Goal: Task Accomplishment & Management: Complete application form

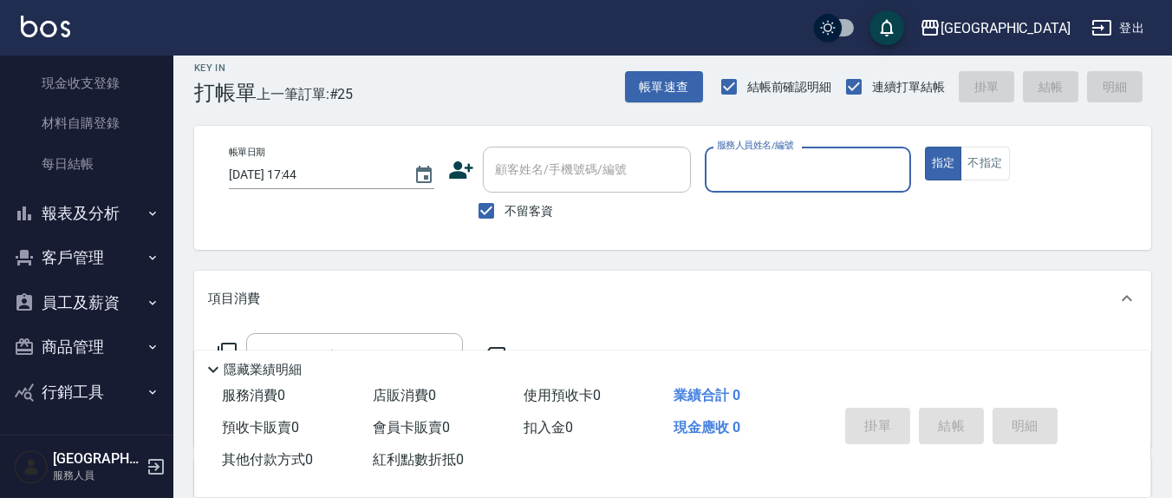
scroll to position [305, 0]
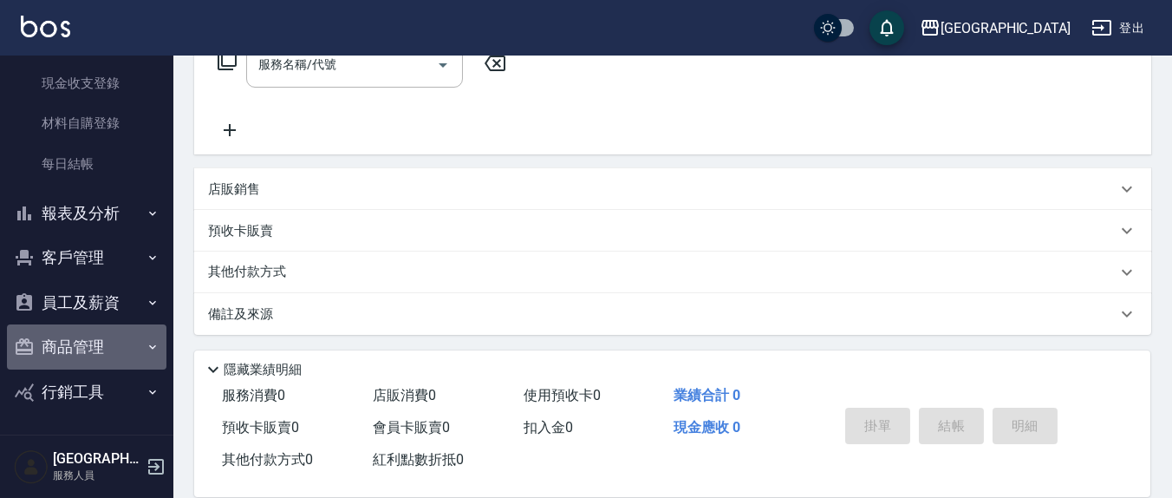
click at [101, 340] on button "商品管理" at bounding box center [86, 346] width 159 height 45
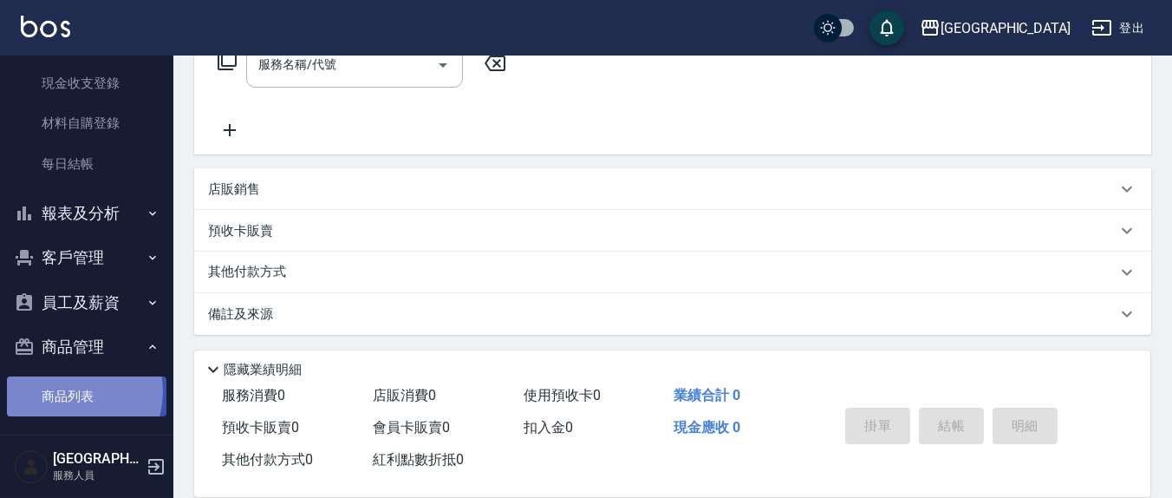
click at [68, 390] on link "商品列表" at bounding box center [86, 396] width 159 height 40
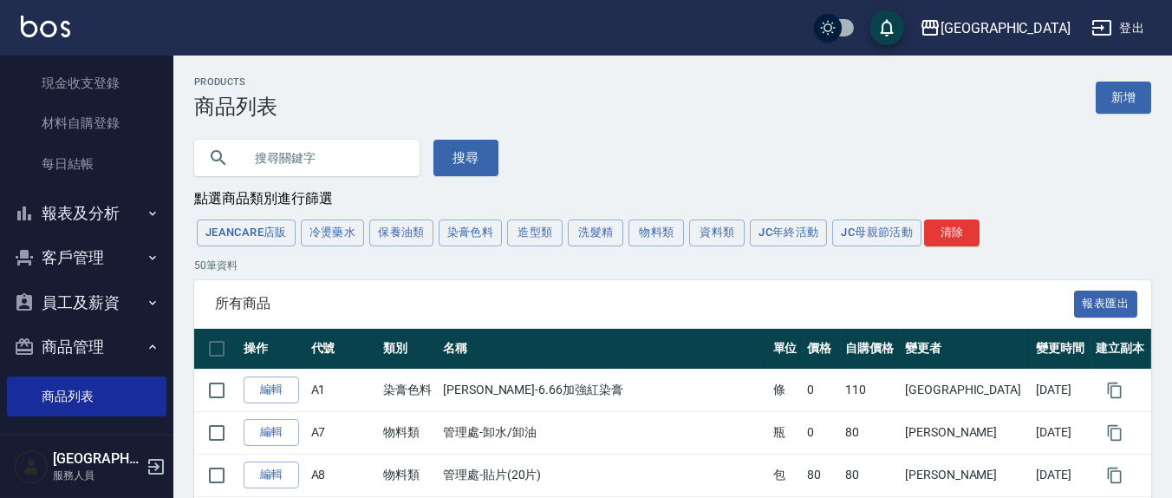
click at [261, 168] on input "text" at bounding box center [324, 157] width 163 height 47
type input "e"
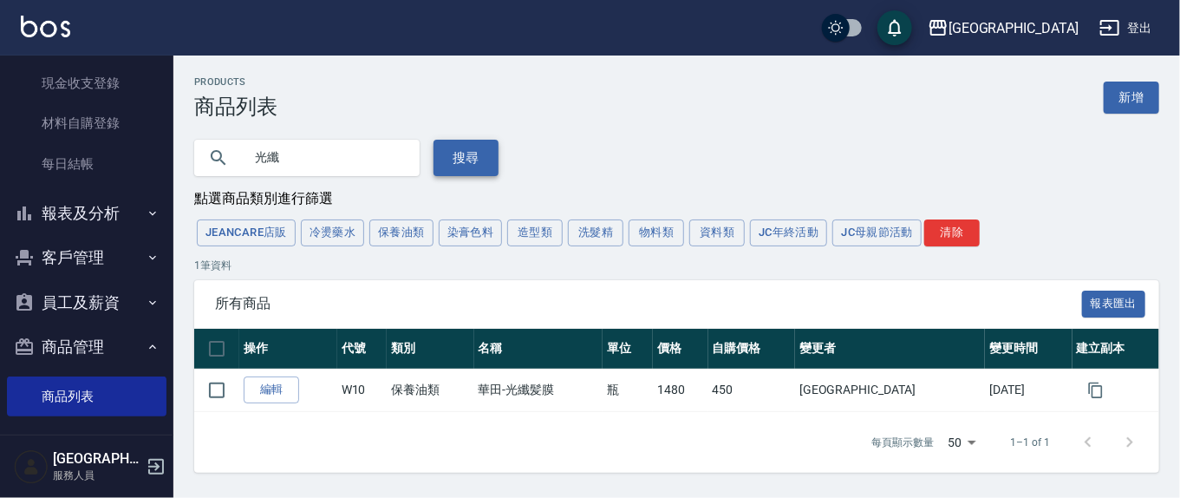
click at [465, 160] on button "搜尋" at bounding box center [465, 158] width 65 height 36
click at [211, 158] on div "光纖" at bounding box center [306, 158] width 225 height 36
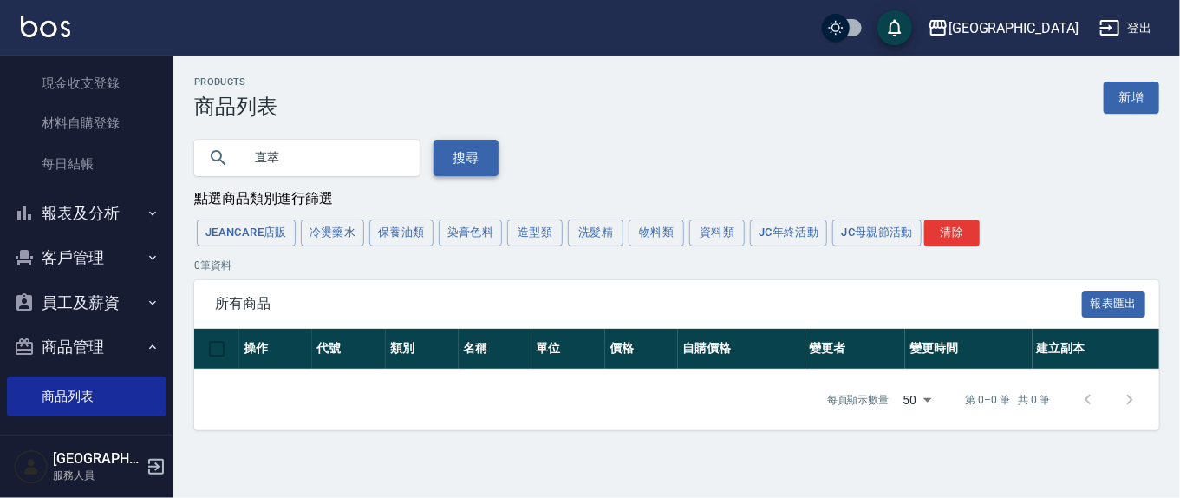
click at [447, 153] on button "搜尋" at bounding box center [465, 158] width 65 height 36
click at [345, 156] on input "直萃" at bounding box center [324, 157] width 163 height 47
type input "直"
click at [469, 147] on button "搜尋" at bounding box center [465, 158] width 65 height 36
click at [446, 156] on button "搜尋" at bounding box center [465, 158] width 65 height 36
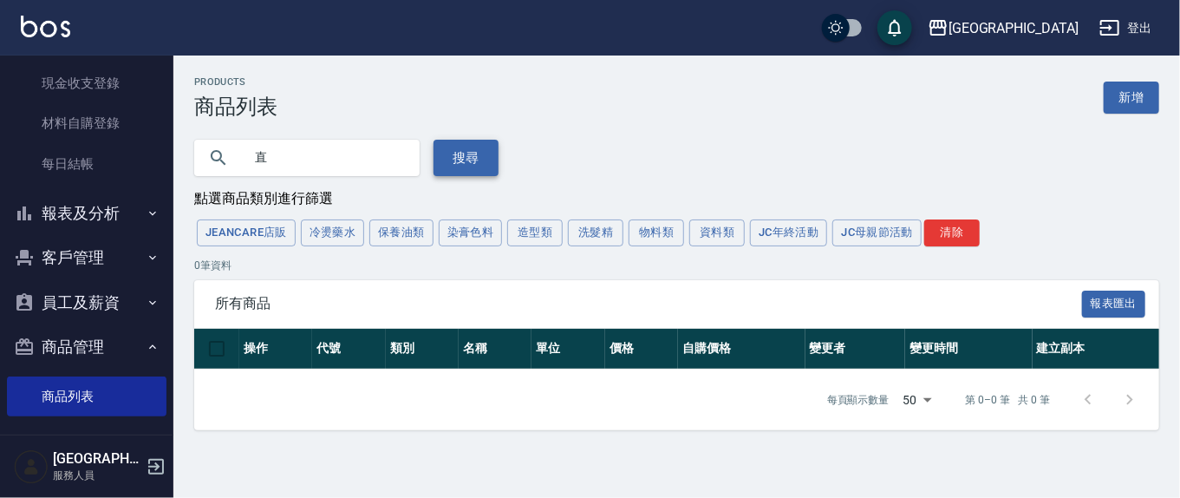
click at [469, 157] on button "搜尋" at bounding box center [465, 158] width 65 height 36
click at [300, 156] on input "直" at bounding box center [324, 157] width 163 height 47
click at [554, 237] on button "造型類" at bounding box center [534, 232] width 55 height 27
click at [531, 241] on div "JeanCare店販 冷燙藥水 保養油類 染膏色料 造型類 洗髮精 物料類 資料類 JC年終活動 JC母親節活動 清除" at bounding box center [676, 233] width 965 height 32
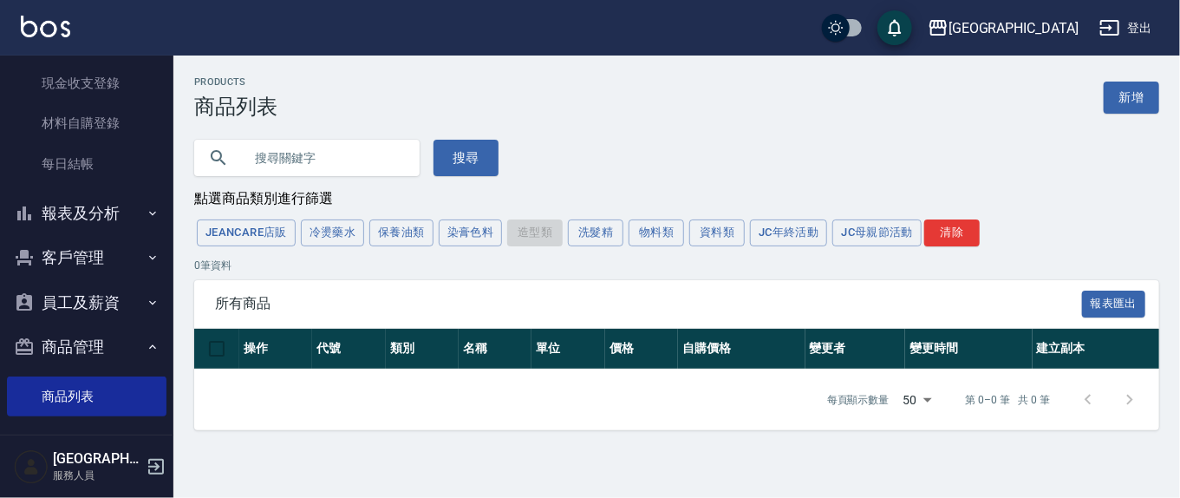
click at [495, 166] on div "搜尋" at bounding box center [666, 147] width 986 height 57
click at [478, 160] on button "搜尋" at bounding box center [465, 158] width 65 height 36
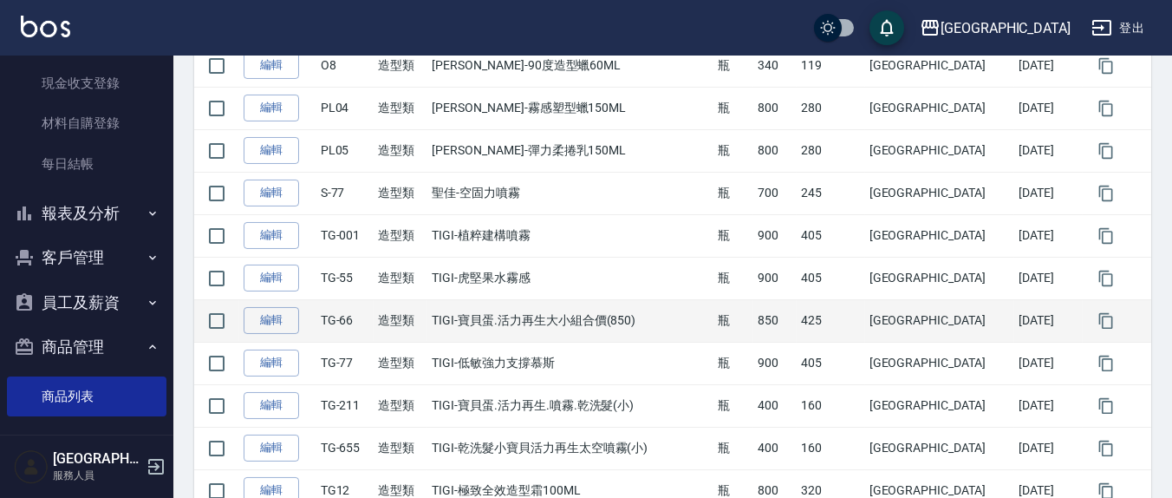
scroll to position [902, 0]
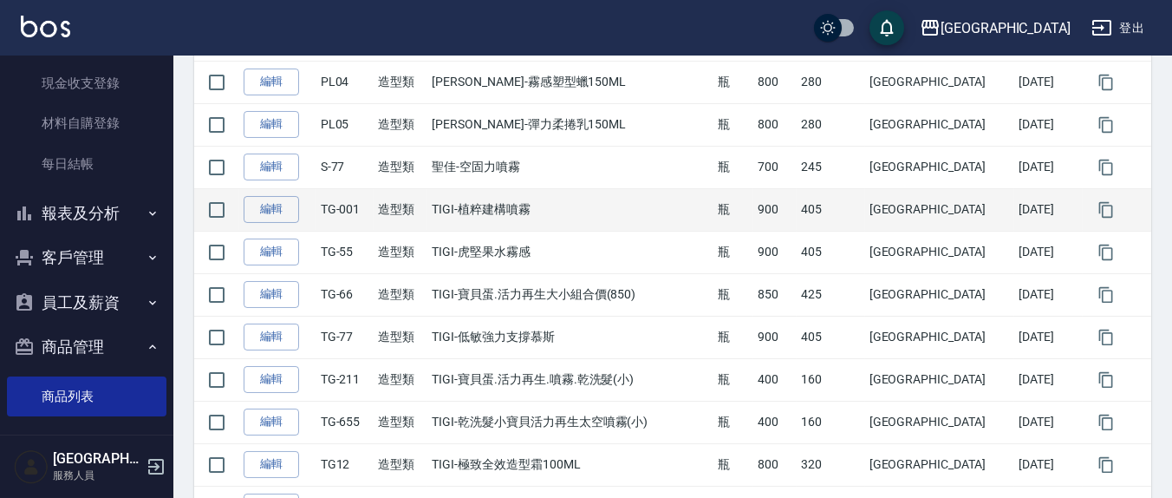
drag, startPoint x: 486, startPoint y: 209, endPoint x: 602, endPoint y: 213, distance: 116.2
click at [601, 213] on td "TIGI-植粹建構噴霧" at bounding box center [570, 209] width 286 height 42
click at [595, 225] on td "TIGI-植粹建構噴霧" at bounding box center [570, 209] width 286 height 42
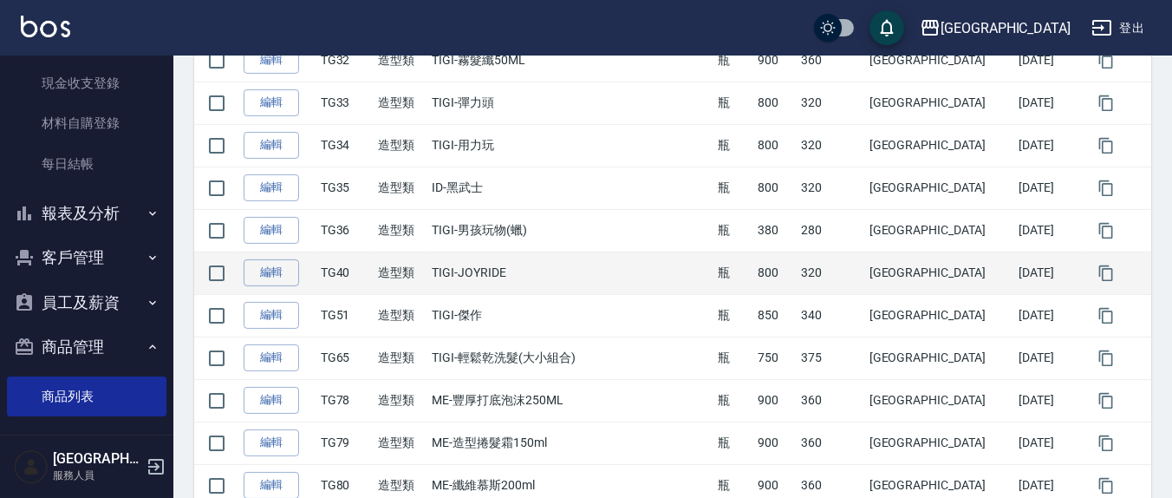
scroll to position [2070, 0]
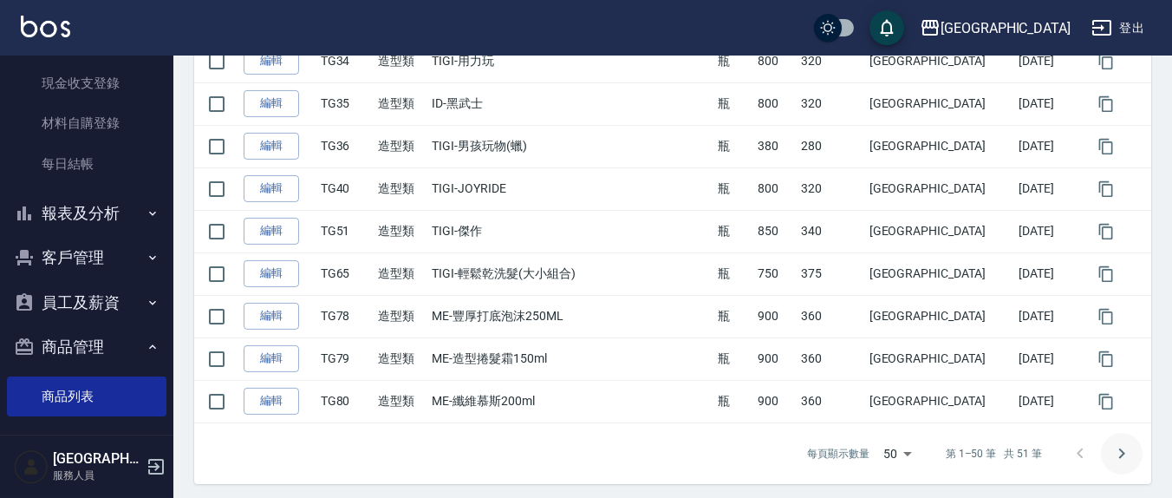
click at [1118, 448] on icon "Go to next page" at bounding box center [1121, 453] width 21 height 21
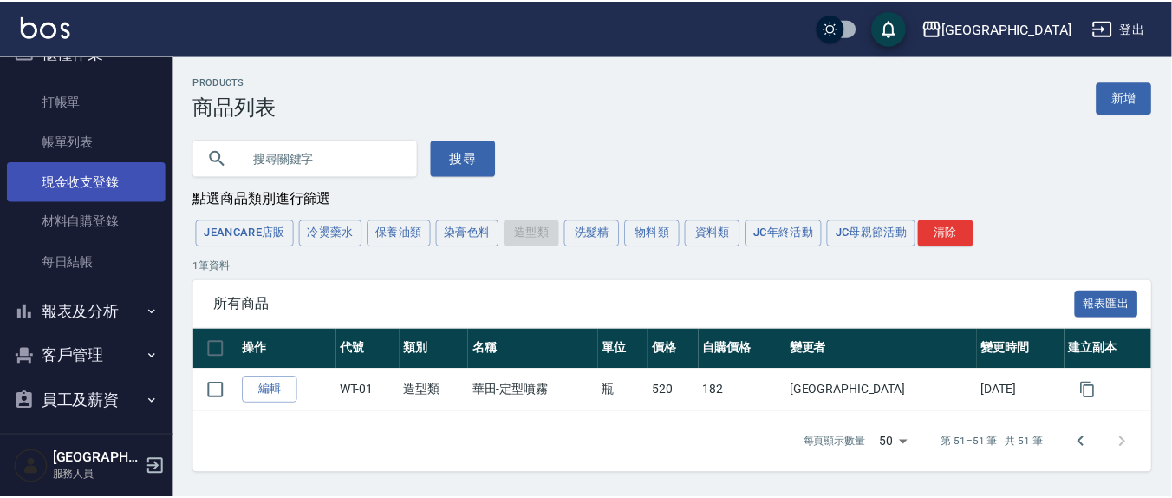
scroll to position [0, 0]
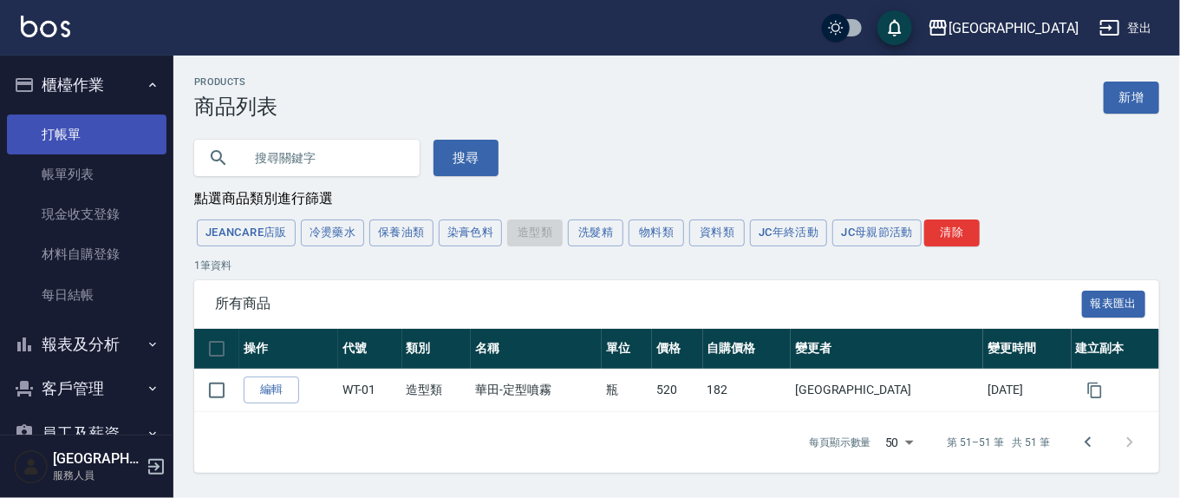
click at [77, 120] on link "打帳單" at bounding box center [86, 134] width 159 height 40
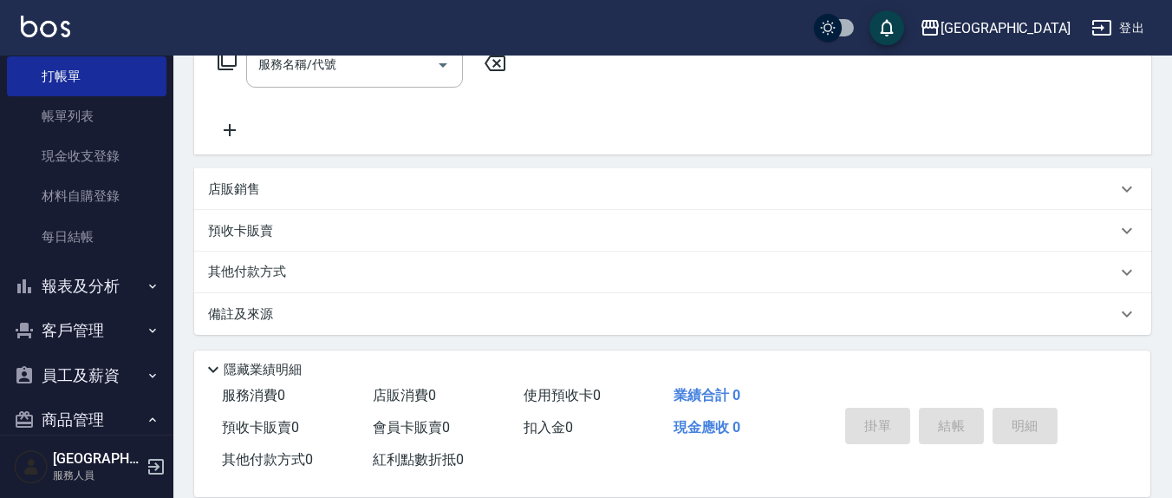
scroll to position [185, 0]
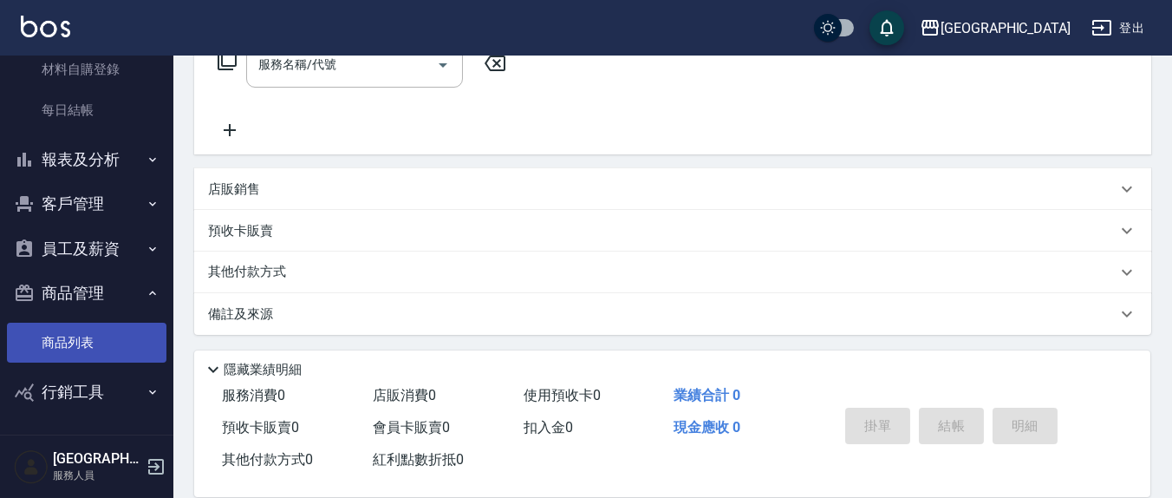
click at [78, 346] on link "商品列表" at bounding box center [86, 342] width 159 height 40
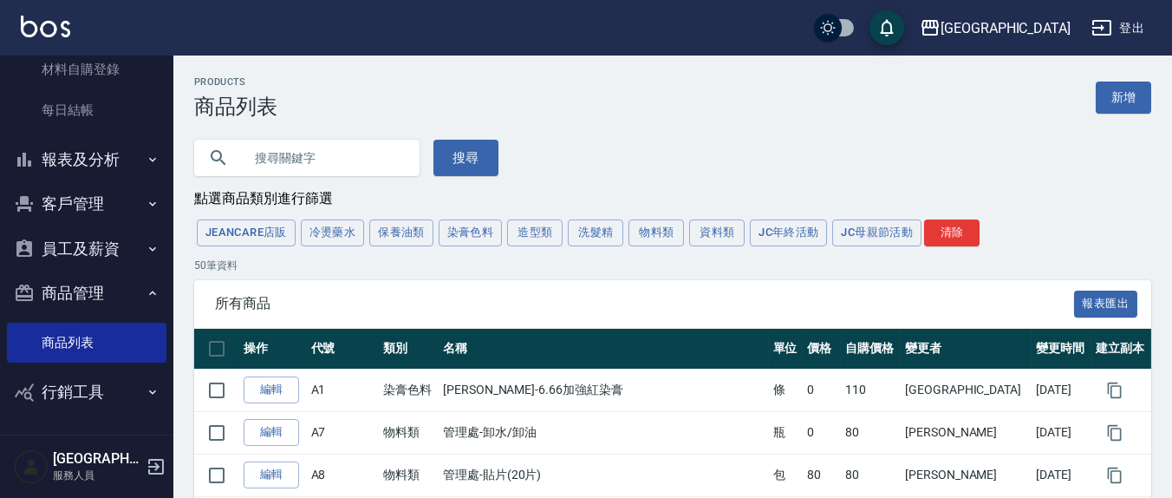
click at [322, 171] on input "text" at bounding box center [324, 157] width 163 height 47
type input "光纖"
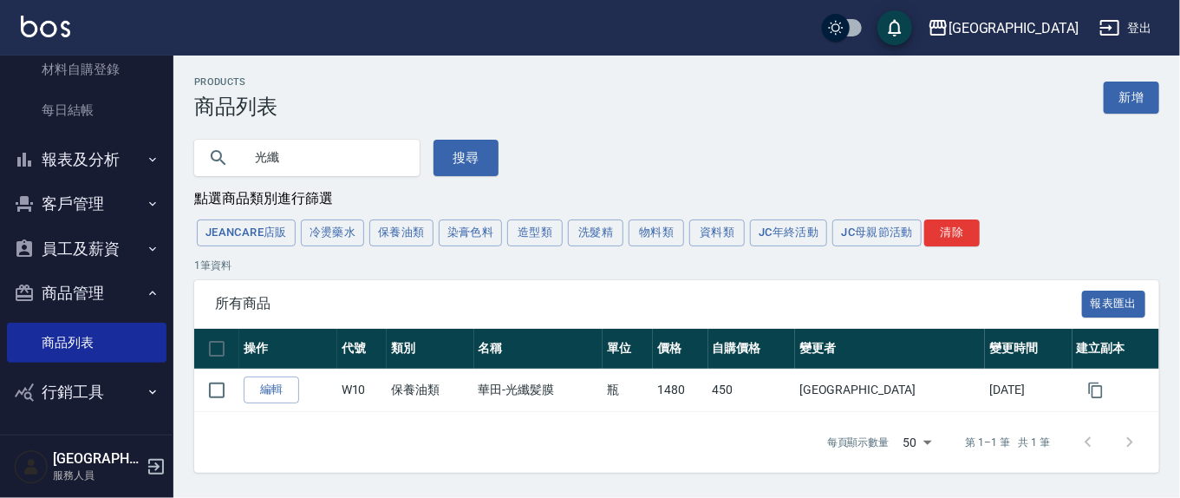
click at [315, 132] on div "光纖 搜尋" at bounding box center [335, 147] width 325 height 57
click at [305, 153] on input "光纖" at bounding box center [324, 157] width 163 height 47
drag, startPoint x: 320, startPoint y: 158, endPoint x: 195, endPoint y: 168, distance: 125.2
click at [195, 168] on div "光纖" at bounding box center [306, 158] width 225 height 36
click at [556, 231] on button "造型類" at bounding box center [534, 232] width 55 height 27
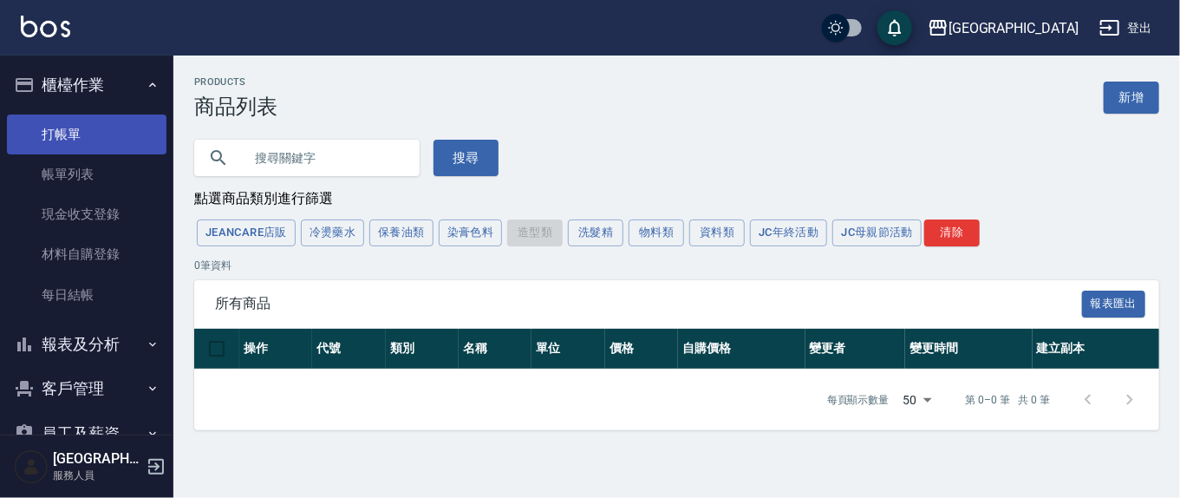
click at [59, 138] on link "打帳單" at bounding box center [86, 134] width 159 height 40
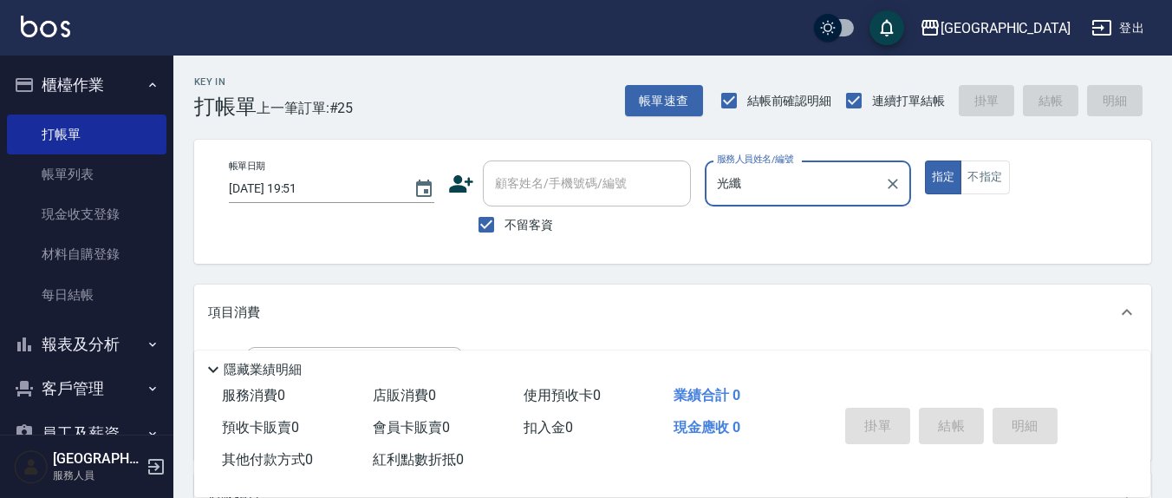
type input "光"
type input "先"
type input "光"
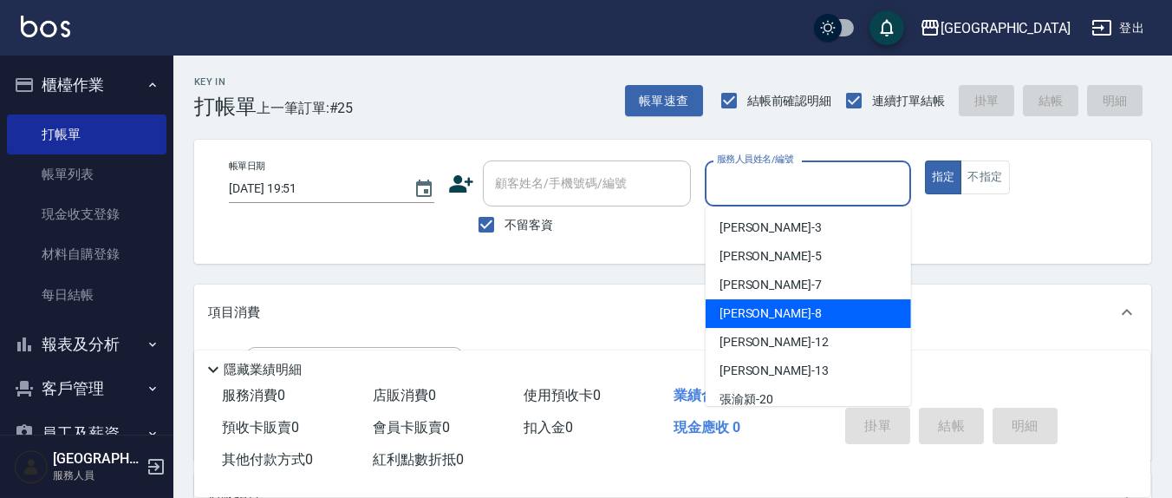
click at [783, 189] on input "服務人員姓名/編號" at bounding box center [807, 183] width 190 height 30
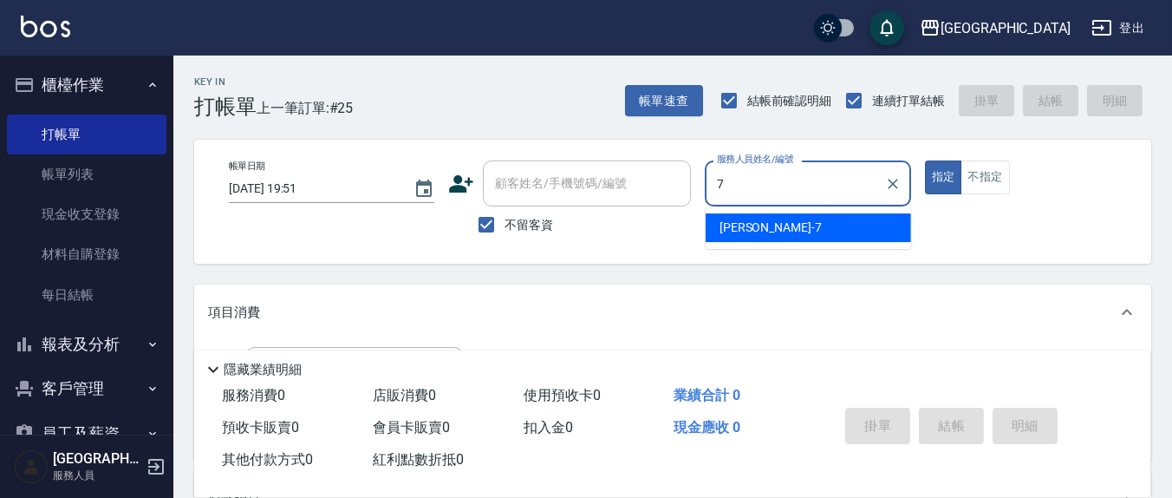
type input "7"
type button "true"
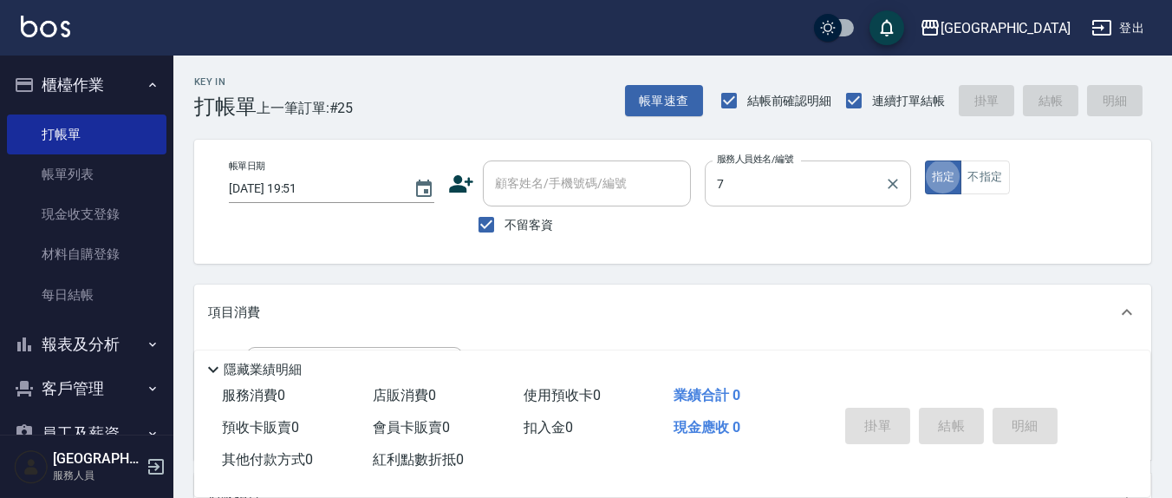
type input "劉佩怡-7"
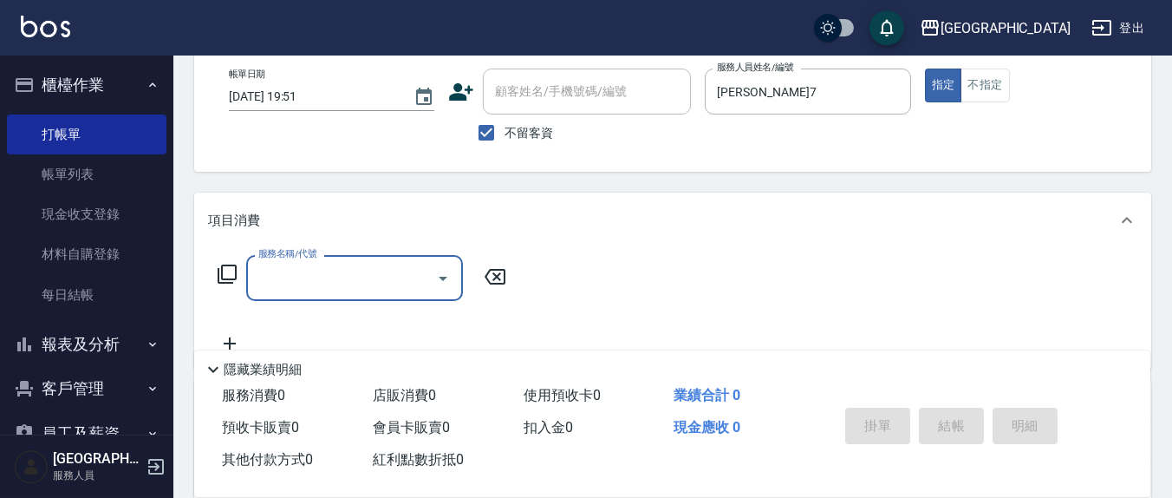
scroll to position [180, 0]
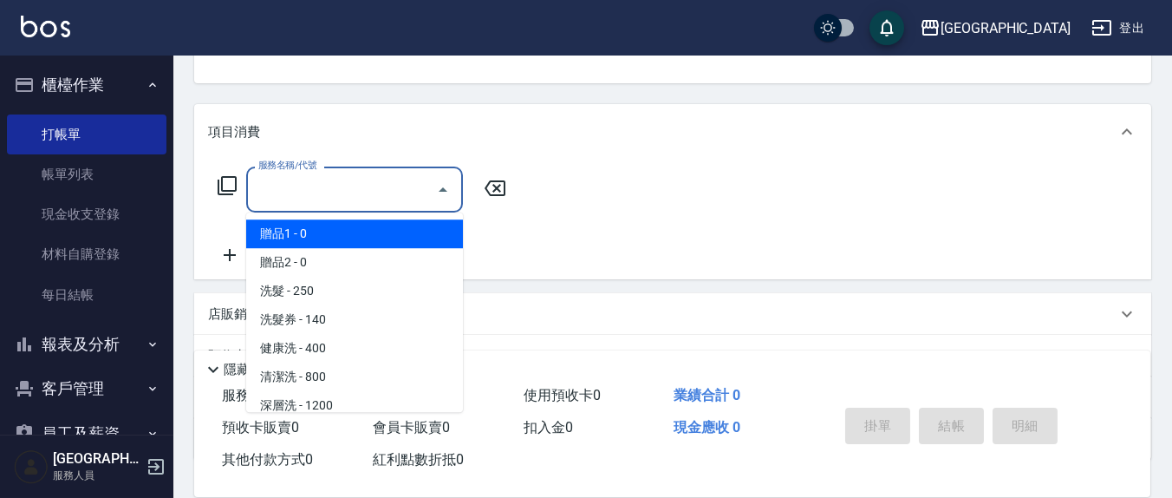
click at [313, 198] on input "服務名稱/代號" at bounding box center [341, 189] width 175 height 30
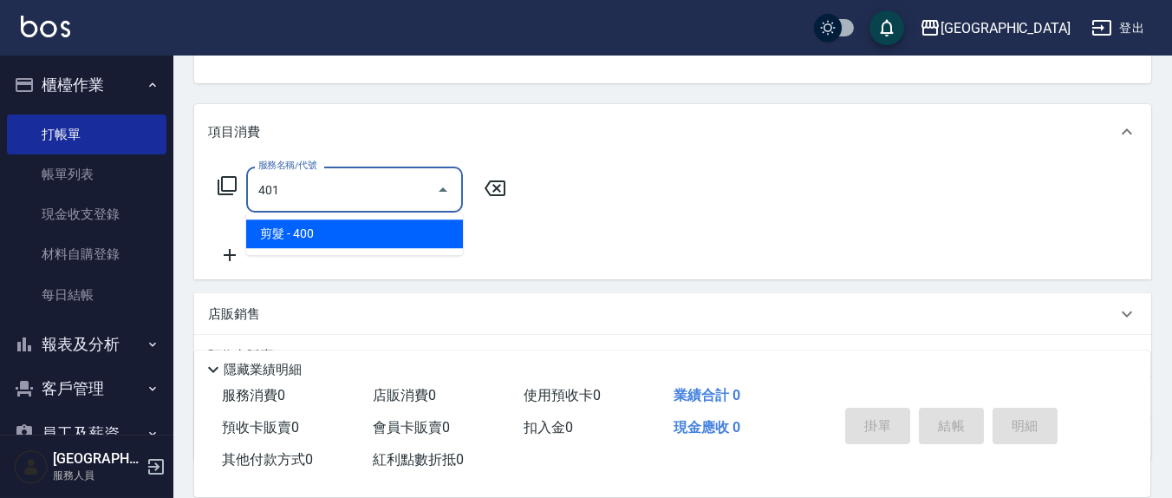
type input "剪髮(401)"
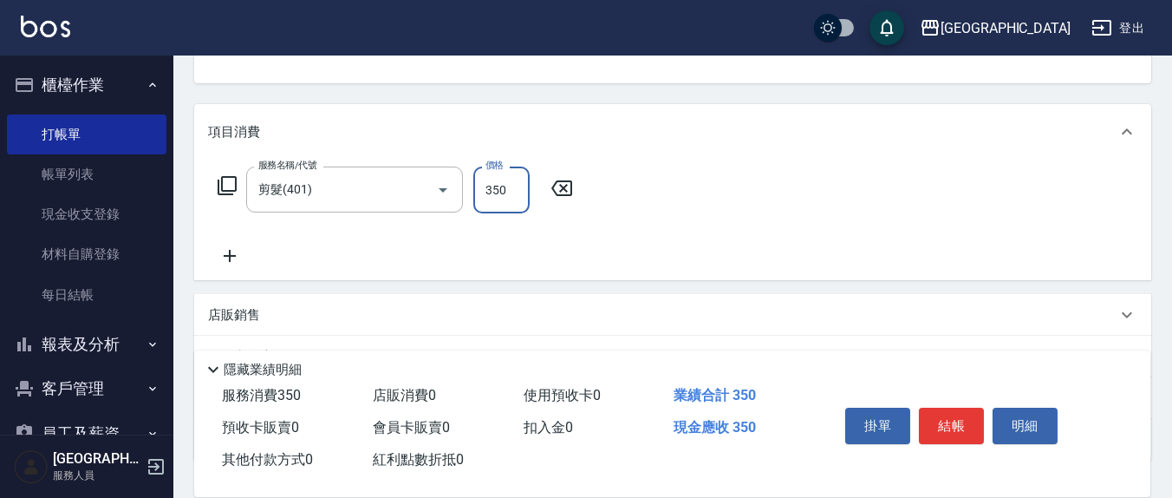
type input "350"
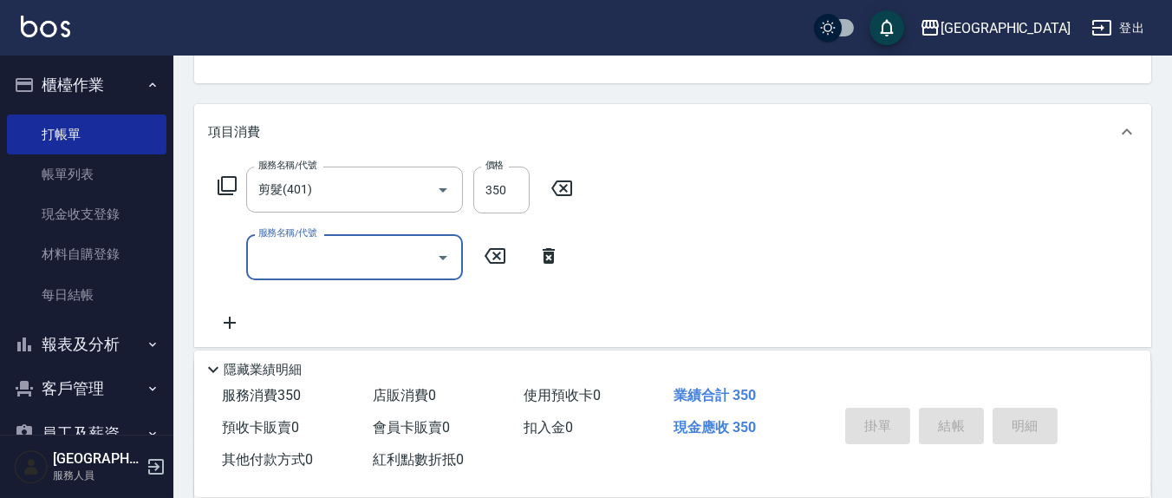
type input "2025/08/15 20:22"
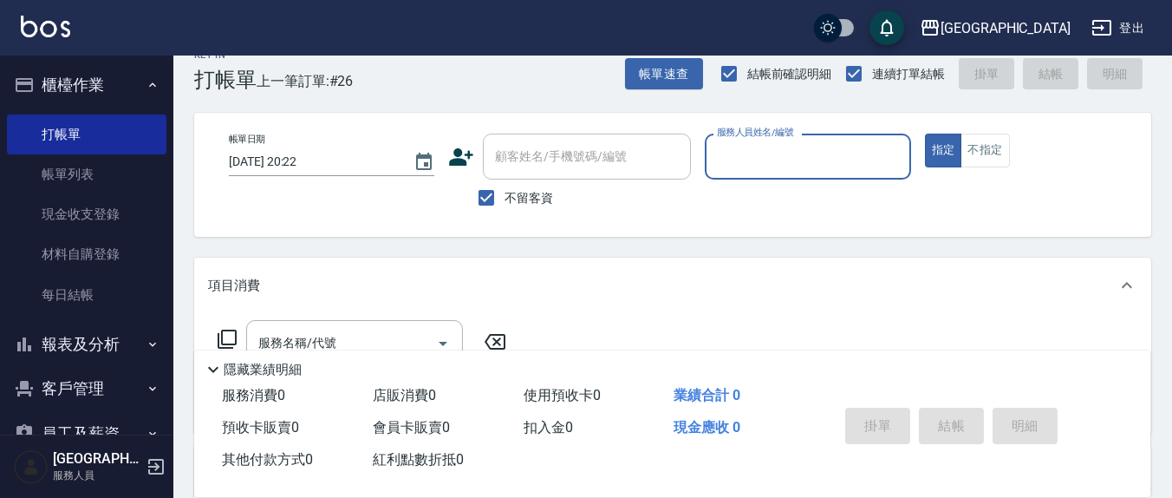
scroll to position [0, 0]
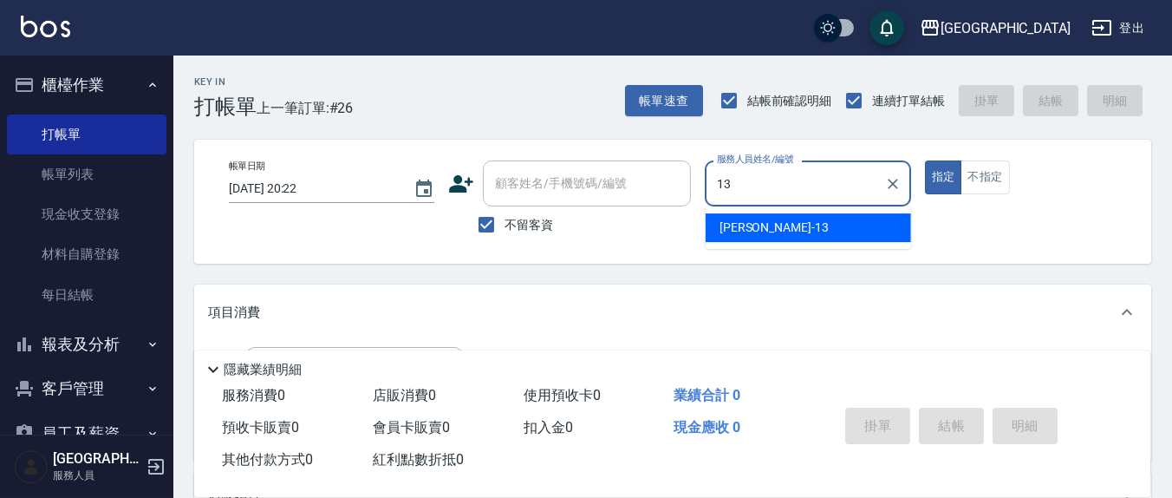
type input "鄭瑋婷-13"
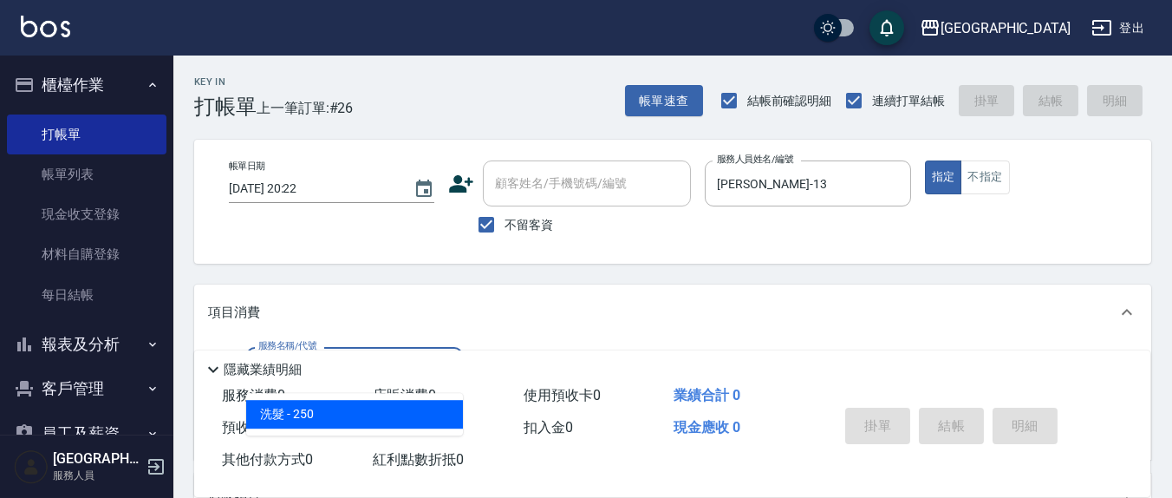
type input "洗髮(201)"
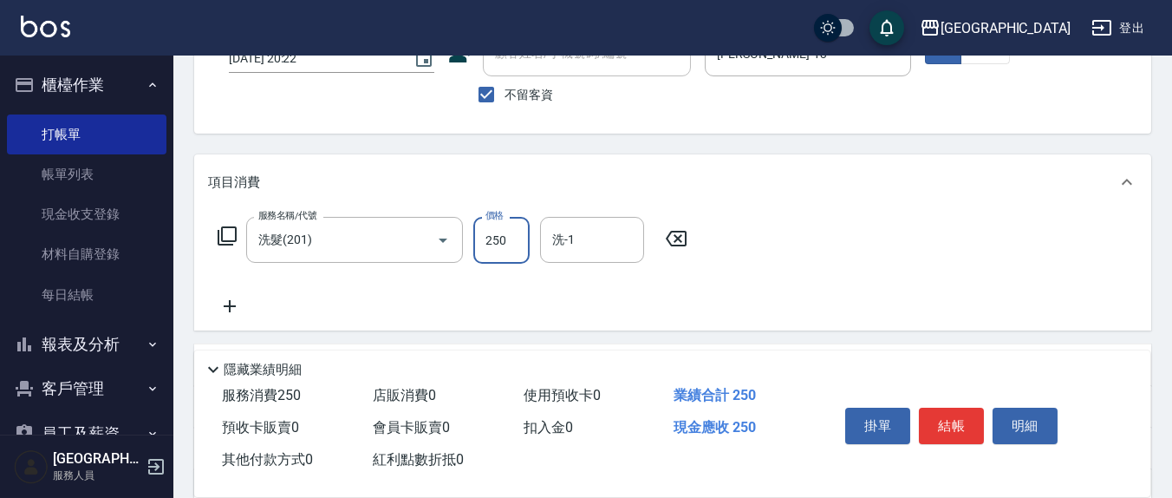
scroll to position [180, 0]
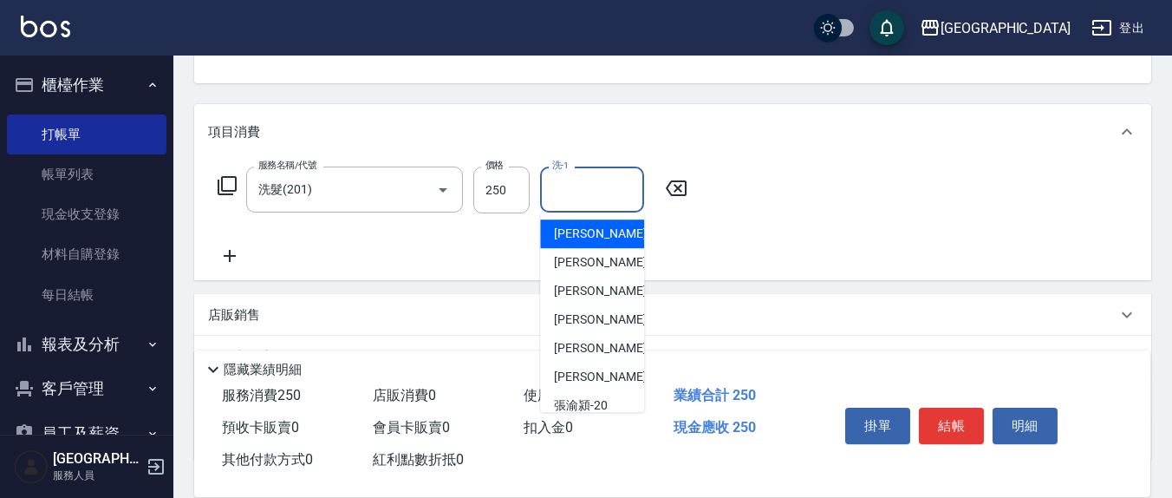
click at [615, 199] on input "洗-1" at bounding box center [592, 189] width 88 height 30
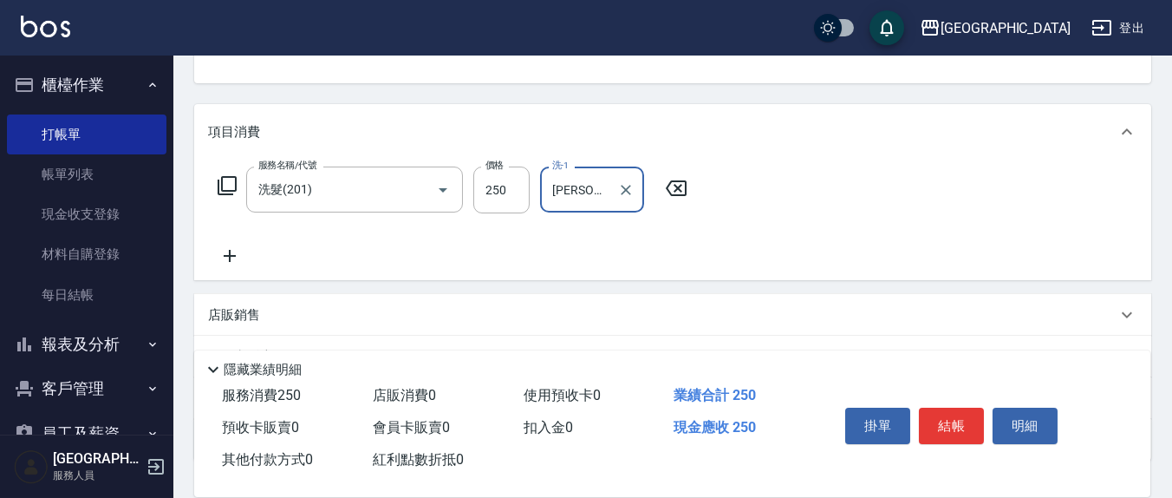
type input "韋羽蕎-21"
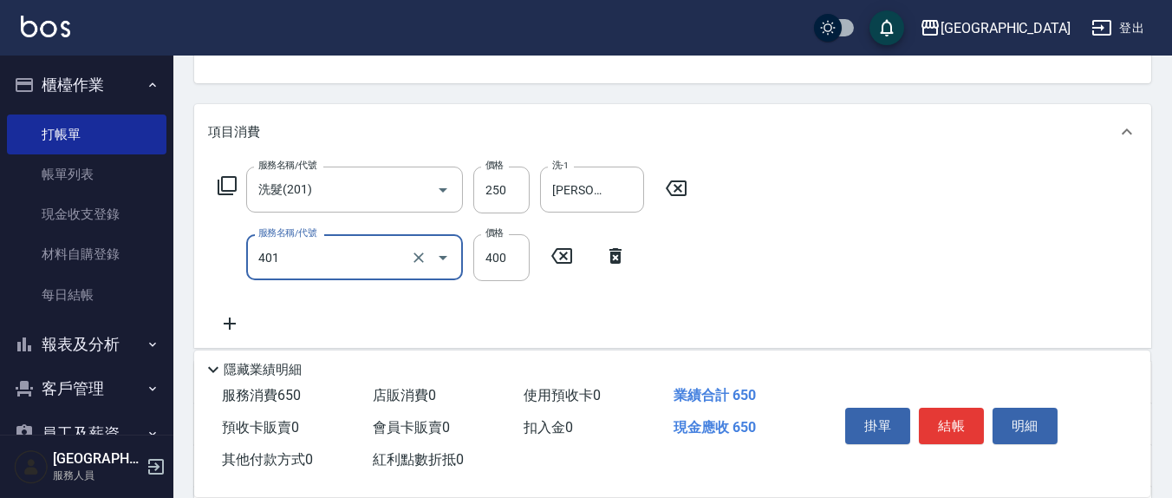
type input "剪髮(401)"
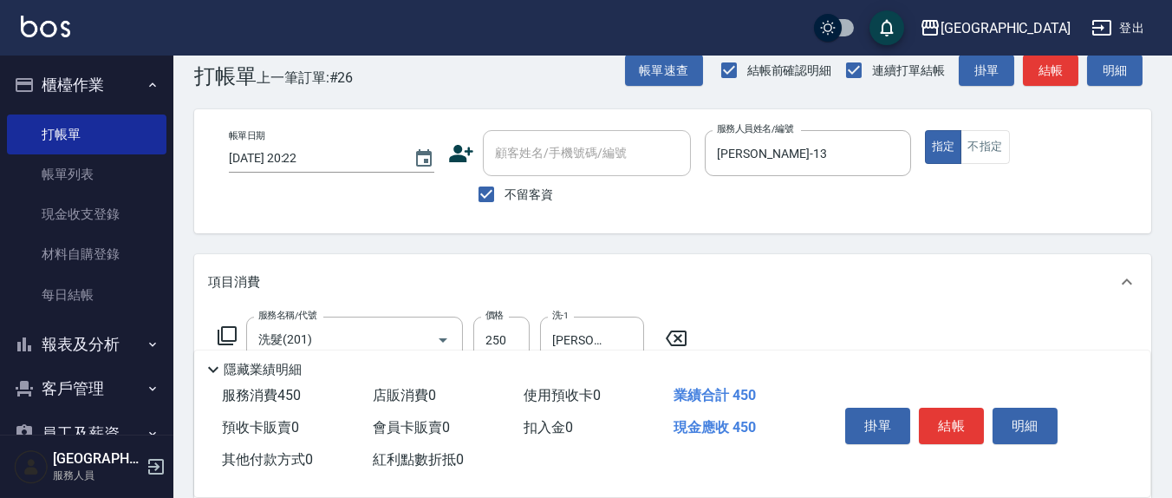
scroll to position [0, 0]
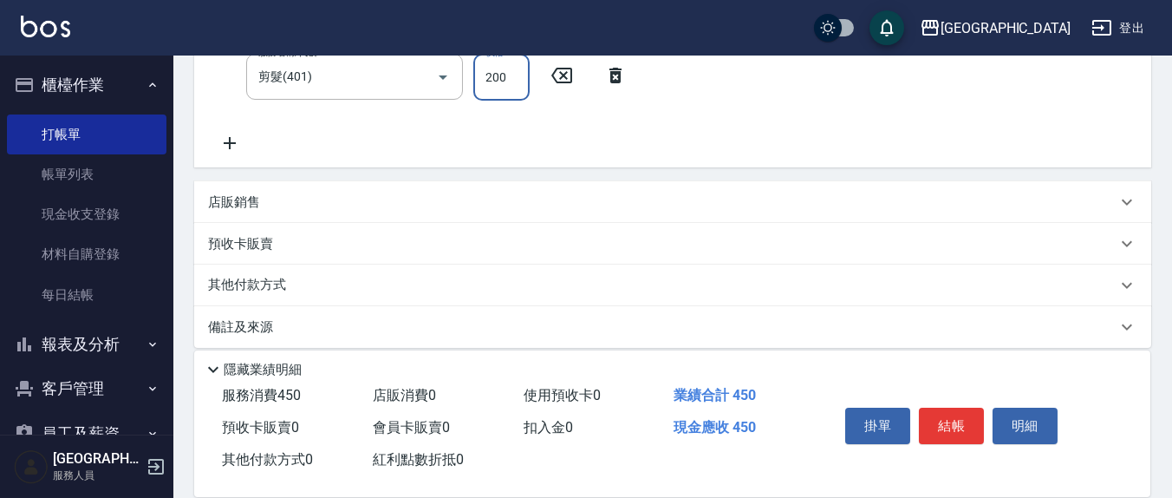
type input "200"
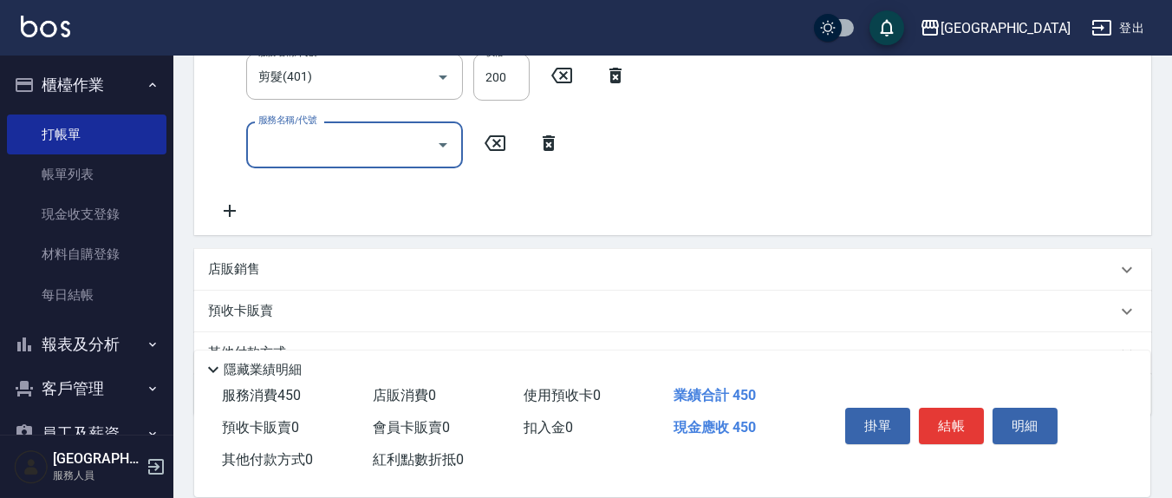
scroll to position [355, 0]
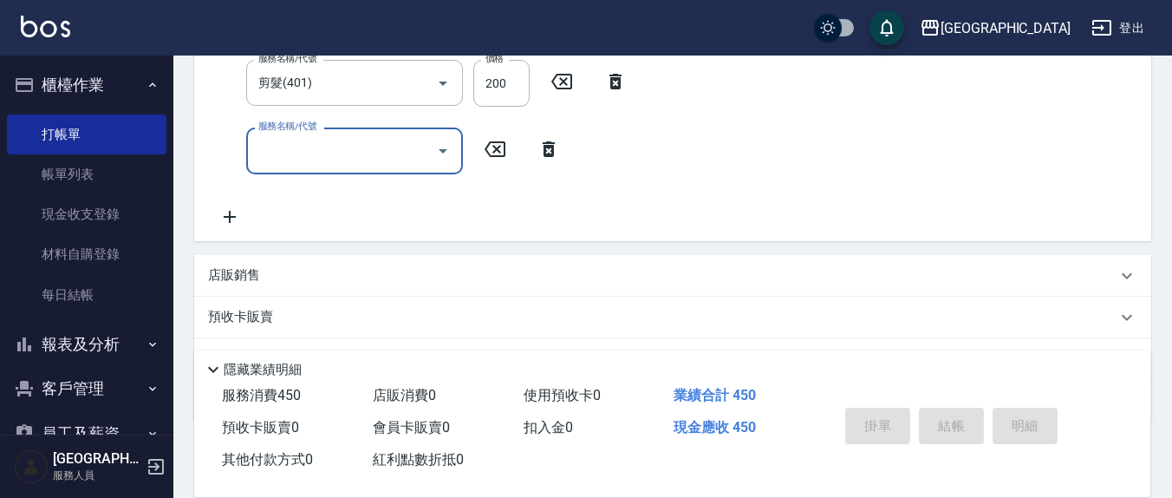
type input "2025/08/15 20:23"
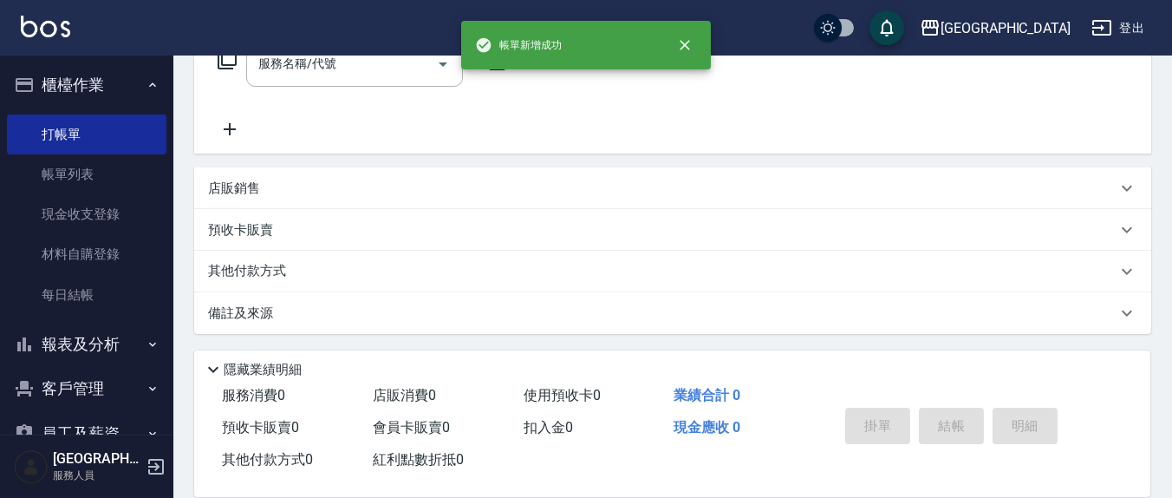
scroll to position [0, 0]
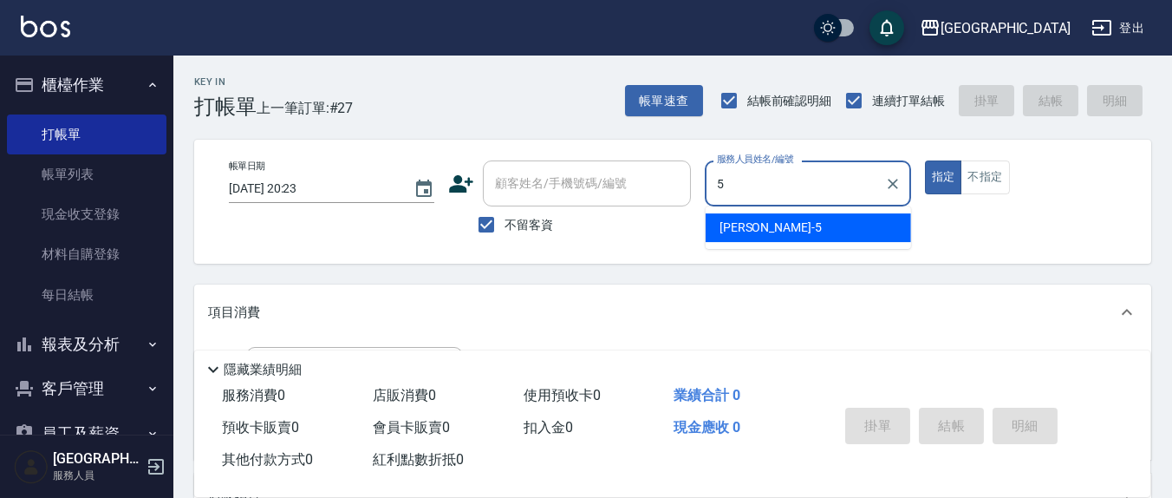
type input "楊惠絜-5"
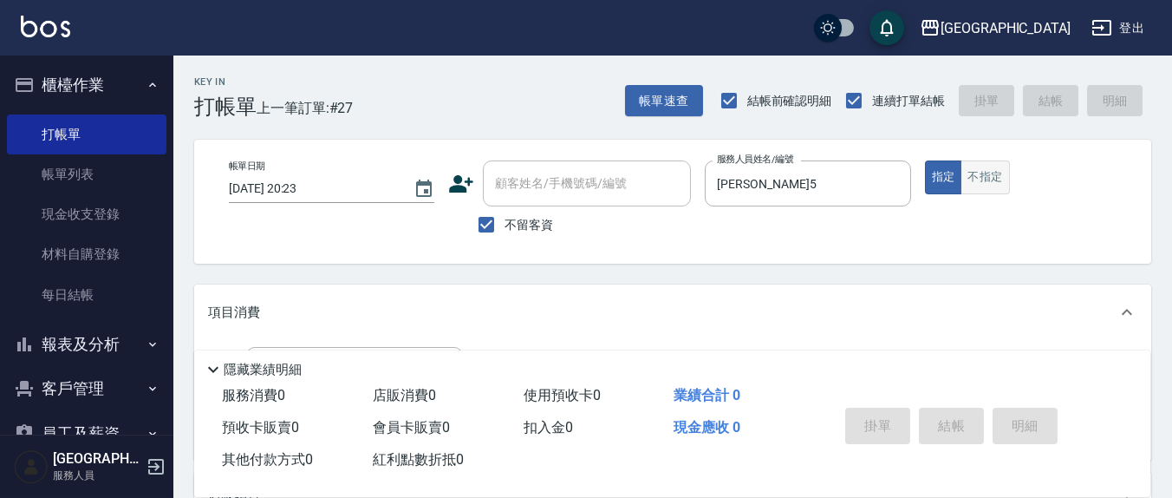
click at [976, 185] on button "不指定" at bounding box center [984, 177] width 49 height 34
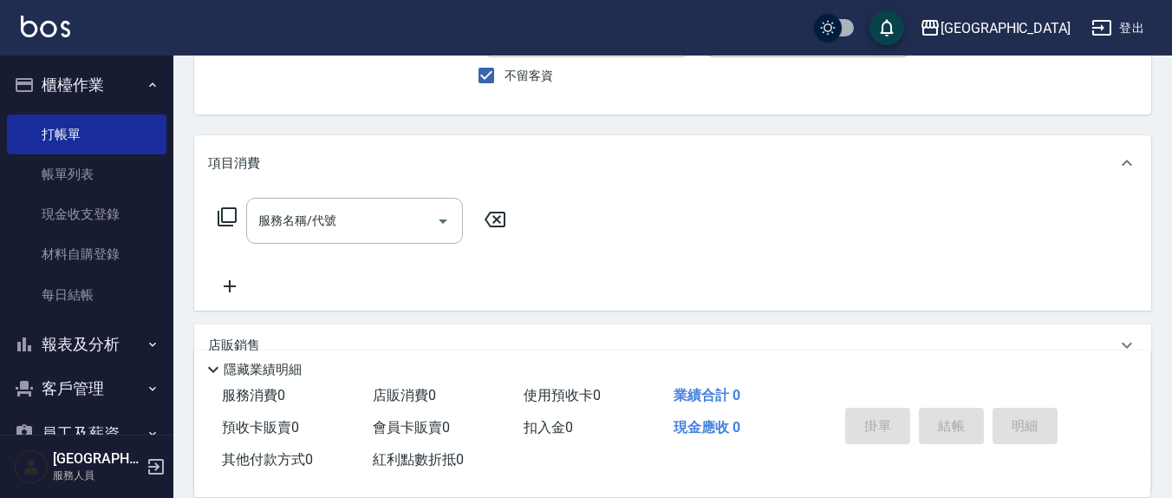
scroll to position [180, 0]
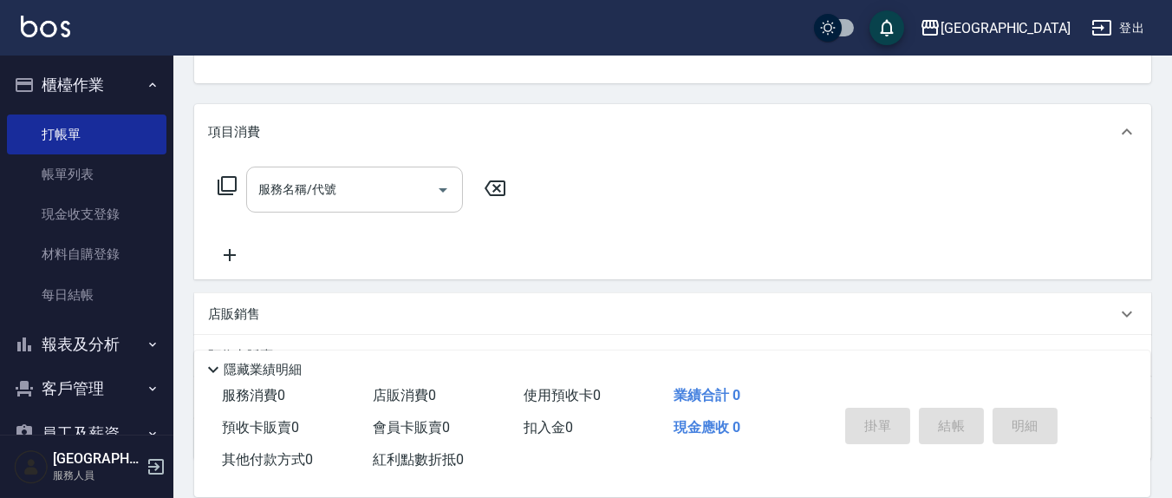
click at [387, 192] on input "服務名稱/代號" at bounding box center [341, 189] width 175 height 30
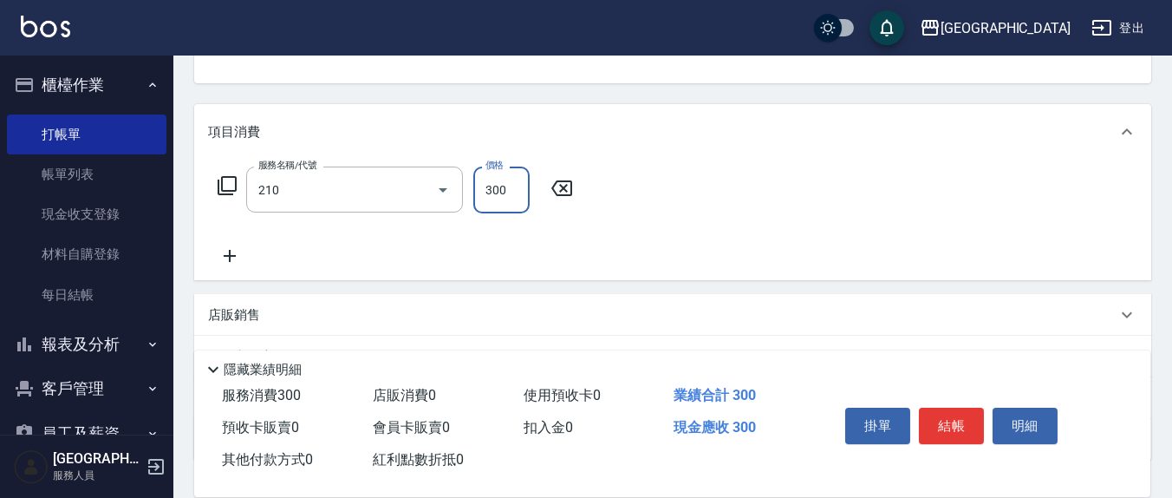
type input "歐娜洗髮精(210)"
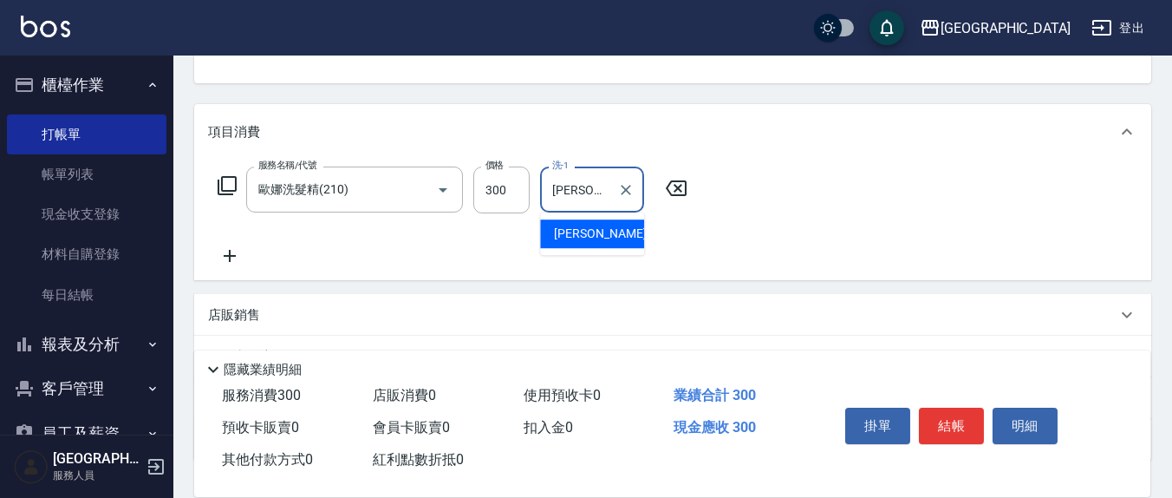
type input "韋羽蕎-21"
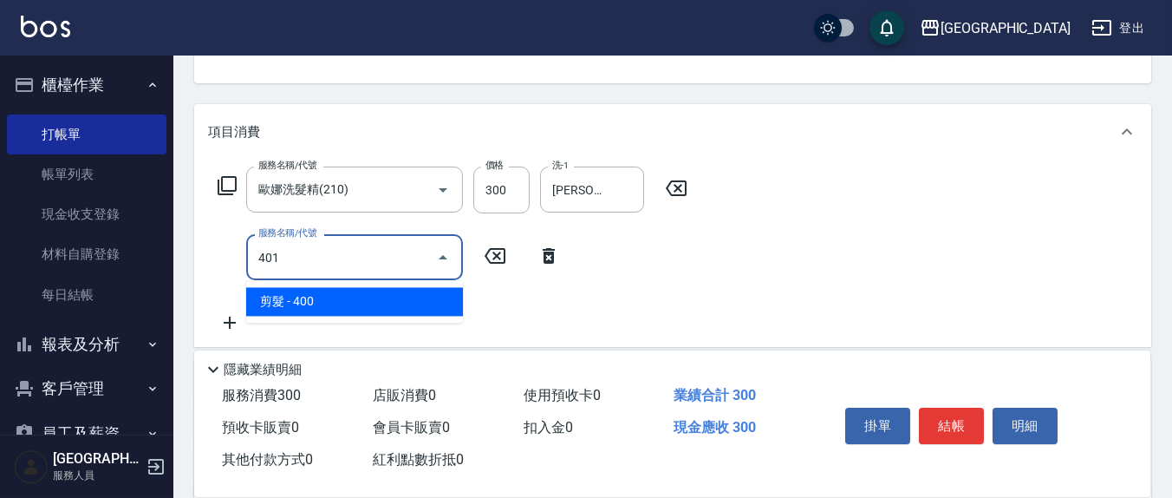
type input "剪髮(401)"
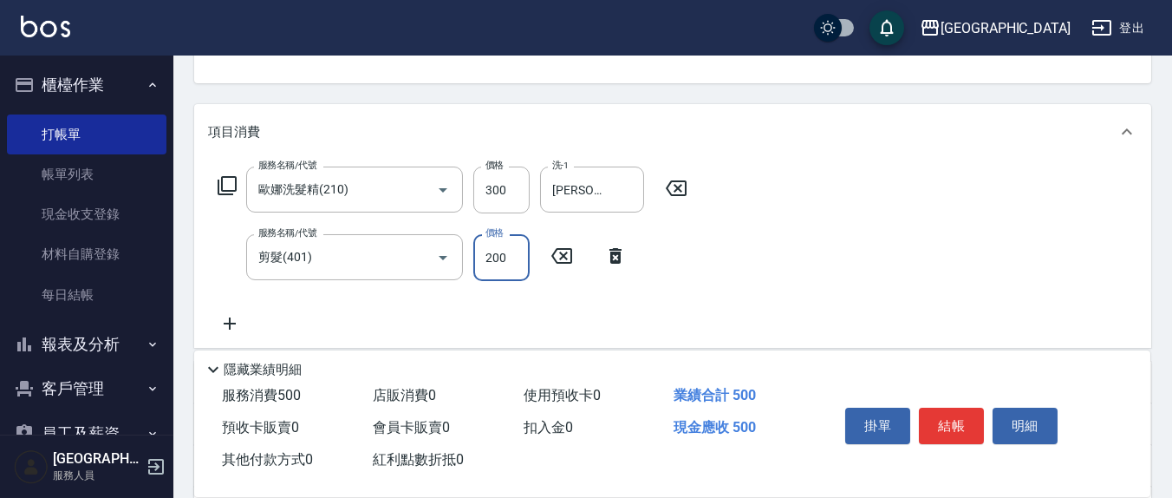
type input "200"
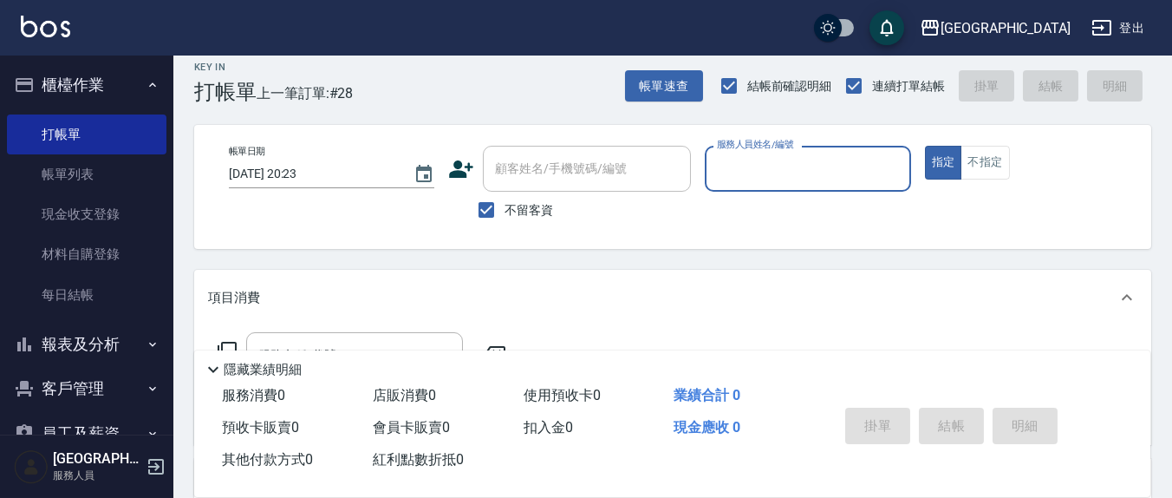
scroll to position [0, 0]
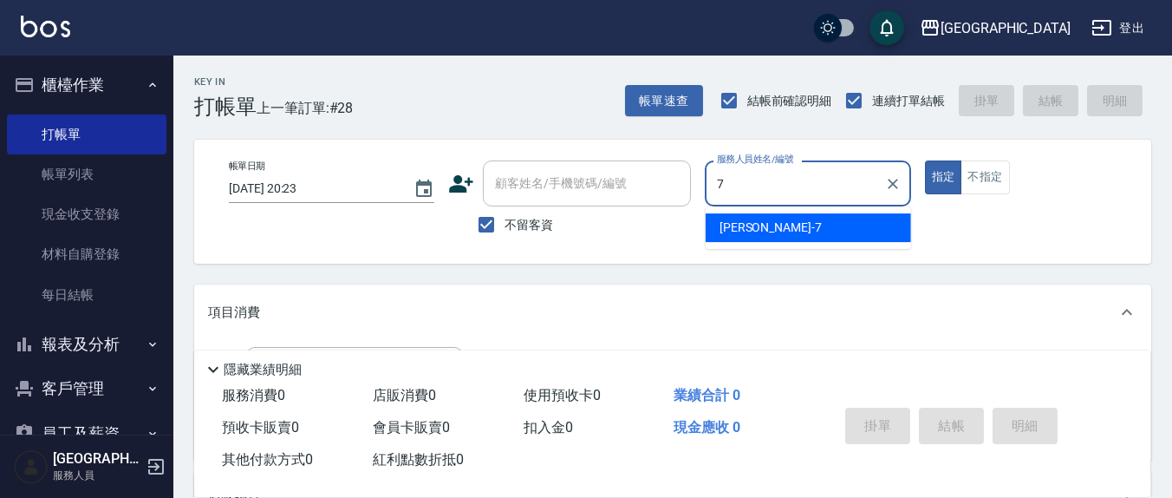
type input "劉佩怡-7"
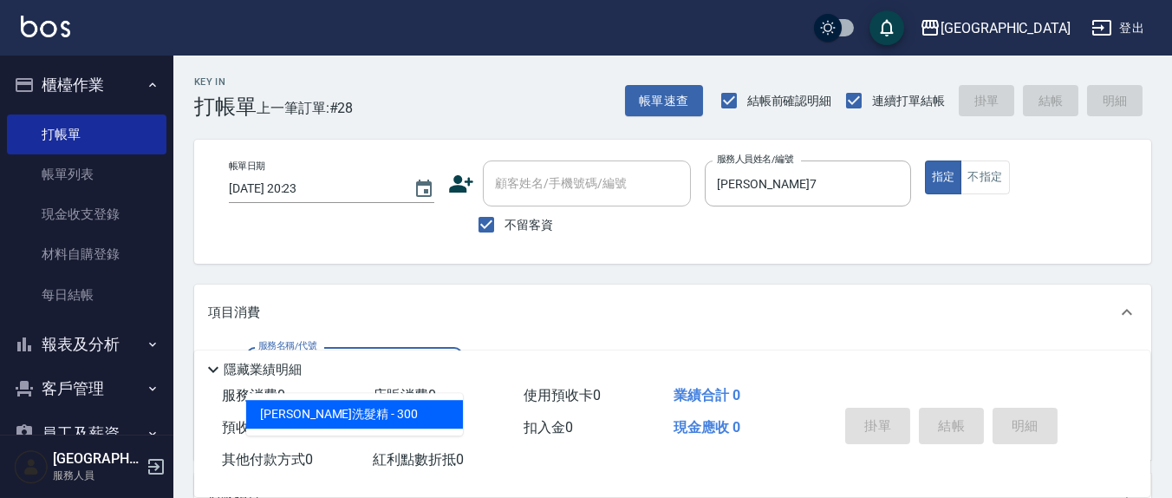
type input "歐娜洗髮精(210)"
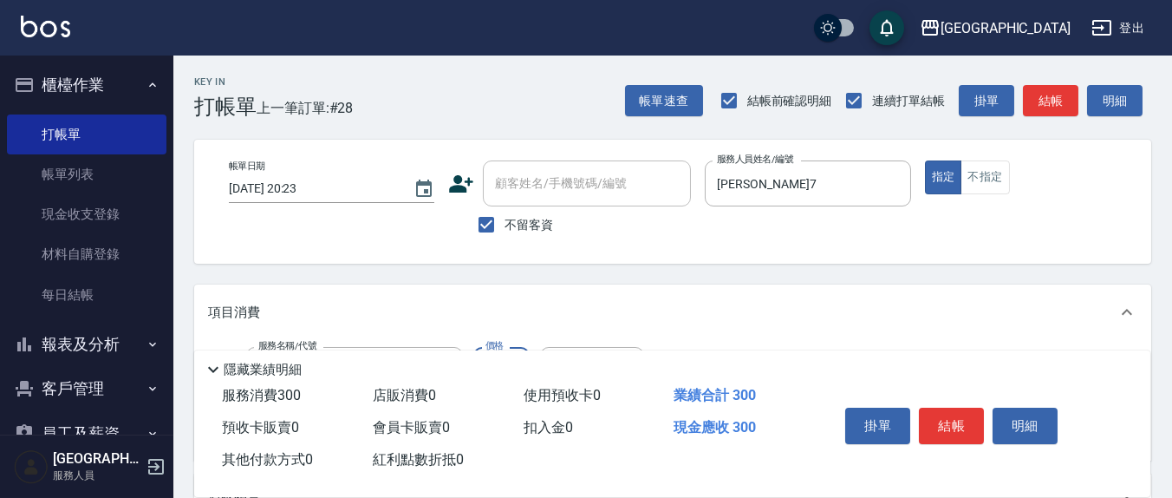
scroll to position [180, 0]
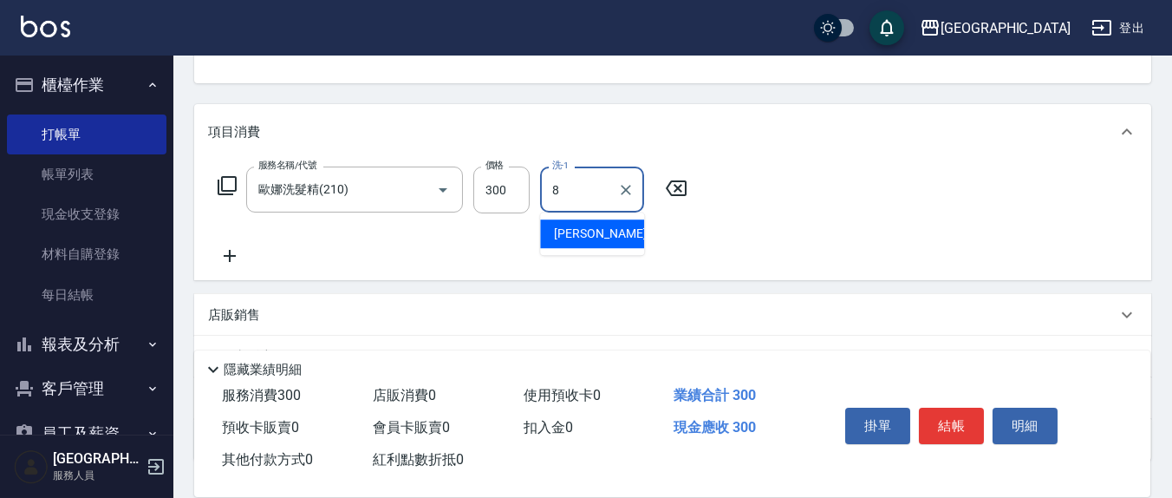
type input "林育萱-8"
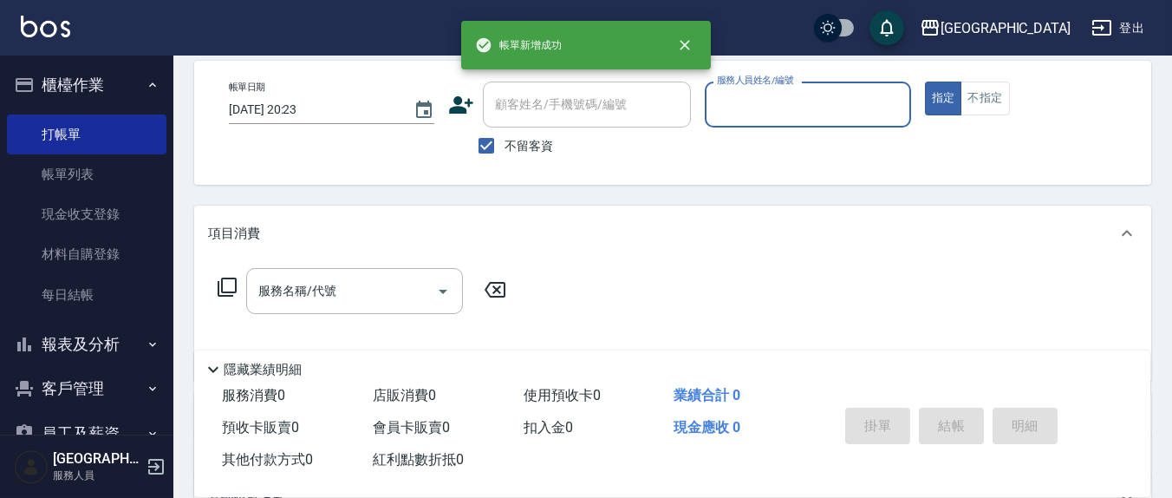
scroll to position [0, 0]
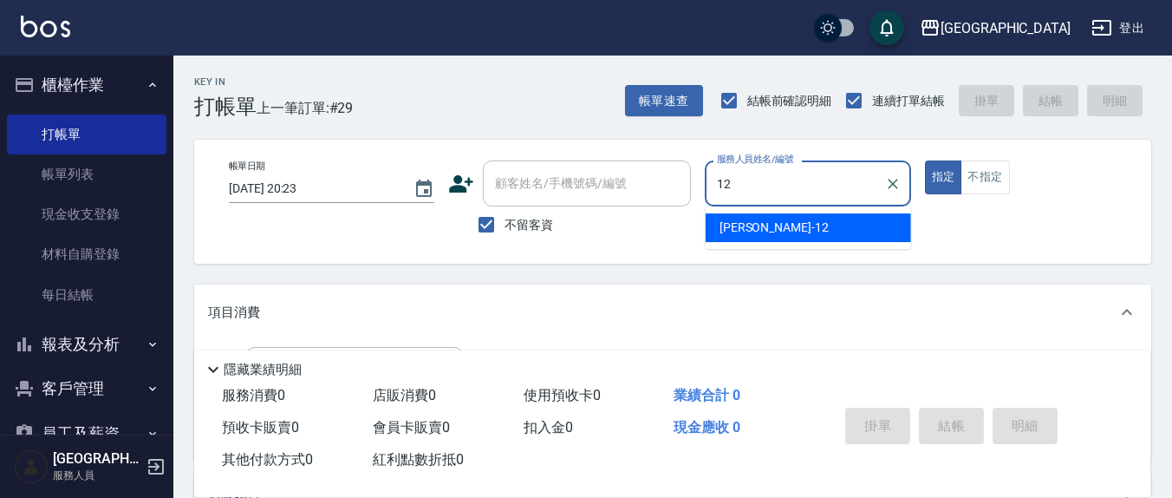
type input "呂桂花-12"
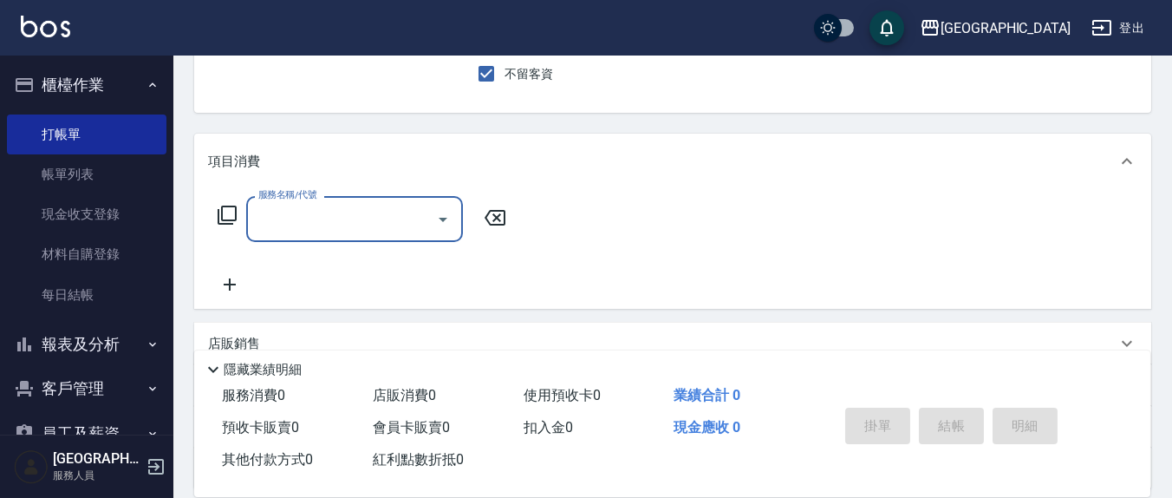
scroll to position [180, 0]
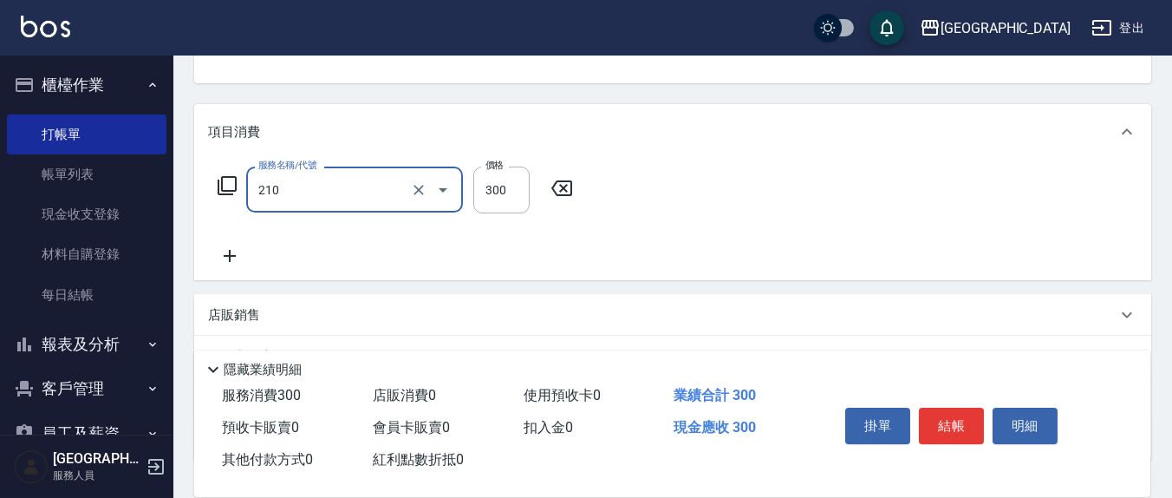
type input "歐娜洗髮精(210)"
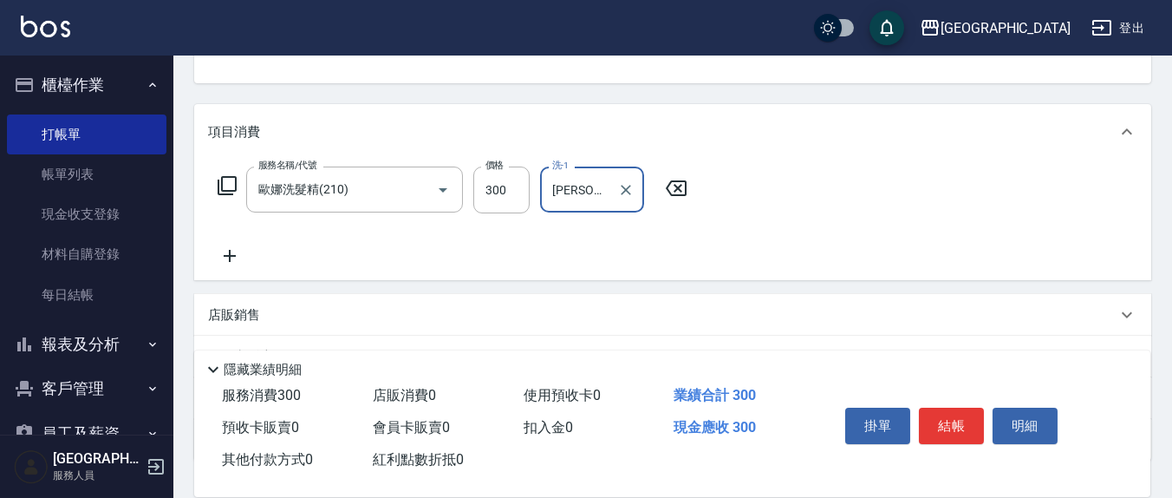
type input "游雅淇-3"
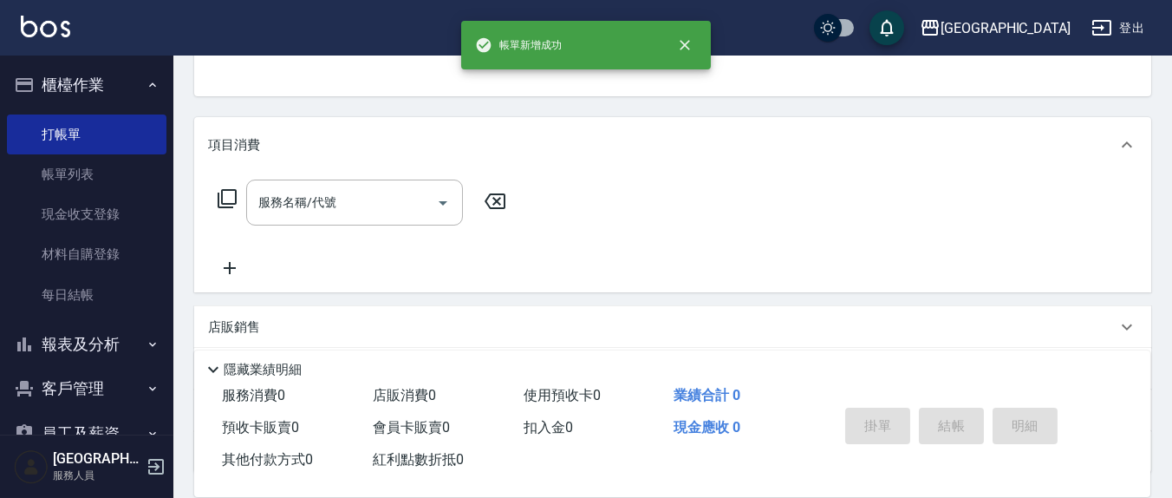
scroll to position [0, 0]
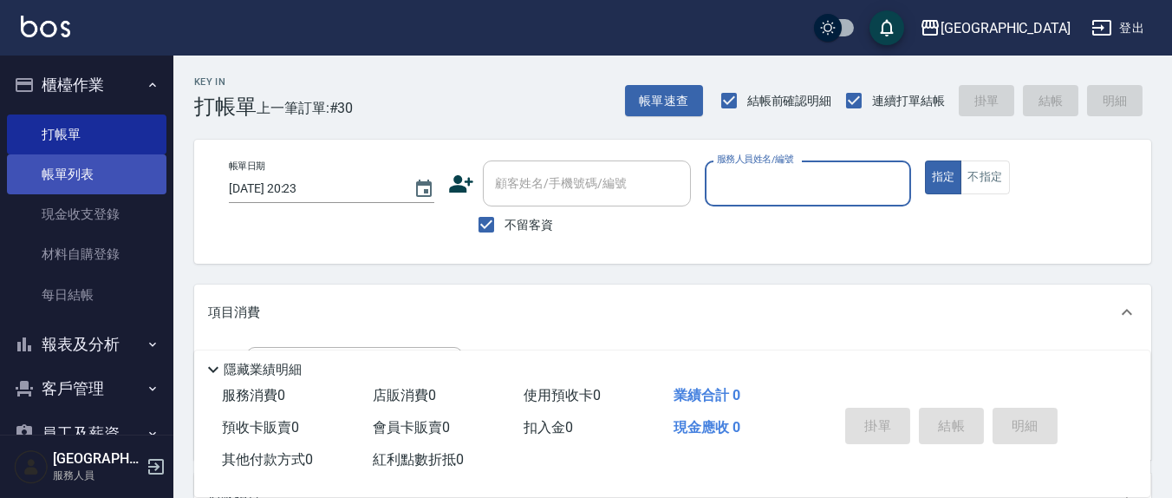
click at [93, 172] on link "帳單列表" at bounding box center [86, 174] width 159 height 40
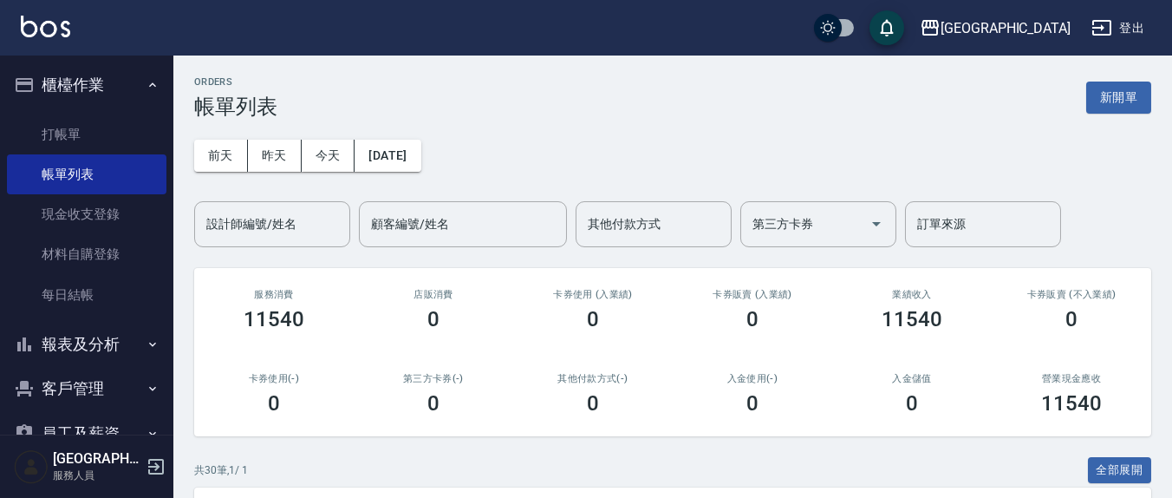
scroll to position [180, 0]
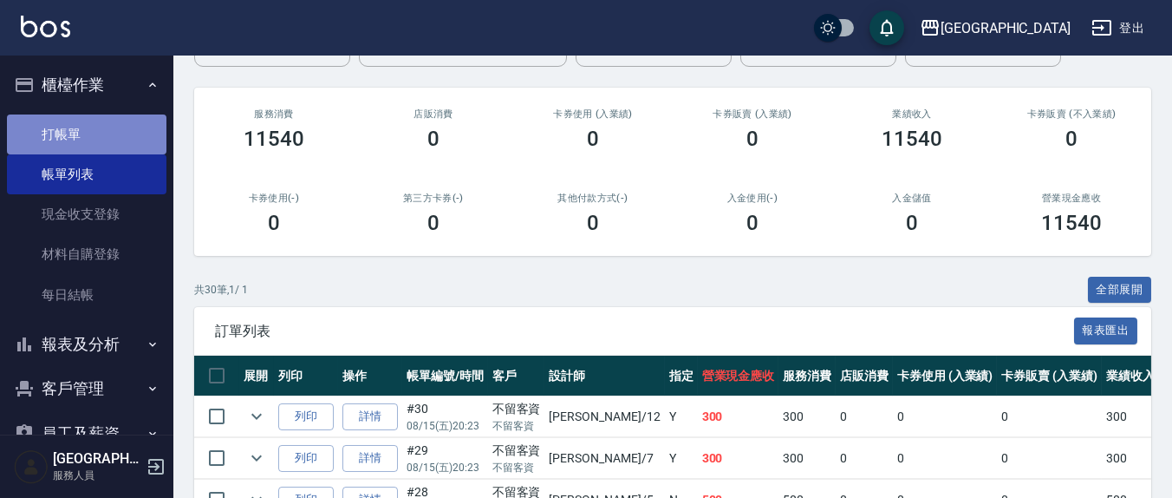
click at [87, 133] on link "打帳單" at bounding box center [86, 134] width 159 height 40
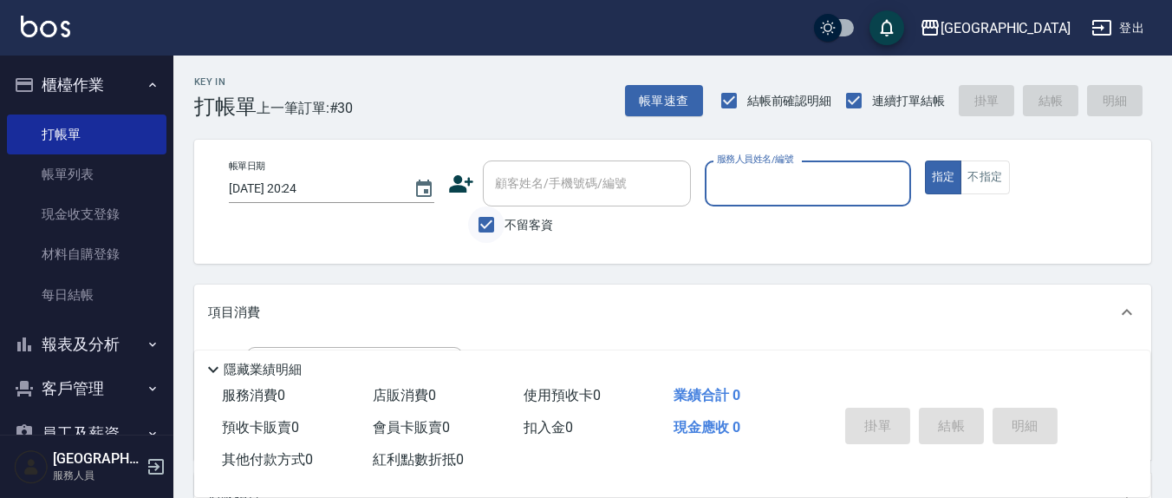
click at [478, 226] on input "不留客資" at bounding box center [486, 224] width 36 height 36
checkbox input "false"
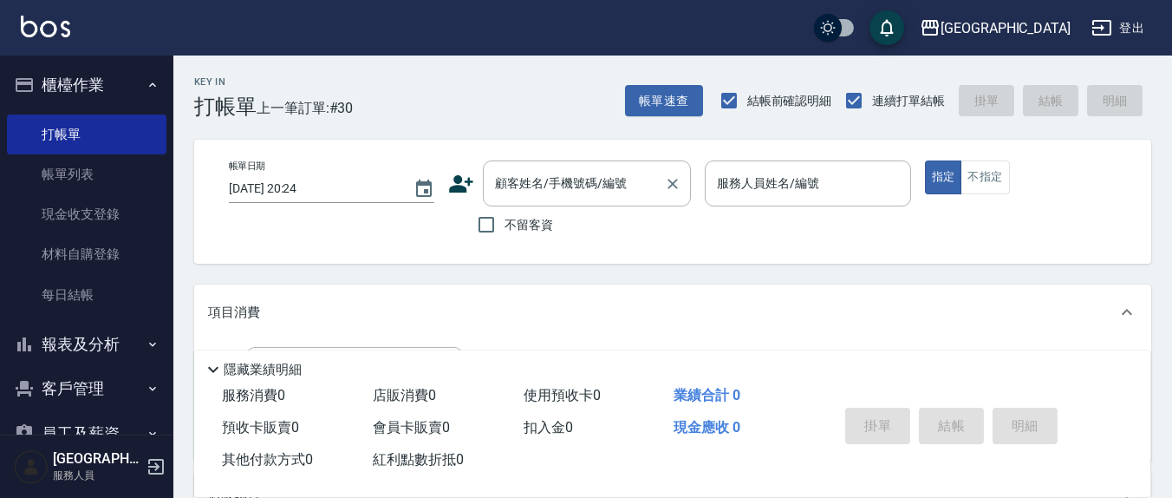
click at [528, 189] on div "顧客姓名/手機號碼/編號 顧客姓名/手機號碼/編號" at bounding box center [587, 183] width 208 height 46
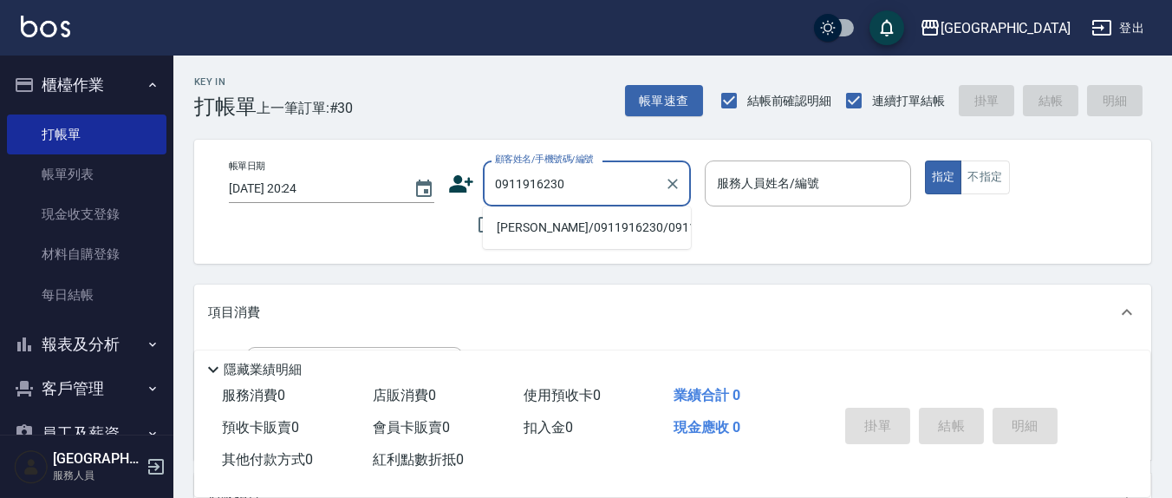
click at [584, 237] on li "陳小蘭/0911916230/0911916230" at bounding box center [587, 227] width 208 height 29
type input "陳小蘭/0911916230/0911916230"
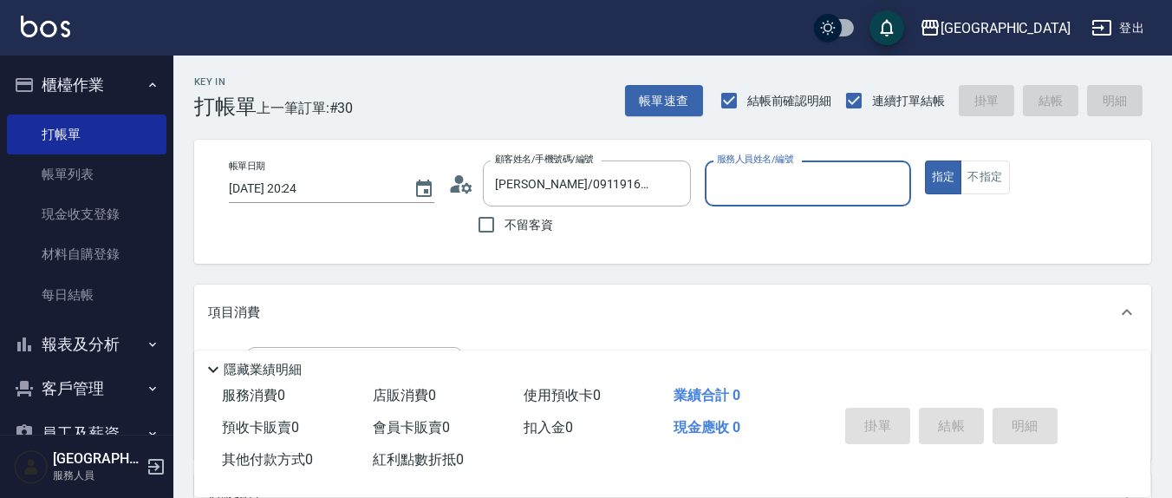
click at [788, 185] on input "服務人員姓名/編號" at bounding box center [807, 183] width 190 height 30
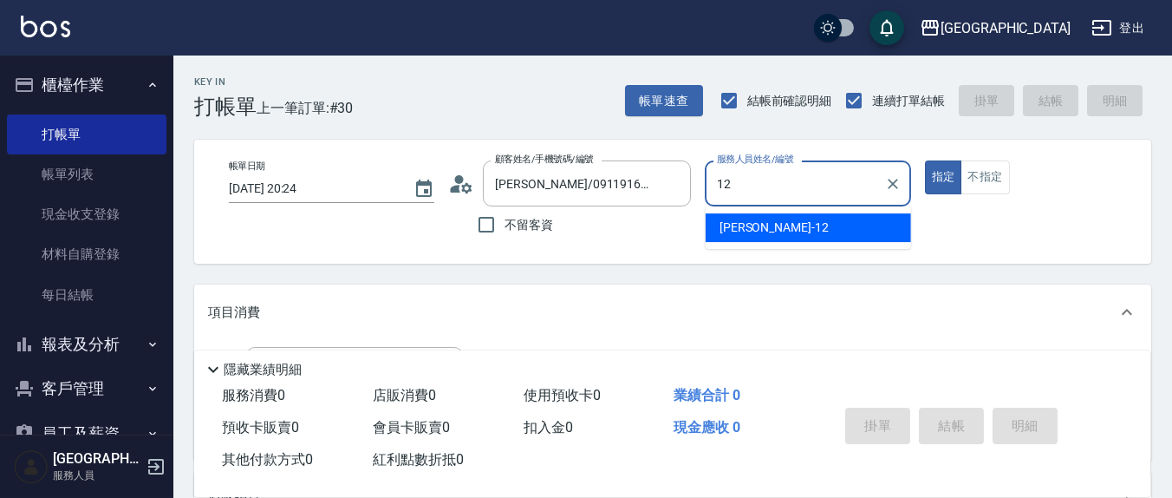
type input "呂桂花-12"
type button "true"
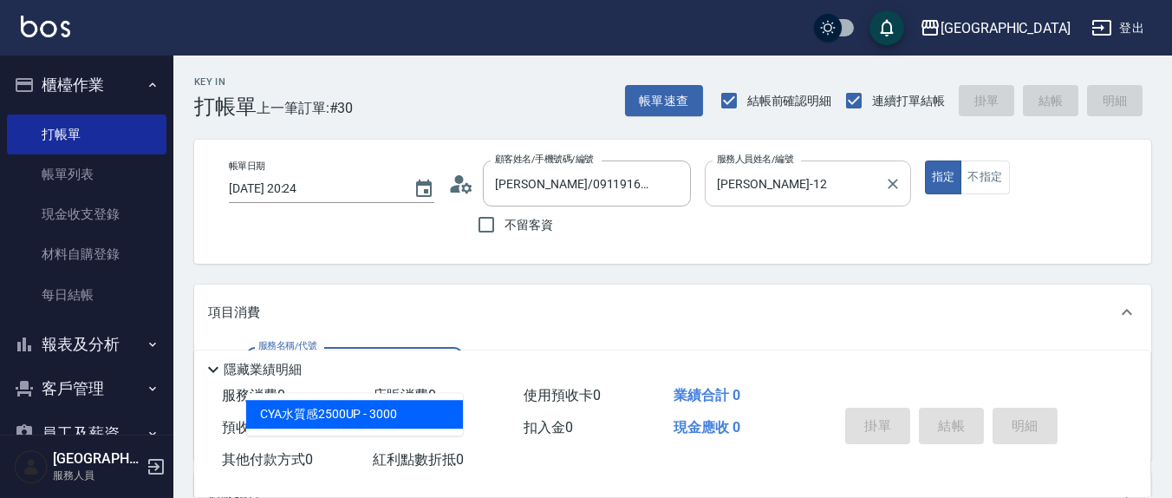
type input "CYA水質感2500UP(314)"
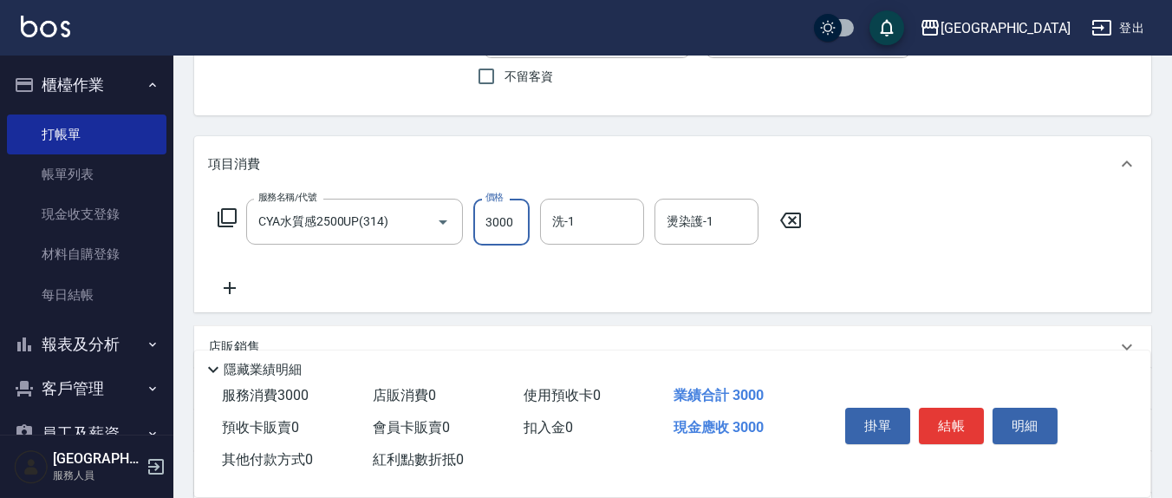
scroll to position [180, 0]
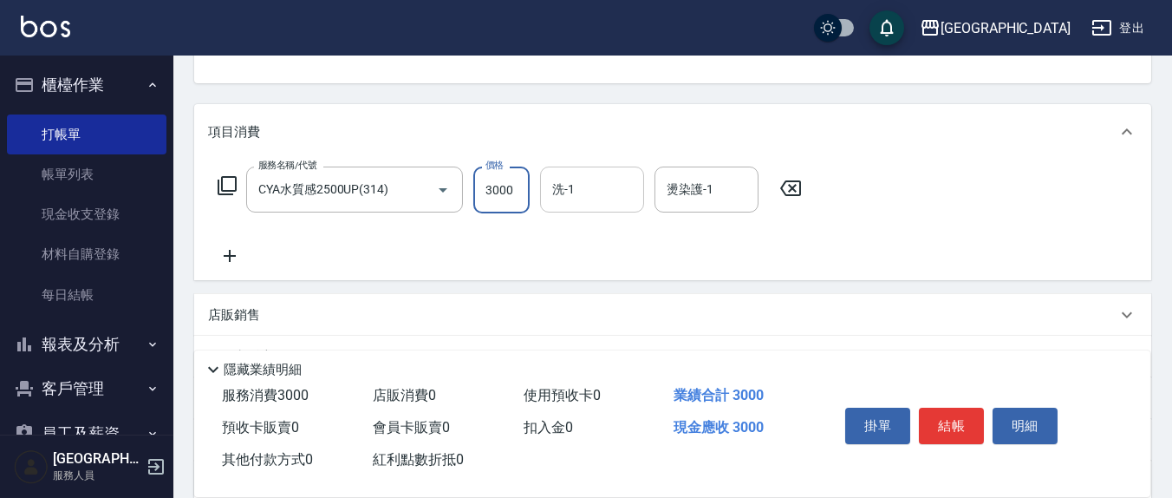
click at [615, 205] on div "洗-1" at bounding box center [592, 189] width 104 height 46
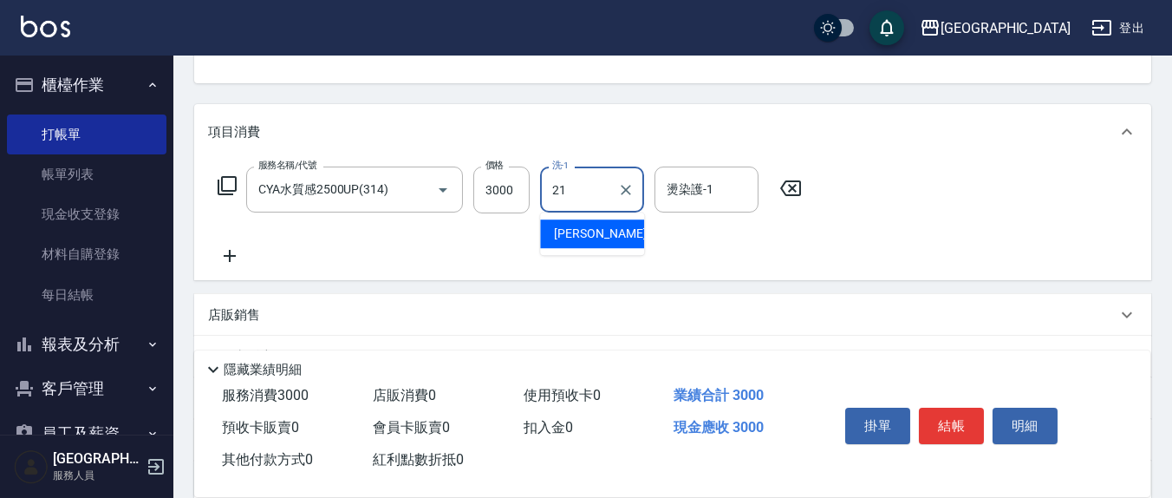
type input "韋羽蕎-21"
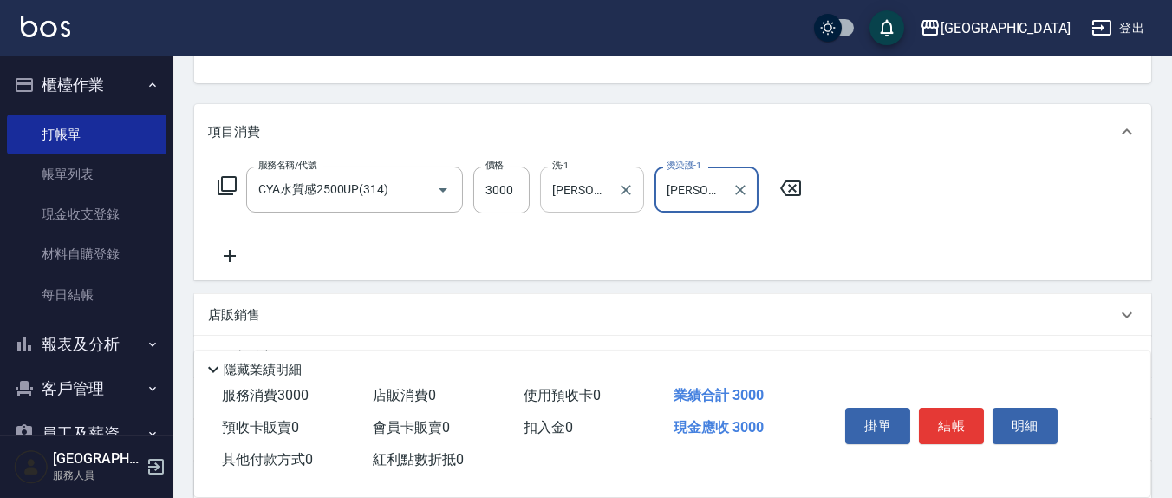
type input "韋羽蕎-21"
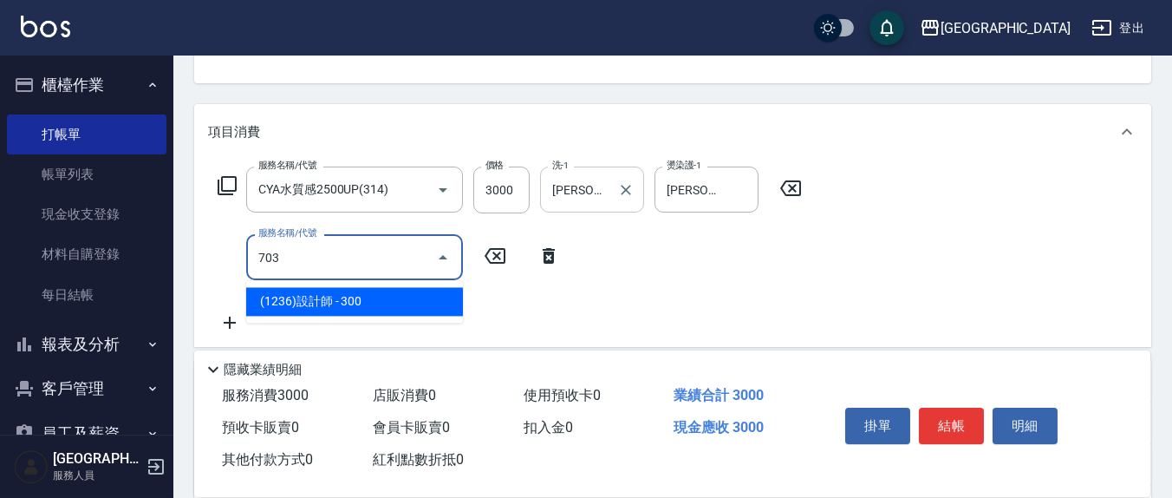
type input "(1236)設計師(703)"
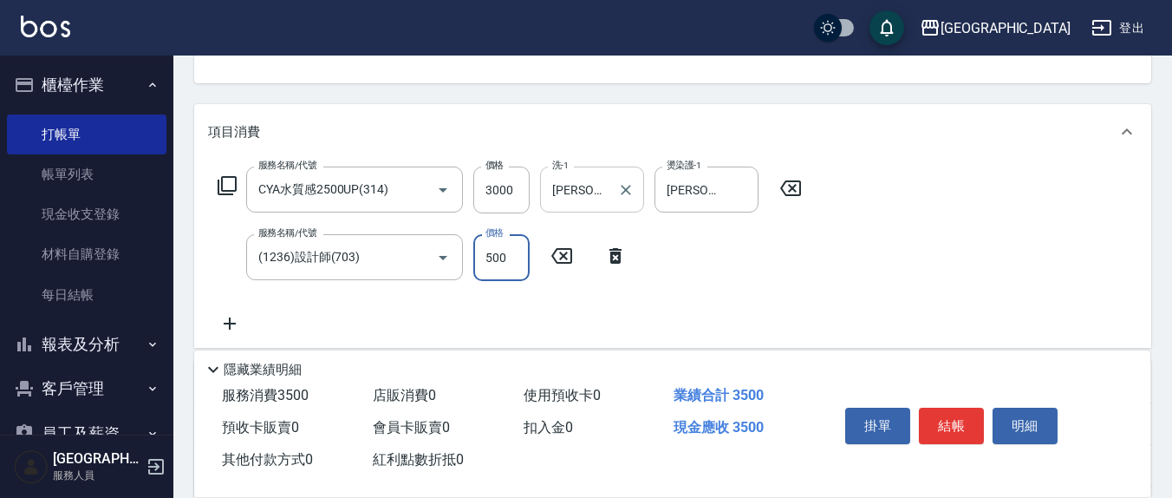
type input "500"
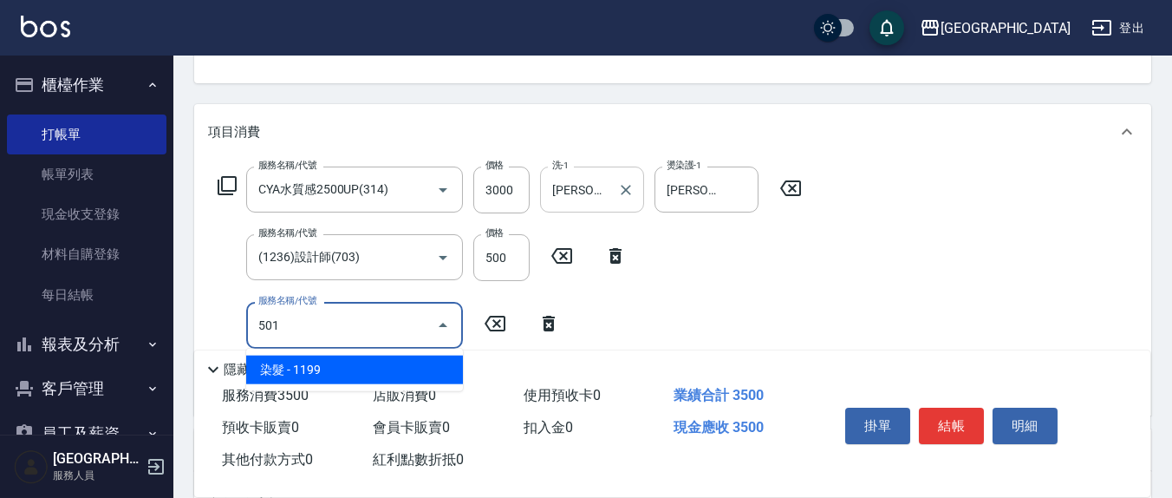
type input "染髮(501)"
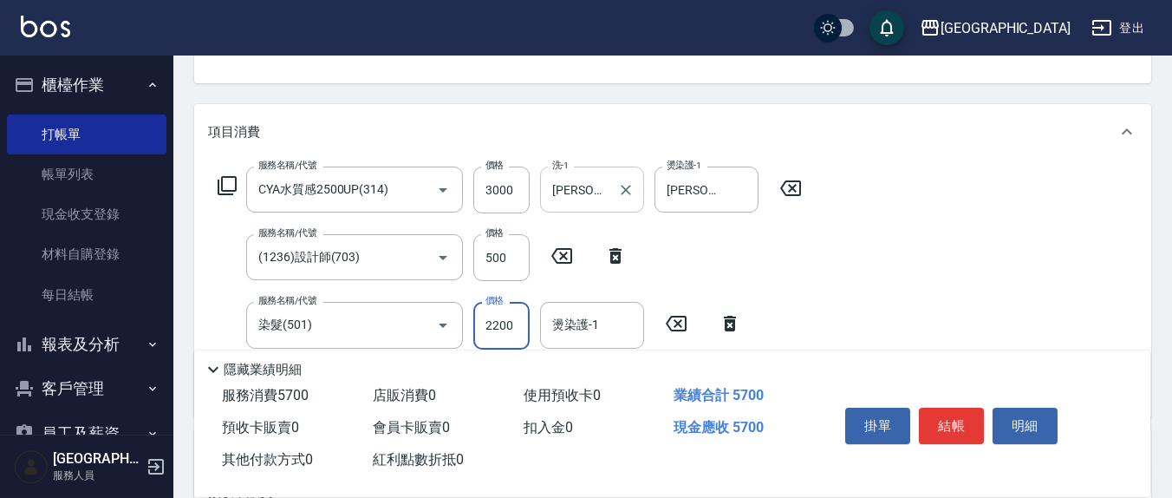
type input "2200"
type input "韋羽蕎-21"
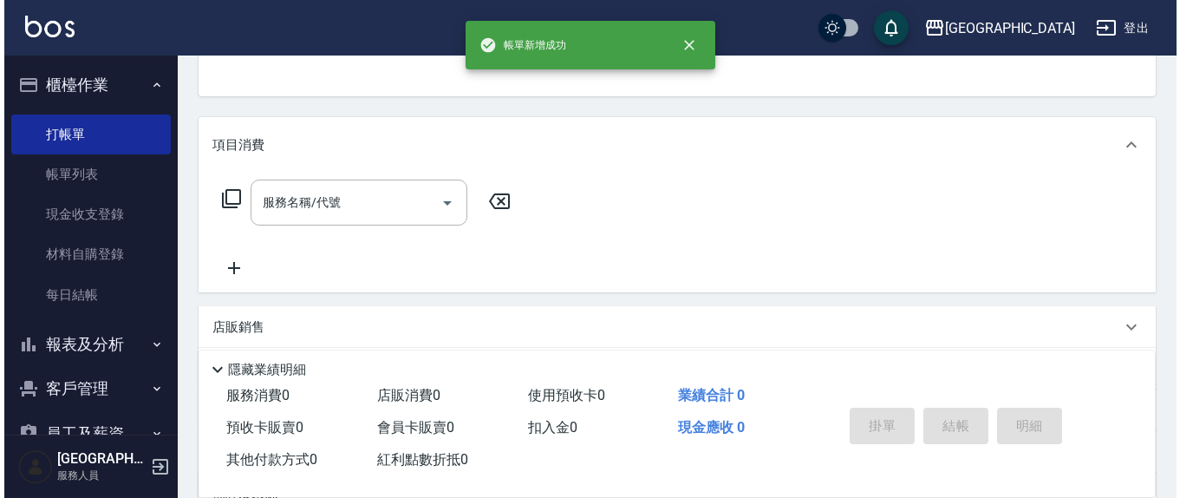
scroll to position [0, 0]
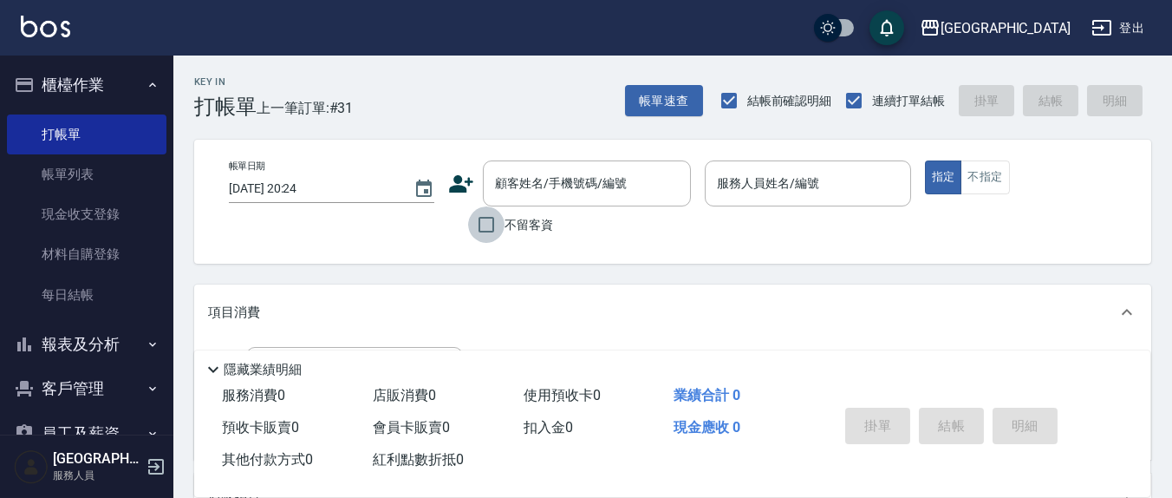
click at [491, 225] on input "不留客資" at bounding box center [486, 224] width 36 height 36
click at [487, 224] on input "不留客資" at bounding box center [486, 224] width 36 height 36
checkbox input "false"
click at [539, 180] on div "顧客姓名/手機號碼/編號 顧客姓名/手機號碼/編號" at bounding box center [587, 183] width 208 height 46
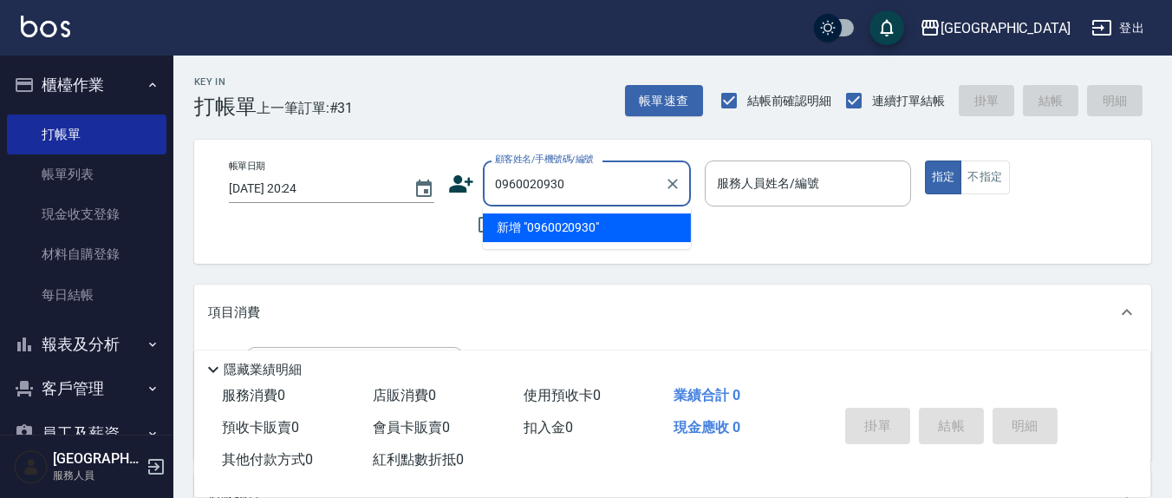
click at [547, 231] on li "新增 "0960020930"" at bounding box center [587, 227] width 208 height 29
type input "0960020930"
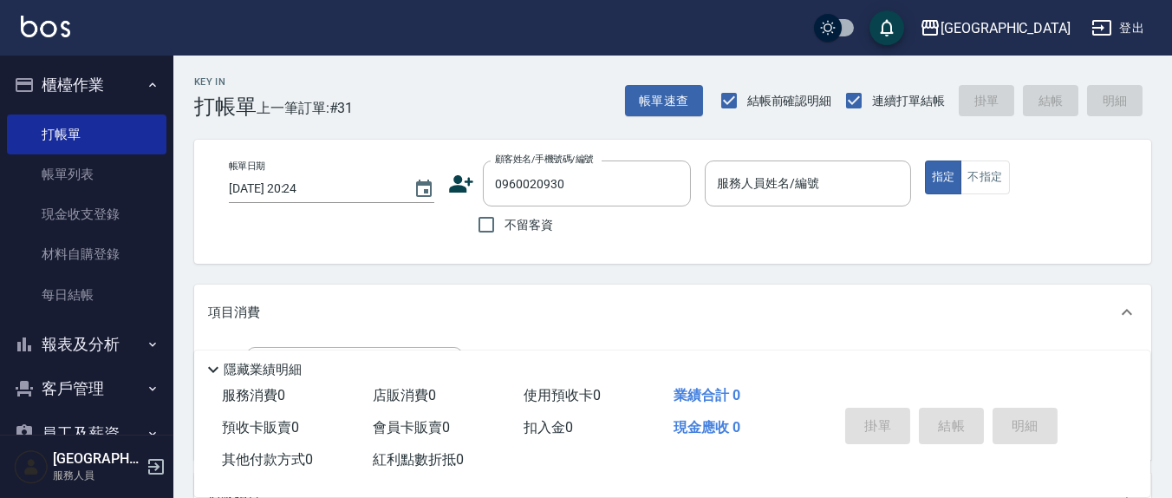
click at [450, 187] on icon at bounding box center [462, 183] width 24 height 17
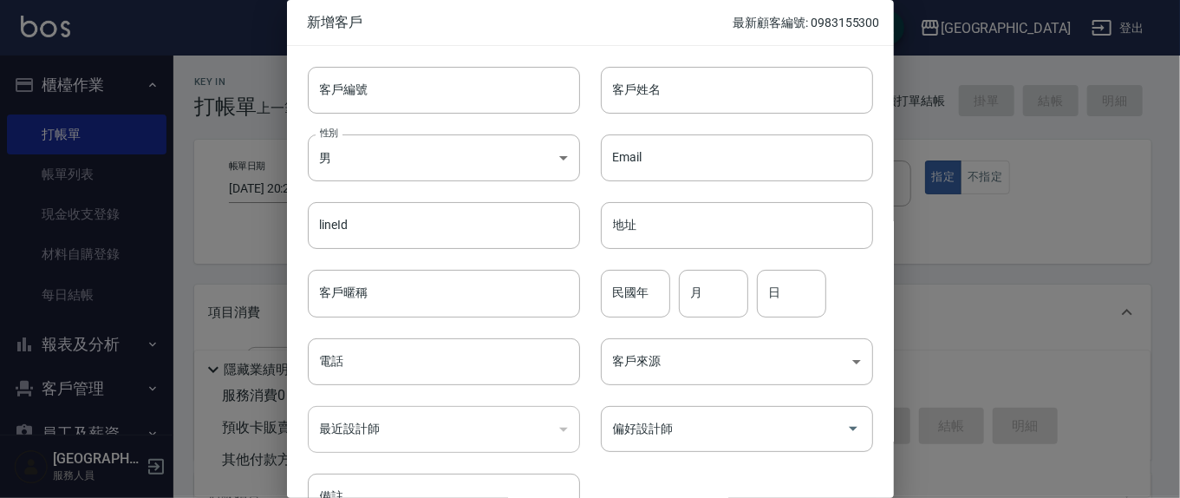
type input "0960020930"
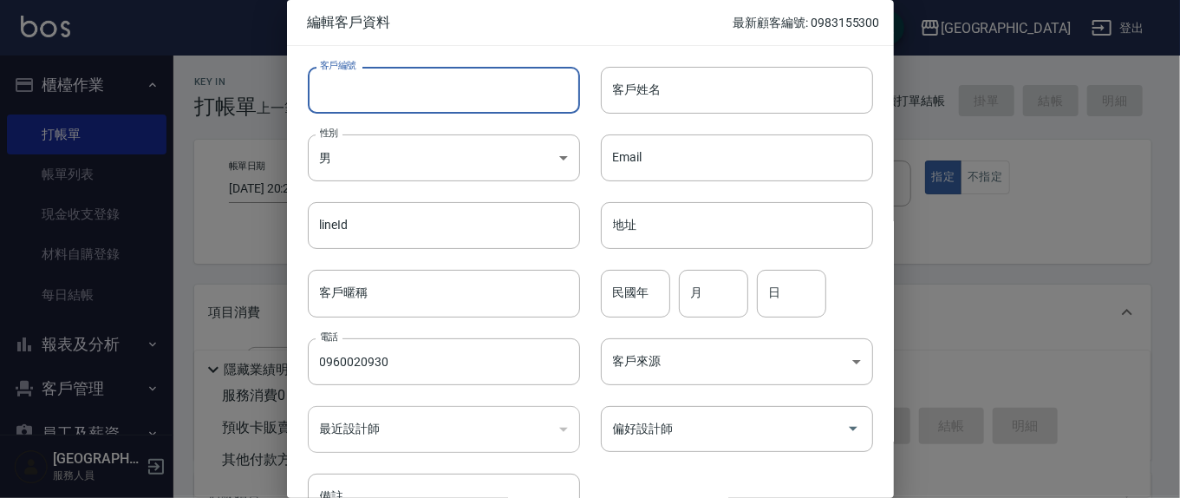
click at [460, 104] on input "客戶編號" at bounding box center [444, 90] width 272 height 47
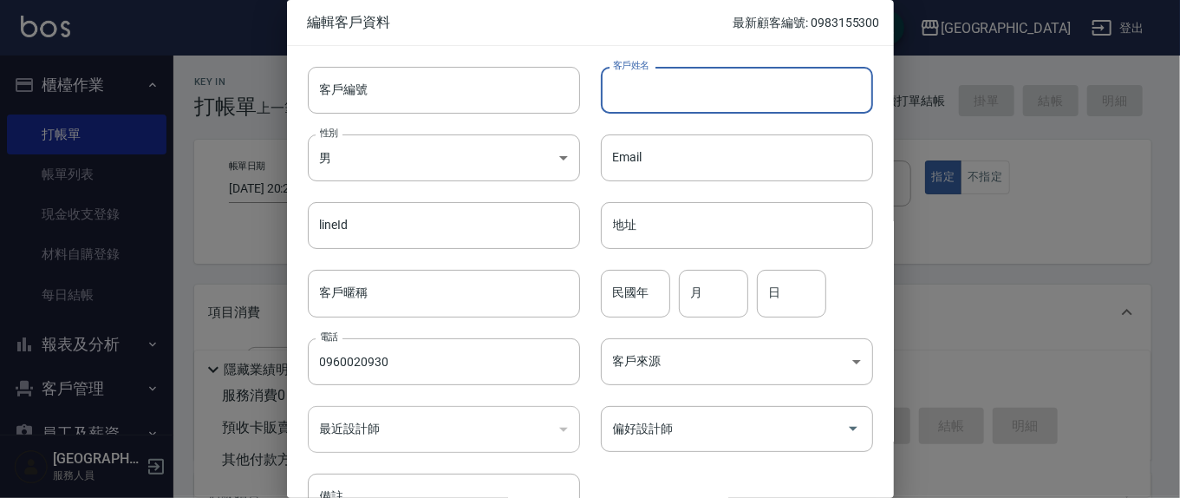
click at [728, 97] on input "客戶姓名" at bounding box center [737, 90] width 272 height 47
type input "甄永欣"
click at [654, 302] on input "民國年" at bounding box center [635, 293] width 69 height 47
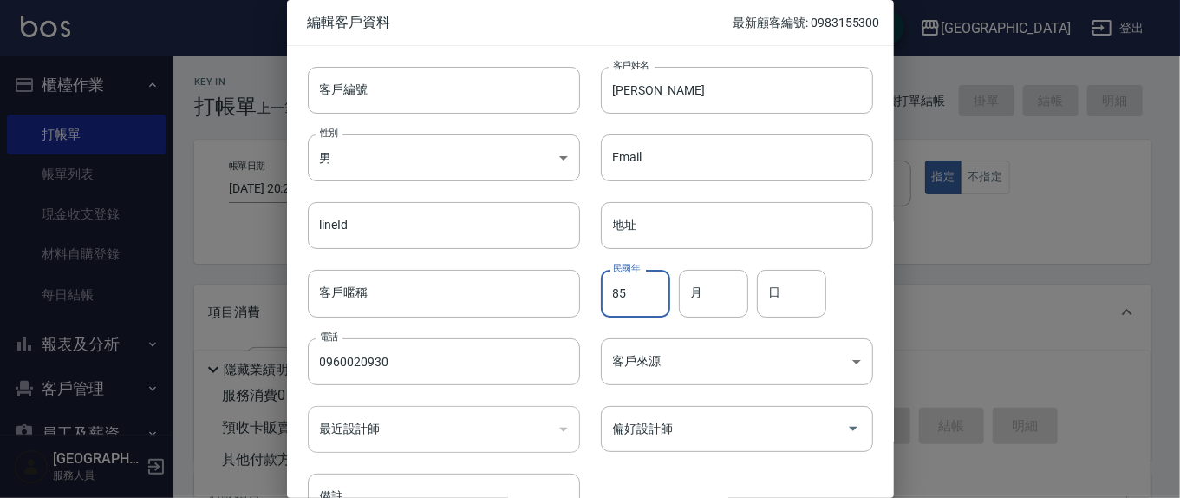
type input "85"
type input "9"
type input "30"
click at [704, 430] on input "偏好設計師" at bounding box center [723, 428] width 231 height 30
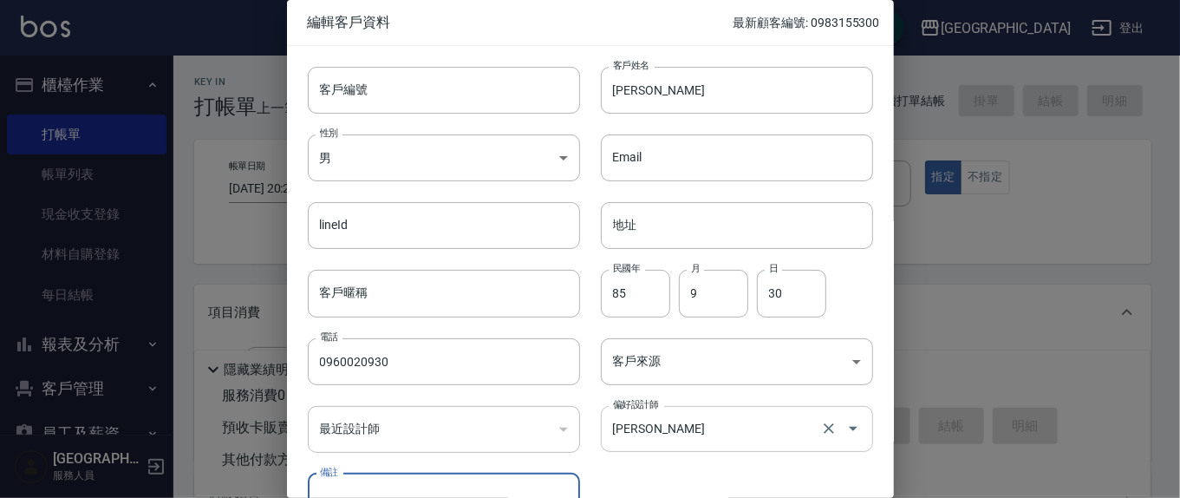
scroll to position [22, 0]
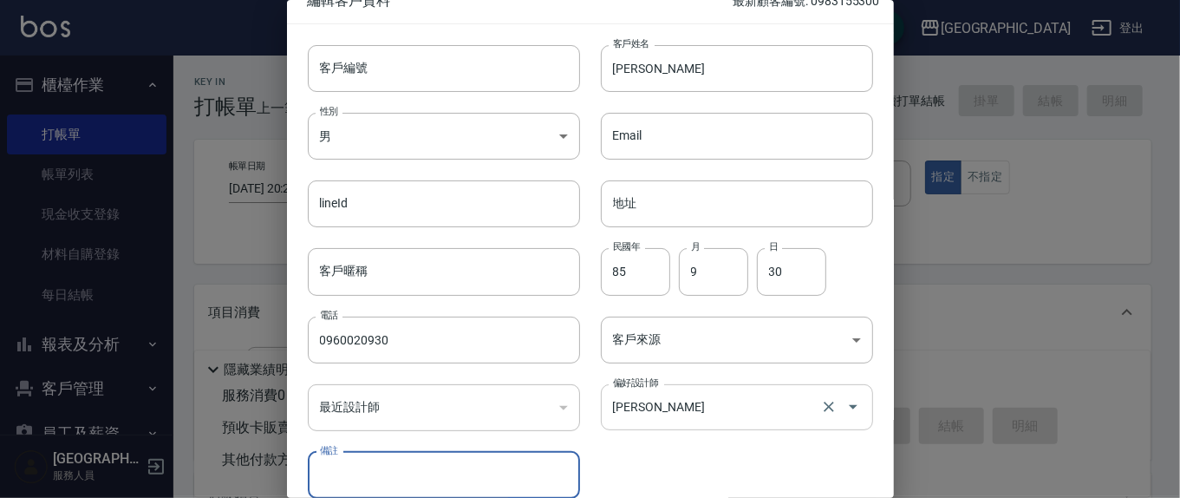
click at [708, 420] on div "鄭瑋婷 偏好設計師" at bounding box center [737, 407] width 272 height 46
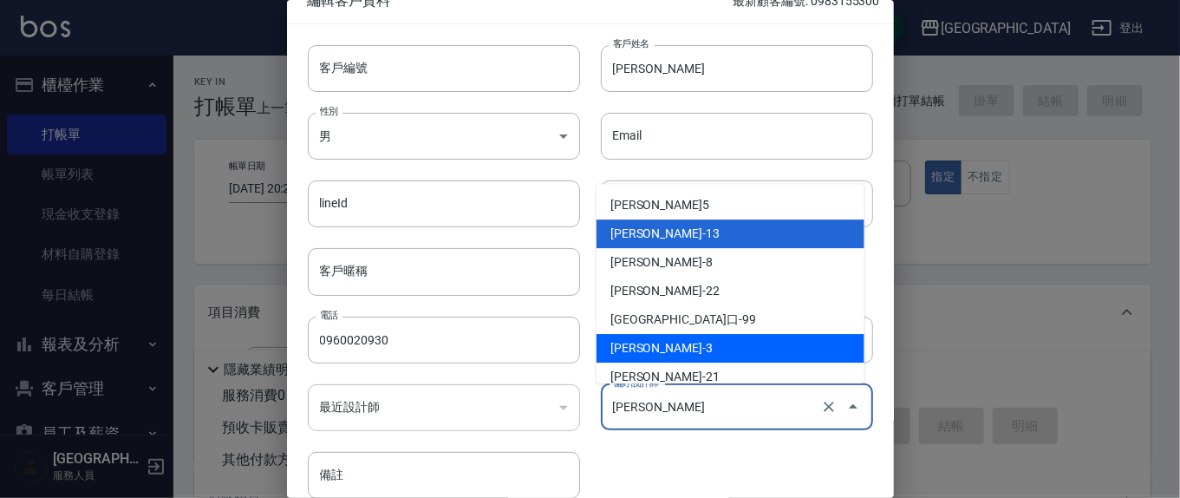
click at [729, 349] on li "游雅淇-3" at bounding box center [730, 349] width 268 height 29
type input "游雅淇"
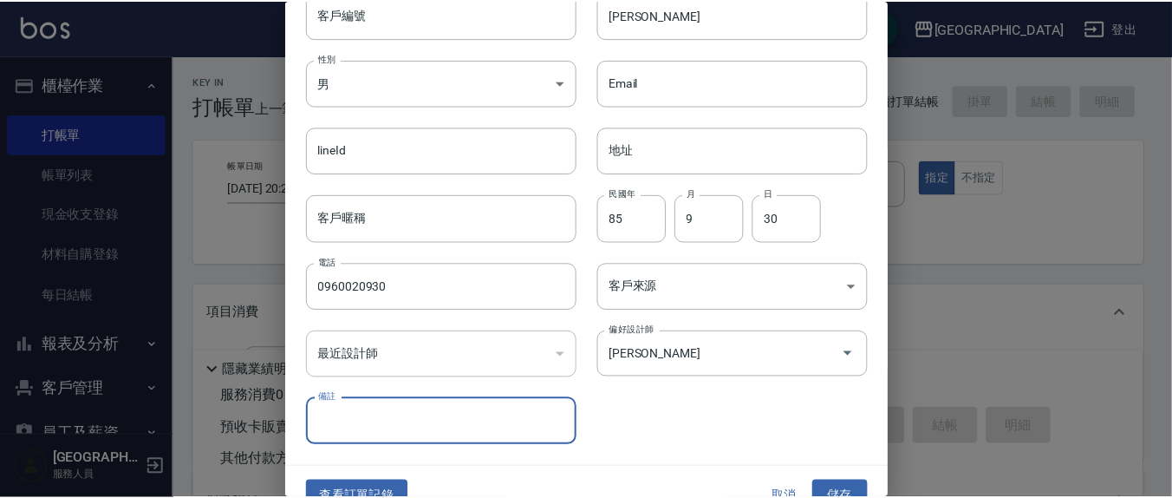
scroll to position [102, 0]
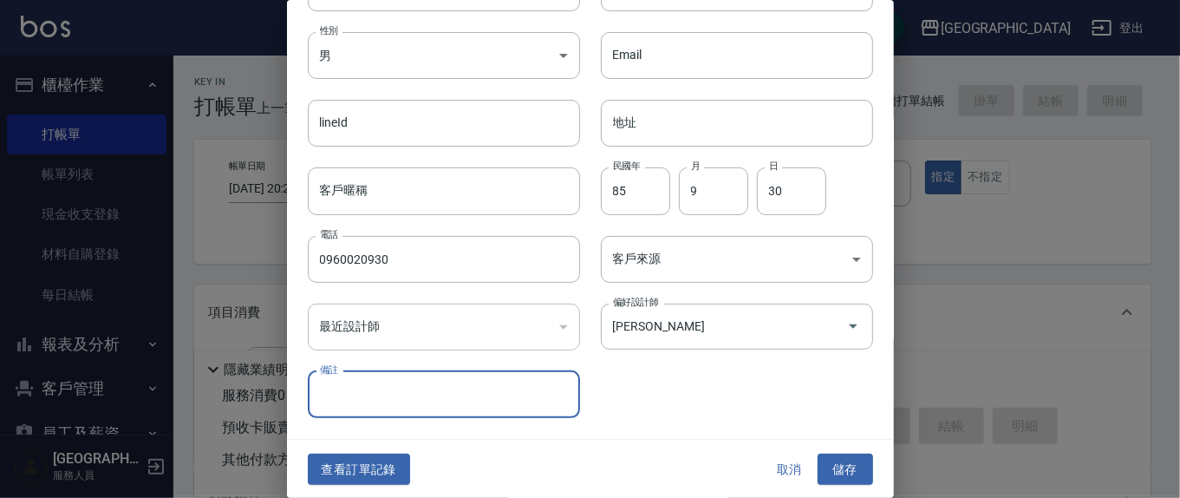
click at [822, 468] on button "儲存" at bounding box center [844, 469] width 55 height 32
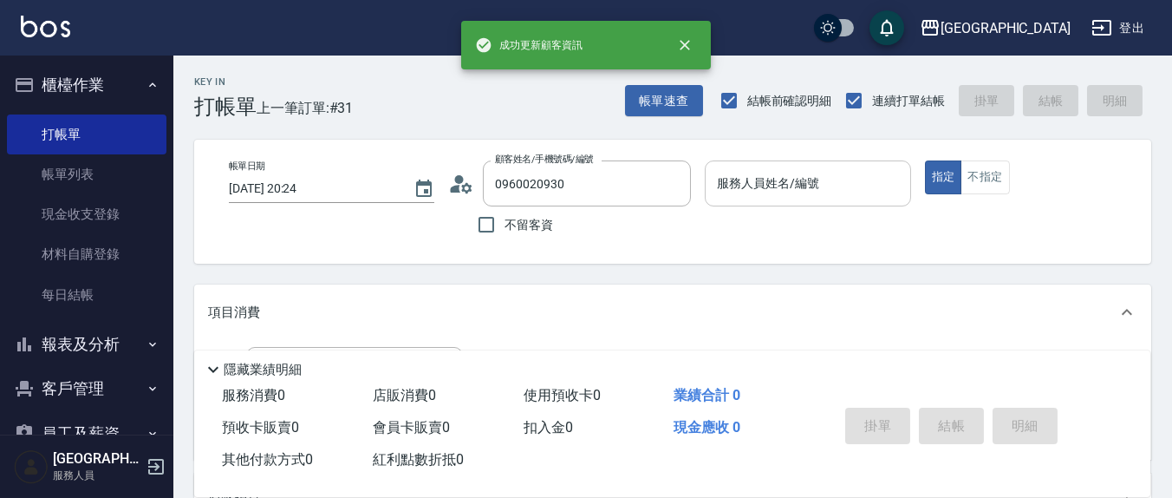
click at [835, 182] on input "服務人員姓名/編號" at bounding box center [807, 183] width 190 height 30
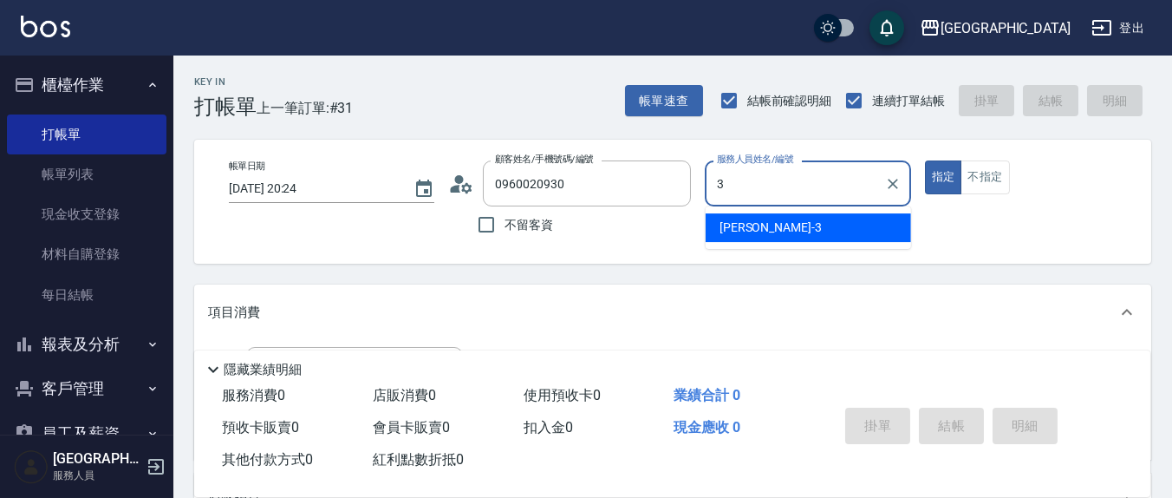
type input "游雅淇-3"
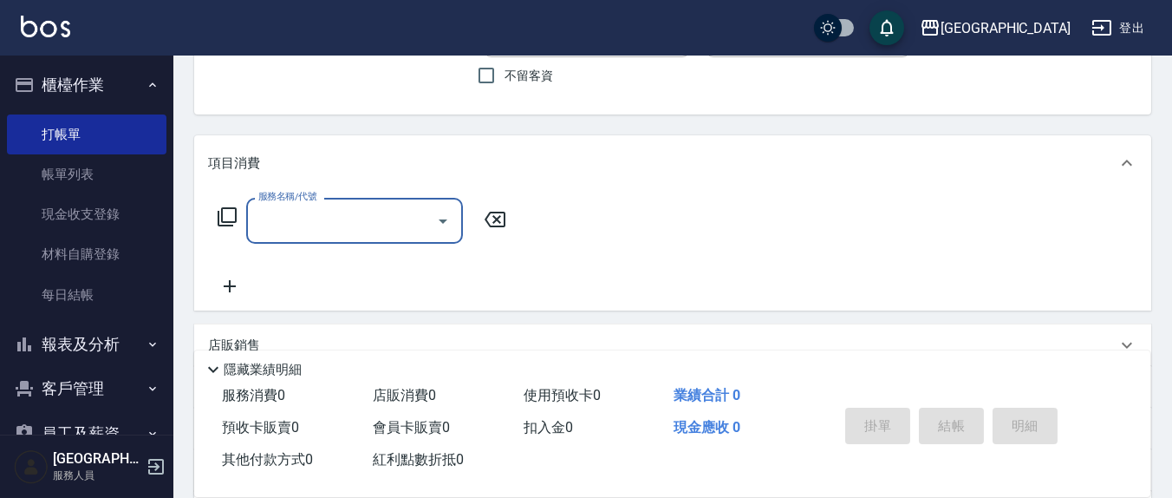
scroll to position [180, 0]
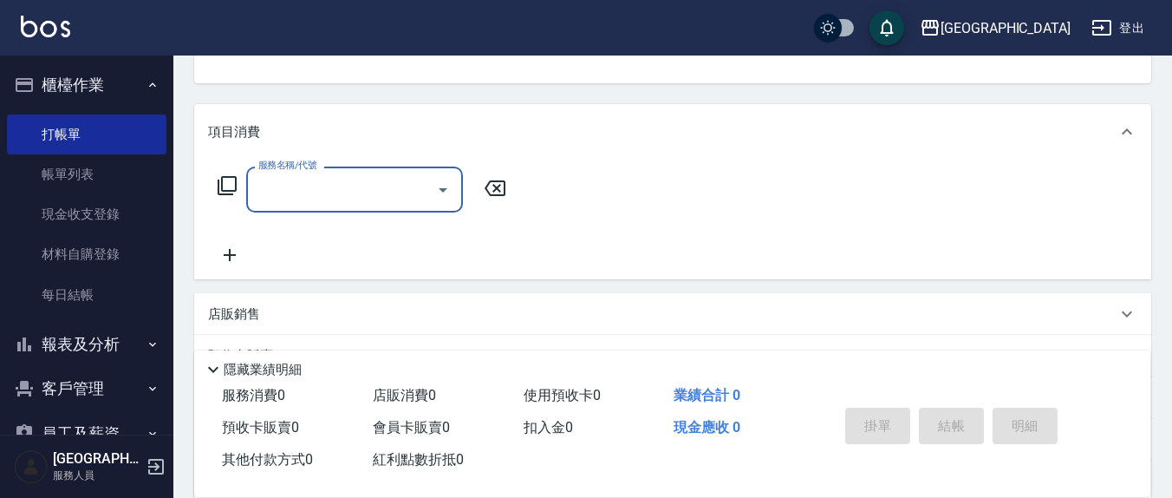
click at [392, 186] on input "服務名稱/代號" at bounding box center [341, 189] width 175 height 30
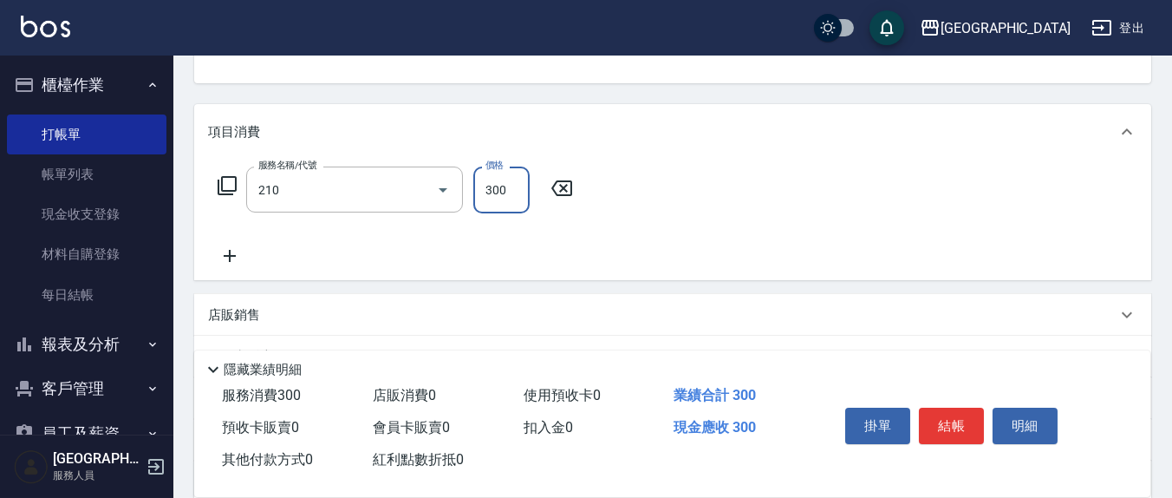
type input "歐娜洗髮精(210)"
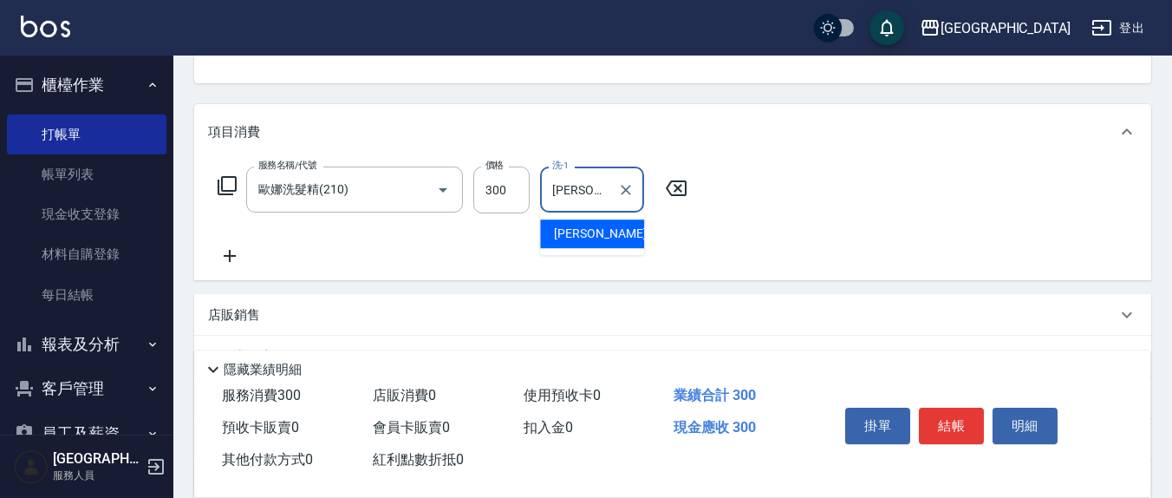
type input "游雅淇-3"
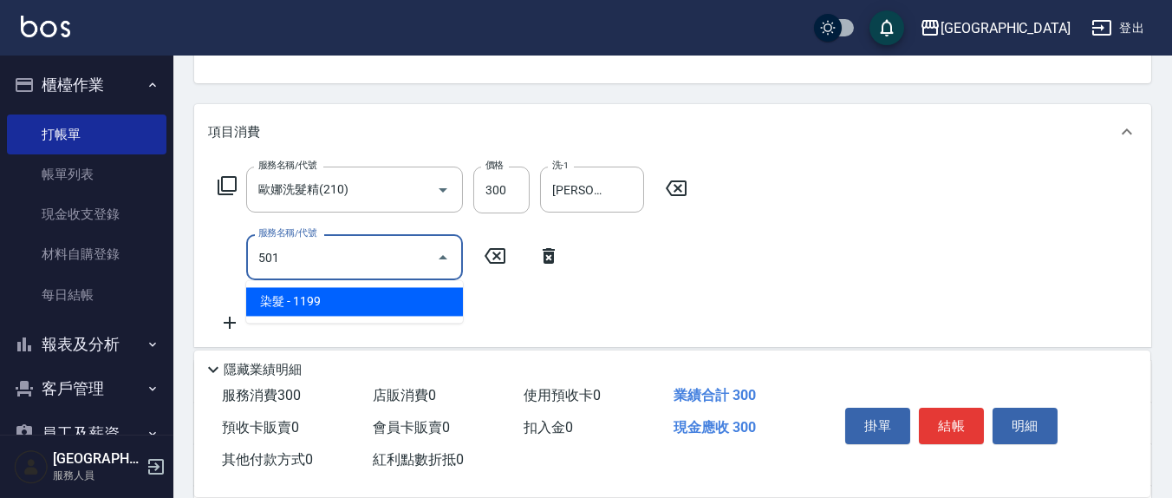
type input "染髮(501)"
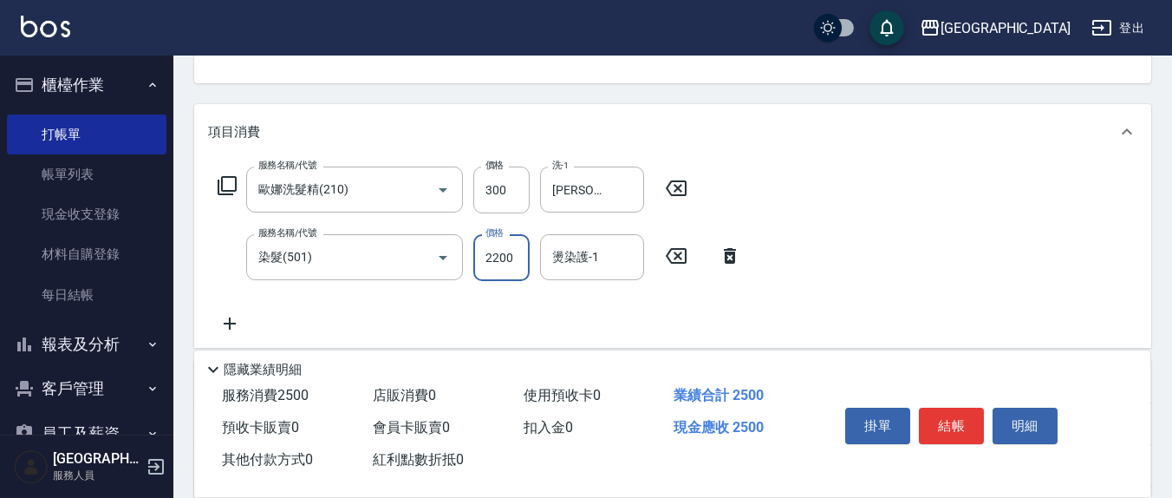
type input "2200"
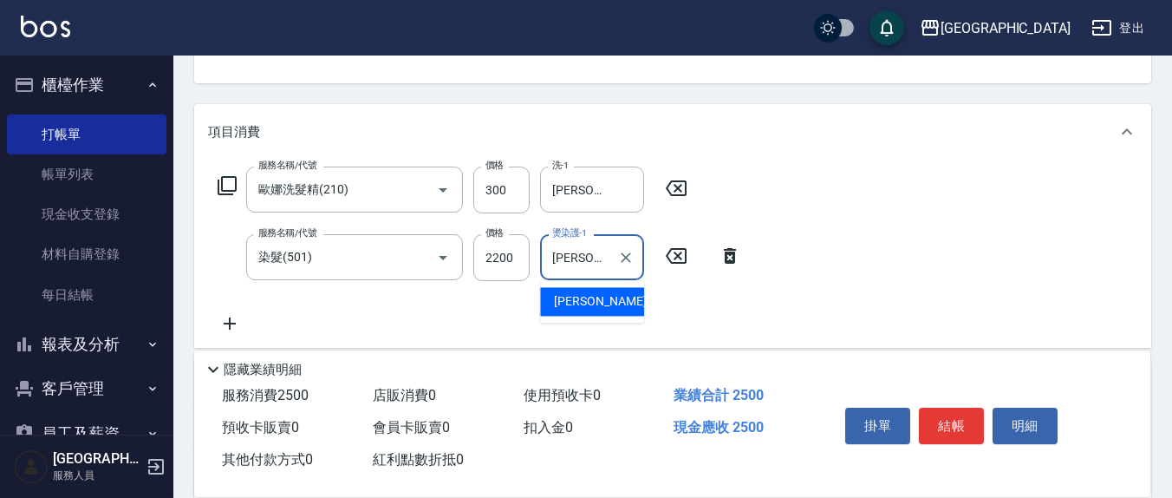
type input "游雅淇-3"
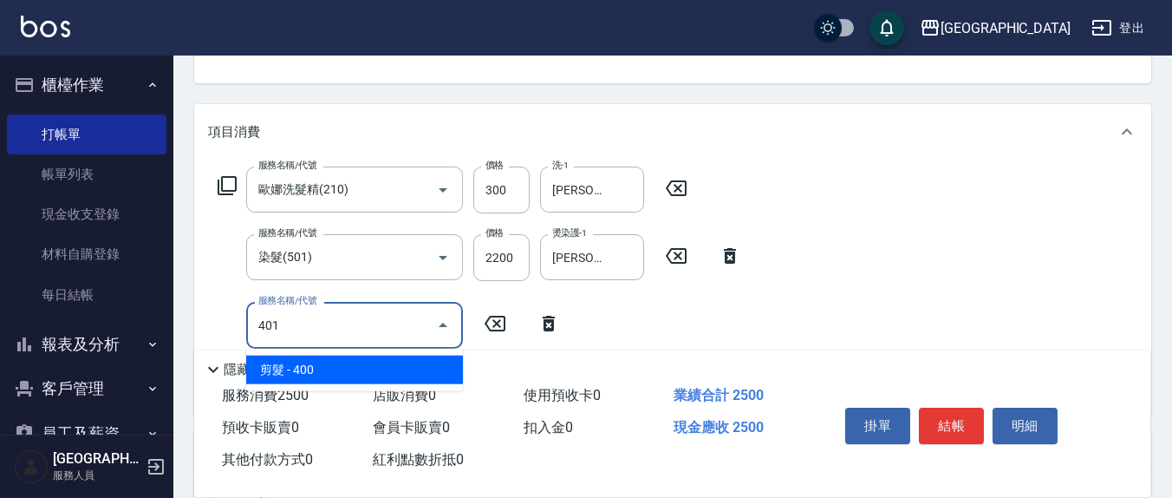
type input "剪髮(401)"
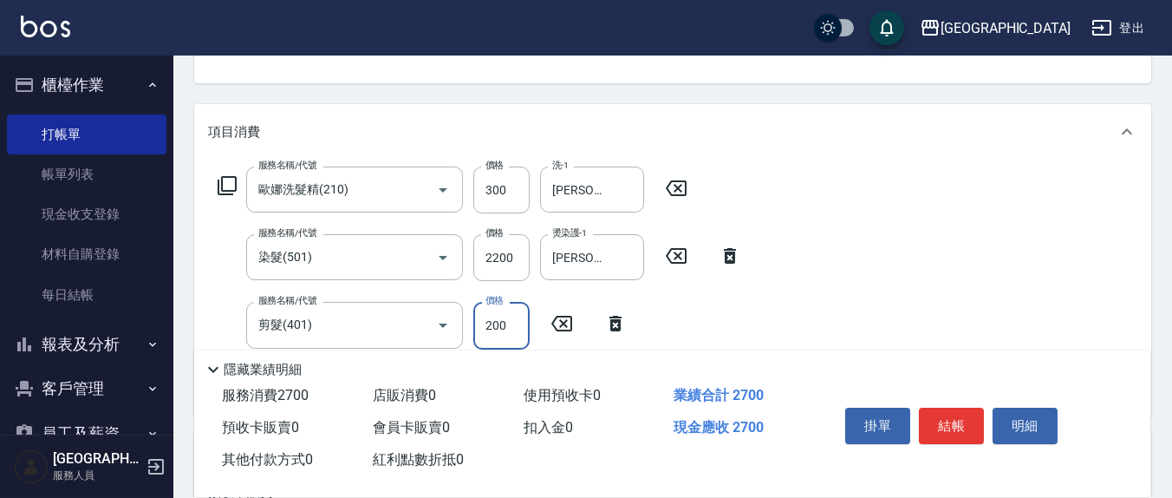
type input "200"
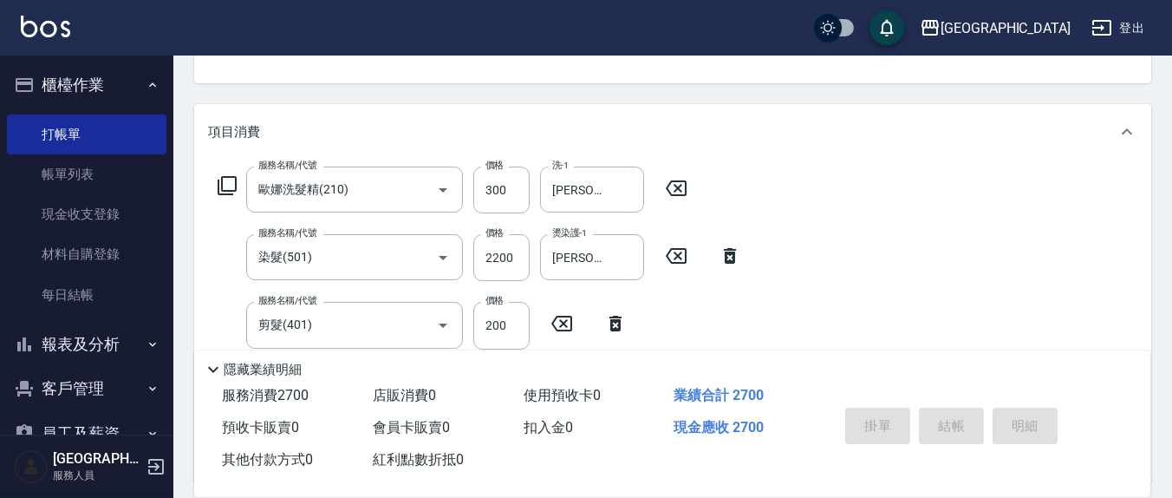
type input "2025/08/15 20:28"
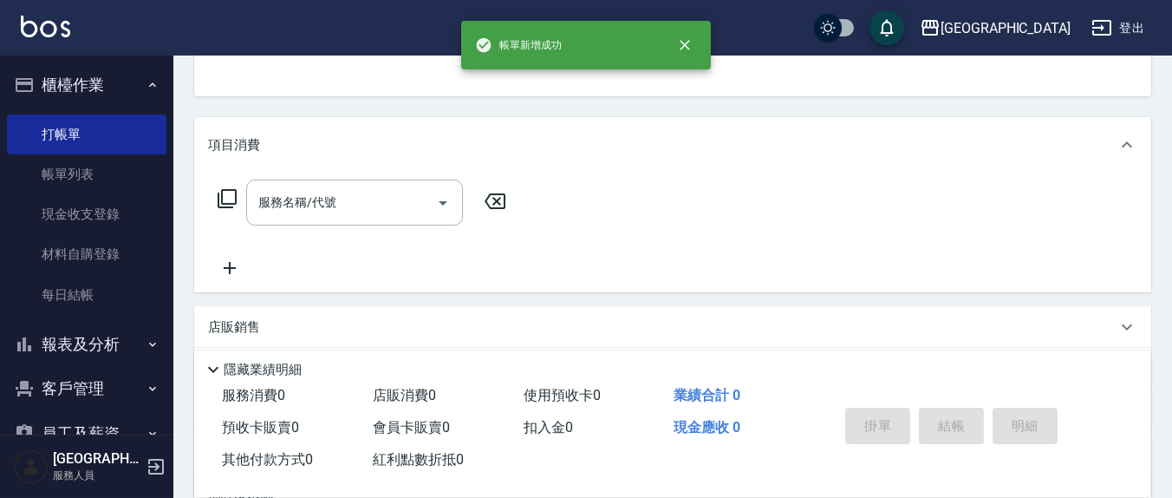
scroll to position [0, 0]
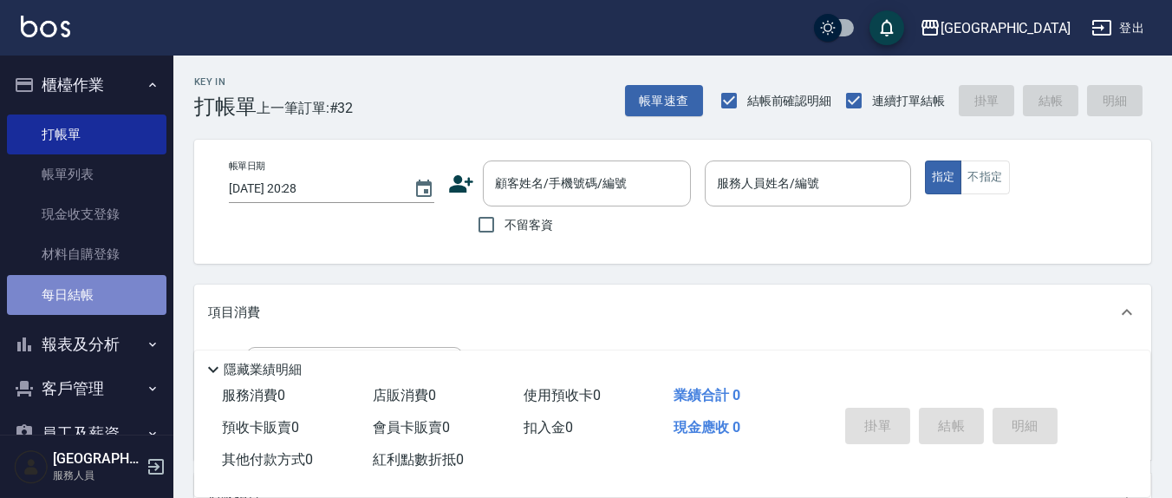
click at [98, 302] on link "每日結帳" at bounding box center [86, 295] width 159 height 40
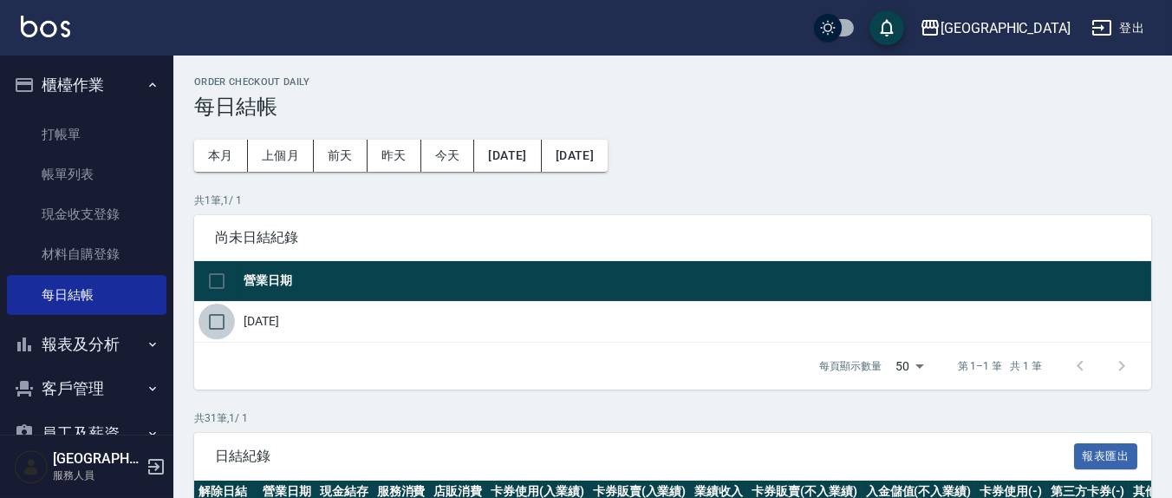
click at [216, 316] on input "checkbox" at bounding box center [216, 321] width 36 height 36
checkbox input "true"
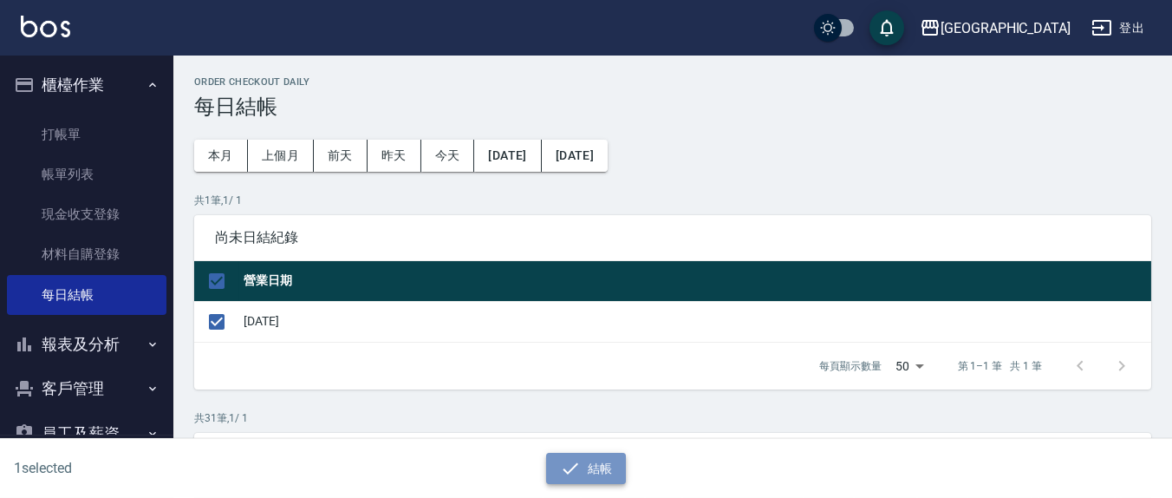
click at [569, 469] on icon "button" at bounding box center [570, 468] width 21 height 21
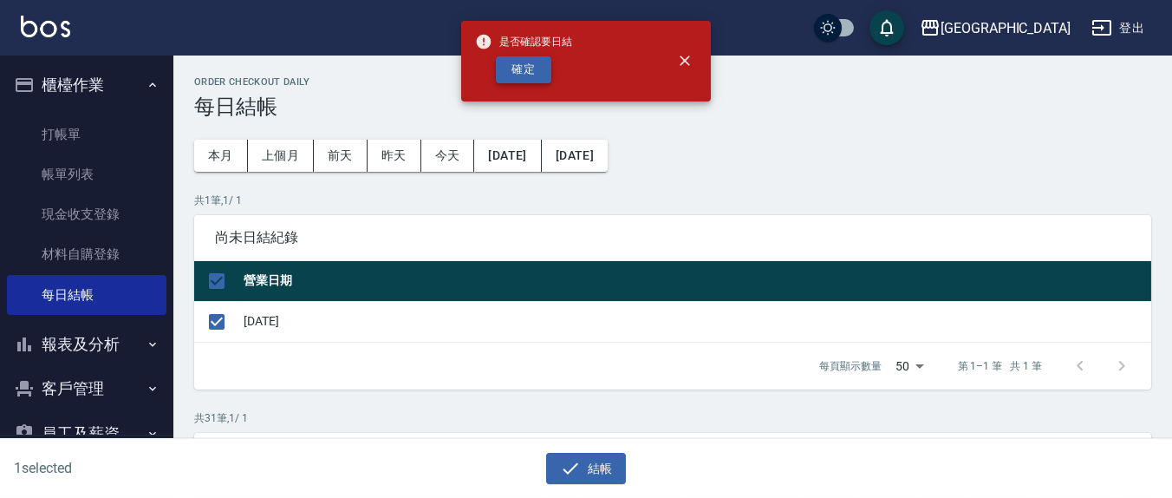
click at [532, 75] on button "確定" at bounding box center [523, 69] width 55 height 27
checkbox input "false"
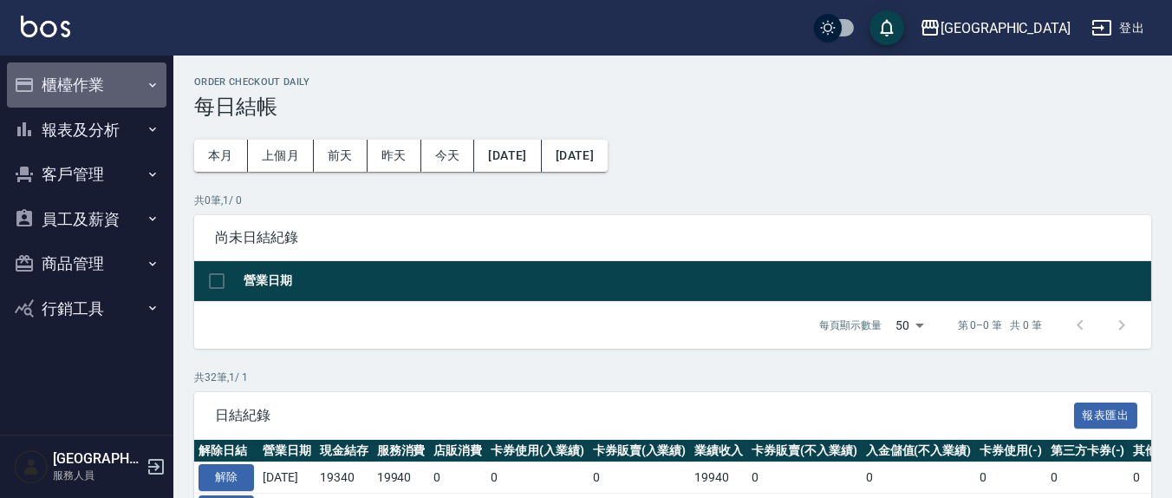
click at [76, 88] on button "櫃檯作業" at bounding box center [86, 84] width 159 height 45
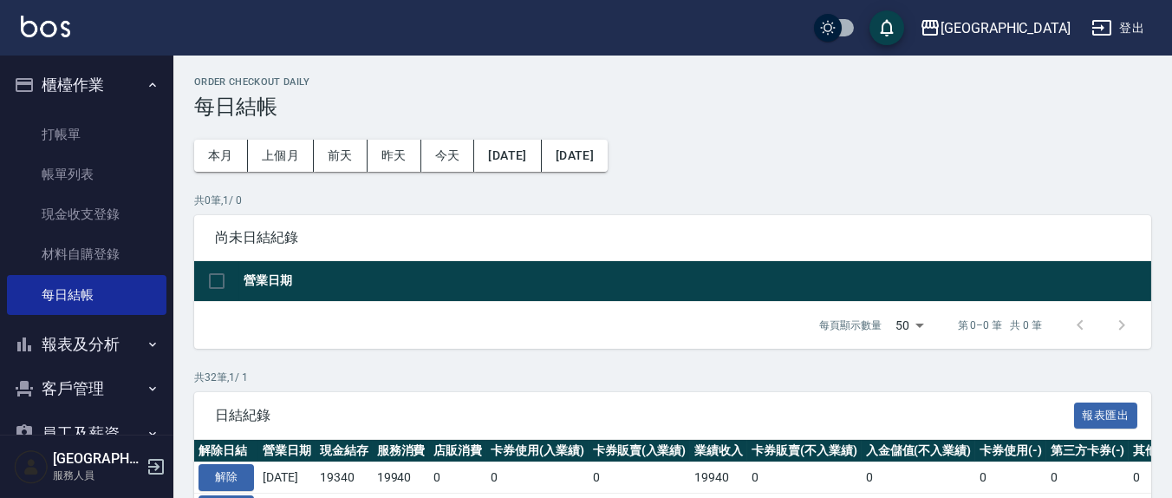
click at [103, 362] on button "報表及分析" at bounding box center [86, 344] width 159 height 45
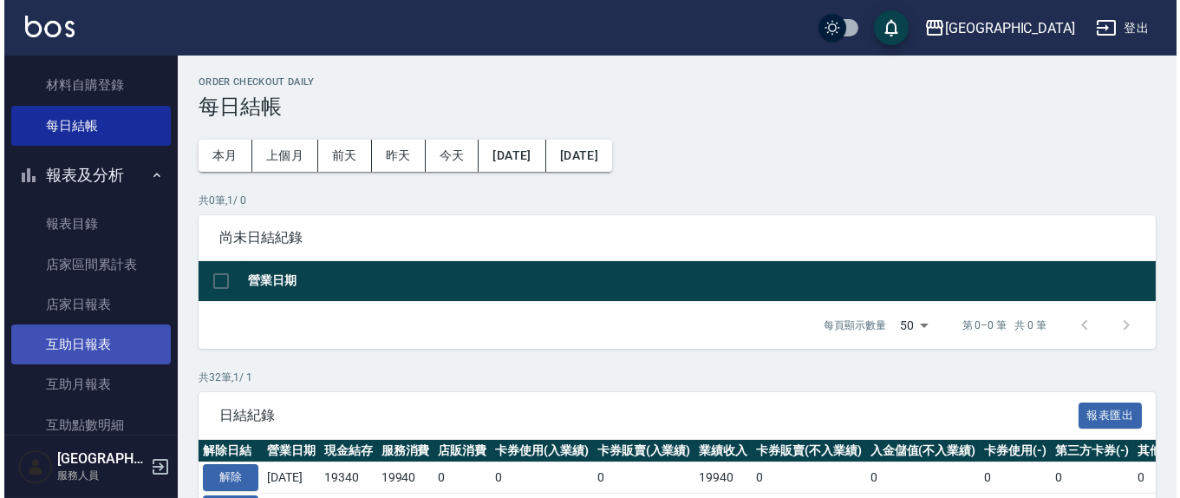
scroll to position [180, 0]
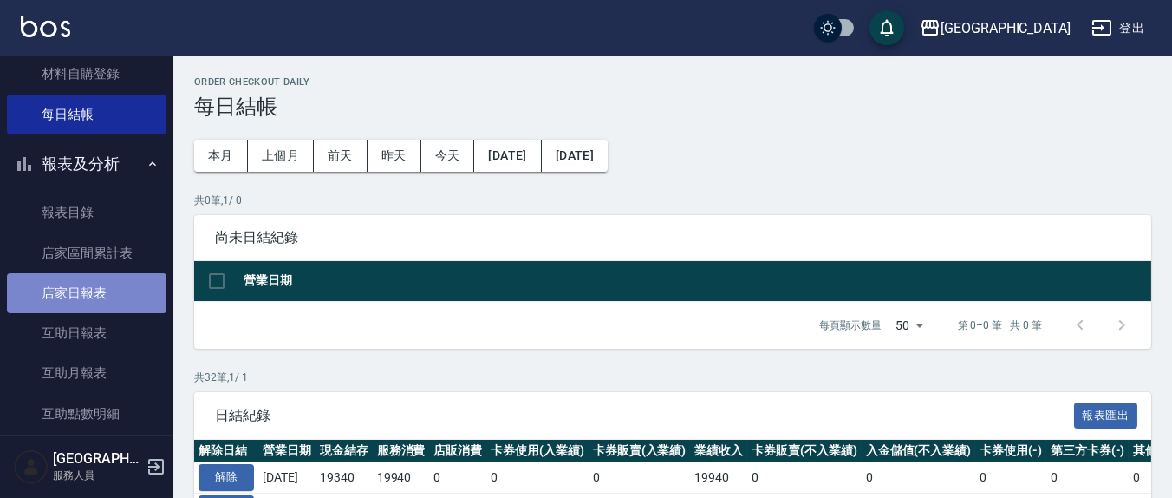
click at [112, 305] on link "店家日報表" at bounding box center [86, 293] width 159 height 40
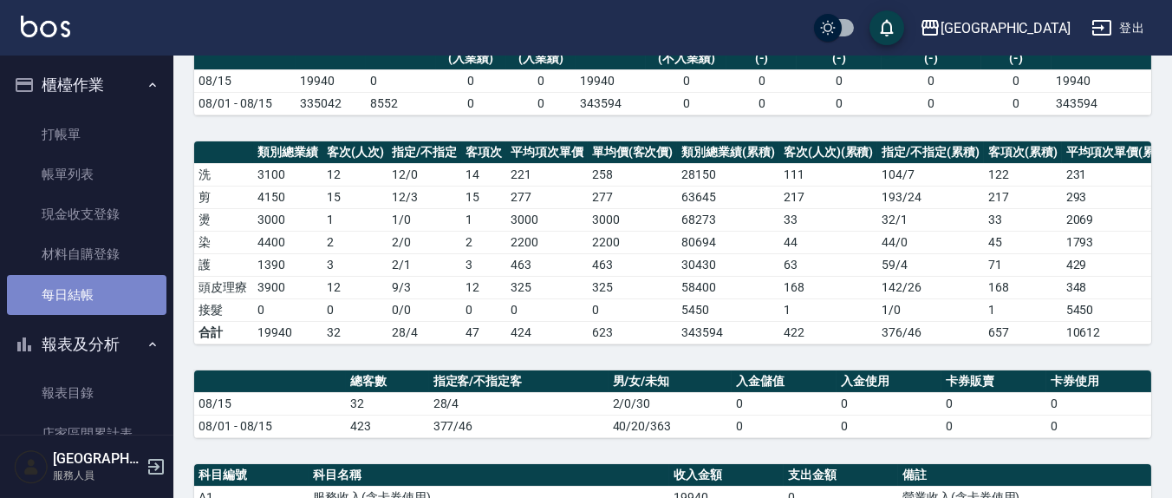
click at [98, 281] on link "每日結帳" at bounding box center [86, 295] width 159 height 40
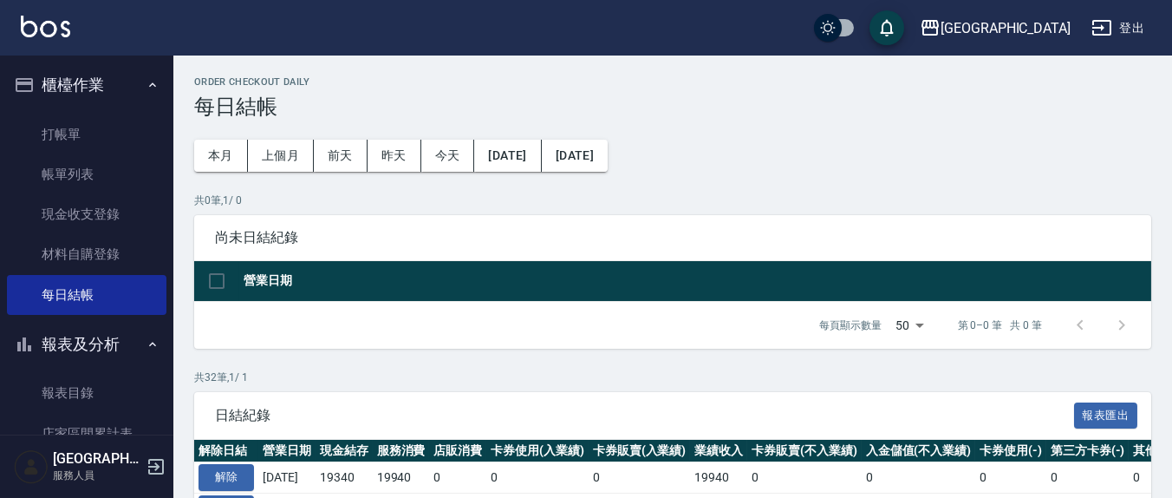
scroll to position [180, 0]
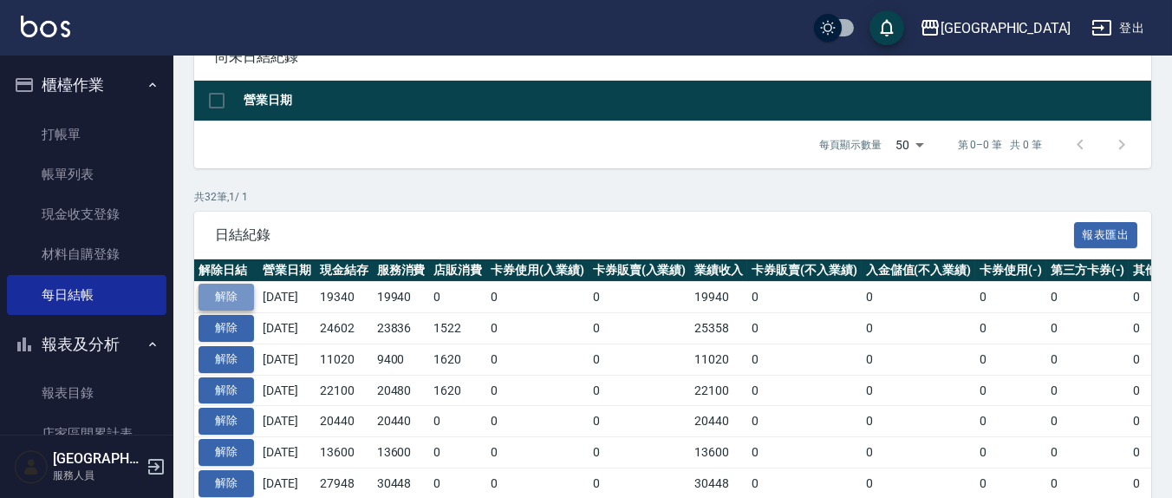
click at [223, 293] on button "解除" at bounding box center [225, 296] width 55 height 27
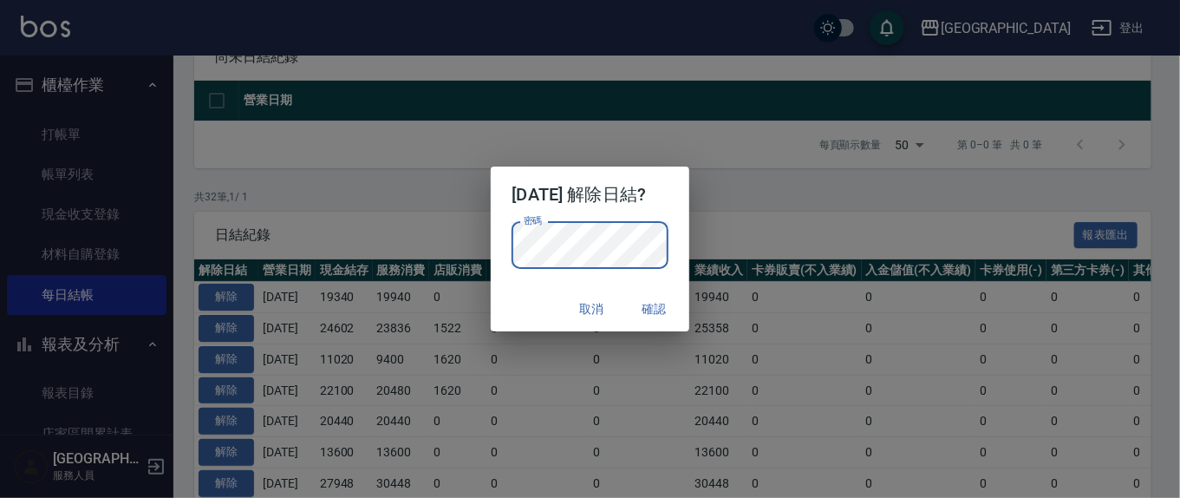
click at [673, 305] on button "確認" at bounding box center [654, 309] width 55 height 32
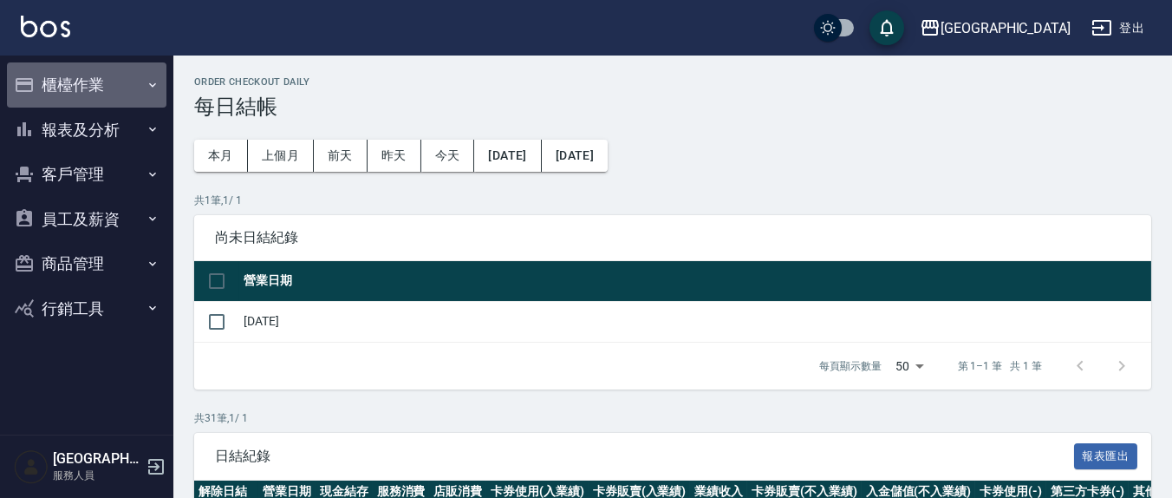
click at [76, 85] on button "櫃檯作業" at bounding box center [86, 84] width 159 height 45
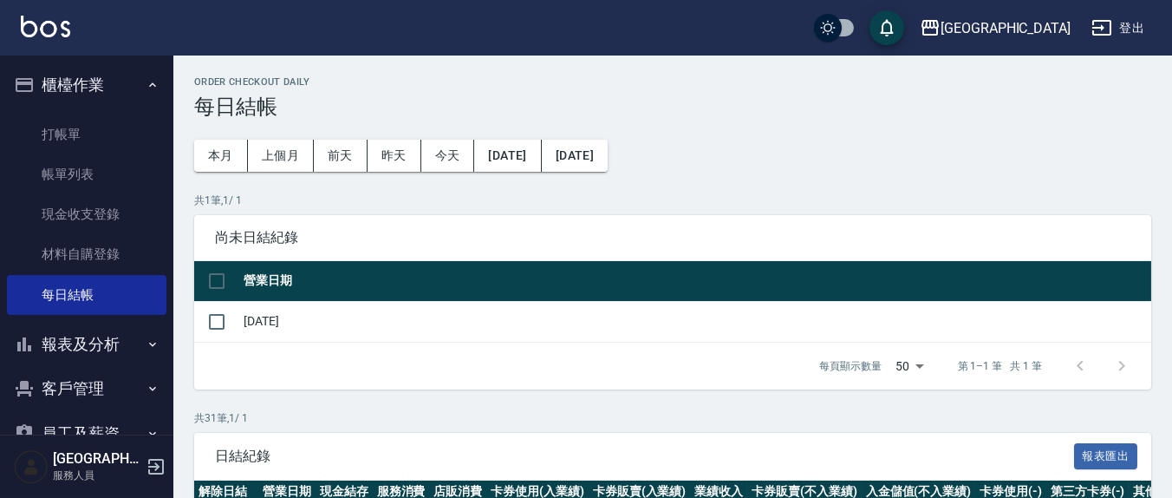
click at [111, 341] on button "報表及分析" at bounding box center [86, 344] width 159 height 45
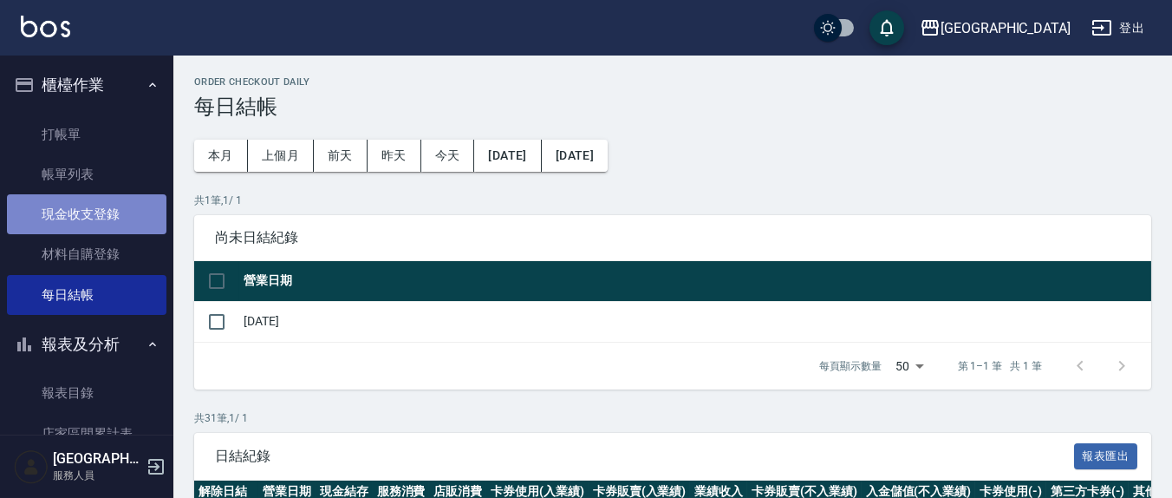
click at [116, 214] on link "現金收支登錄" at bounding box center [86, 214] width 159 height 40
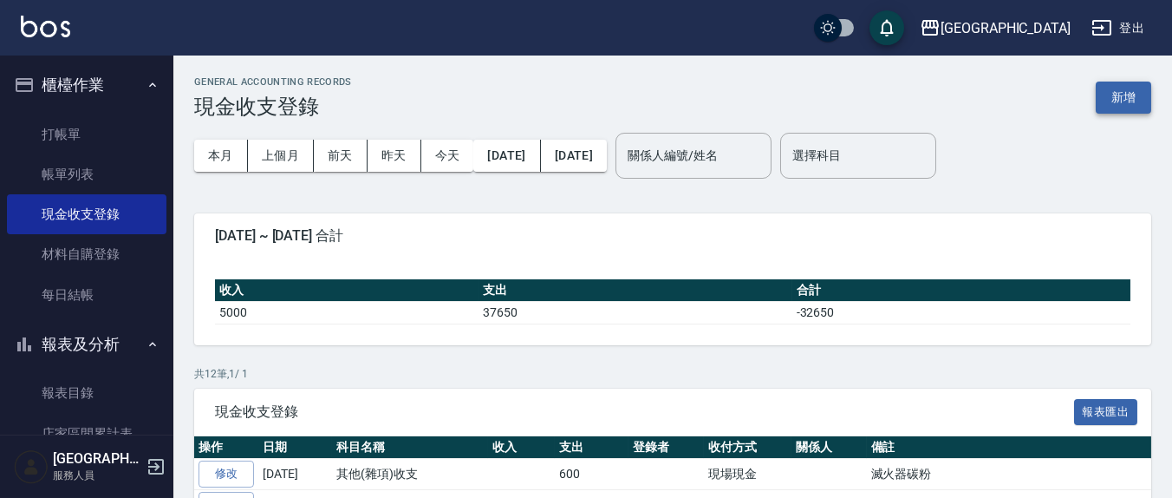
click at [1105, 93] on button "新增" at bounding box center [1123, 97] width 55 height 32
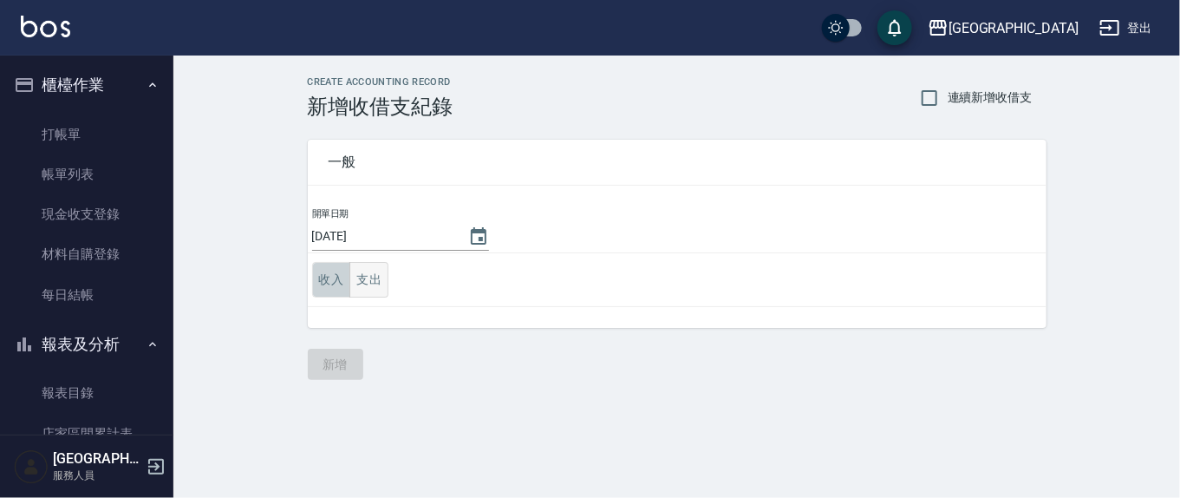
click at [345, 278] on button "收入" at bounding box center [331, 280] width 39 height 36
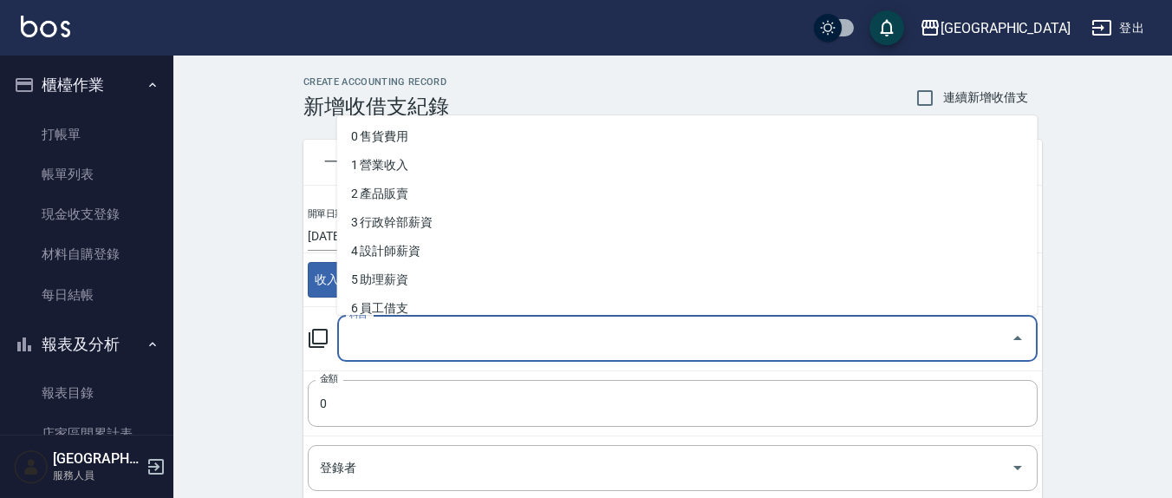
click at [415, 341] on input "科目" at bounding box center [674, 338] width 659 height 30
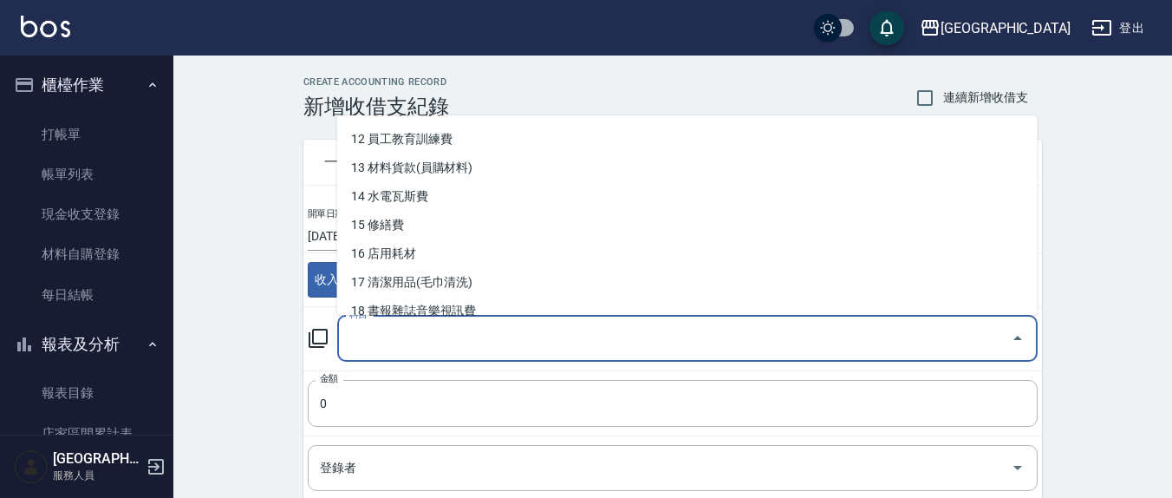
scroll to position [361, 0]
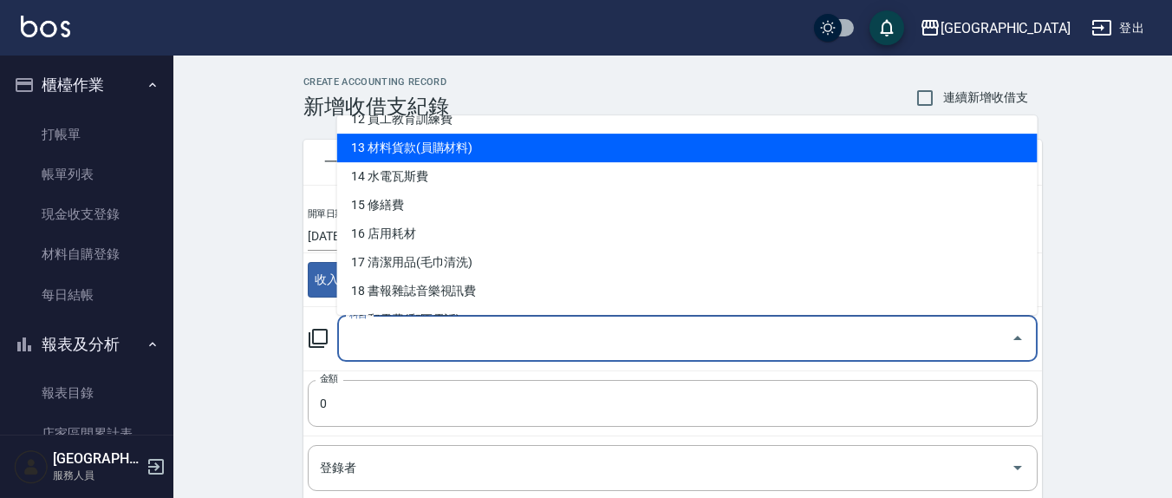
click at [482, 146] on li "13 材料貨款(員購材料)" at bounding box center [687, 148] width 700 height 29
type input "13 材料貨款(員購材料)"
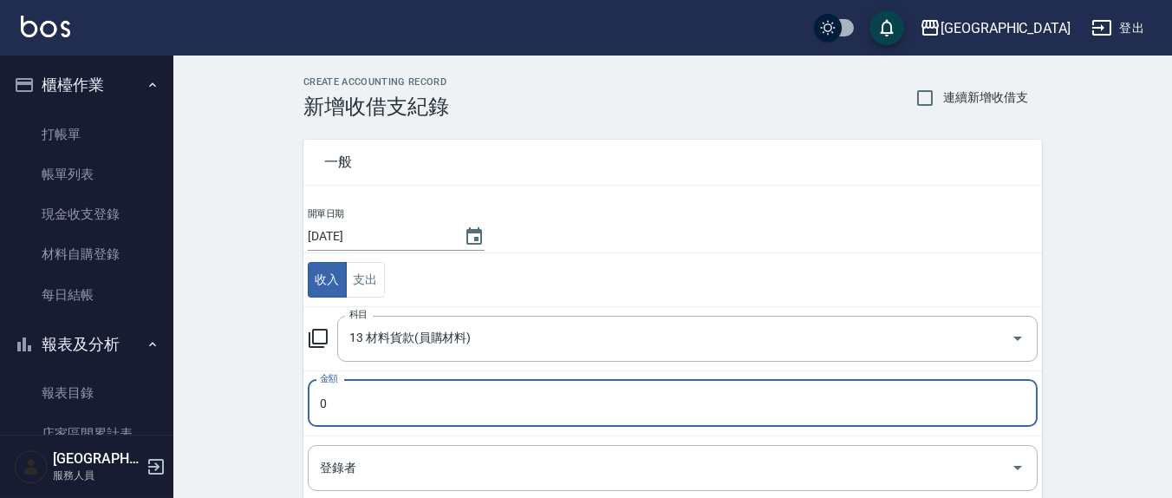
click at [352, 402] on input "0" at bounding box center [673, 403] width 730 height 47
type input "0450"
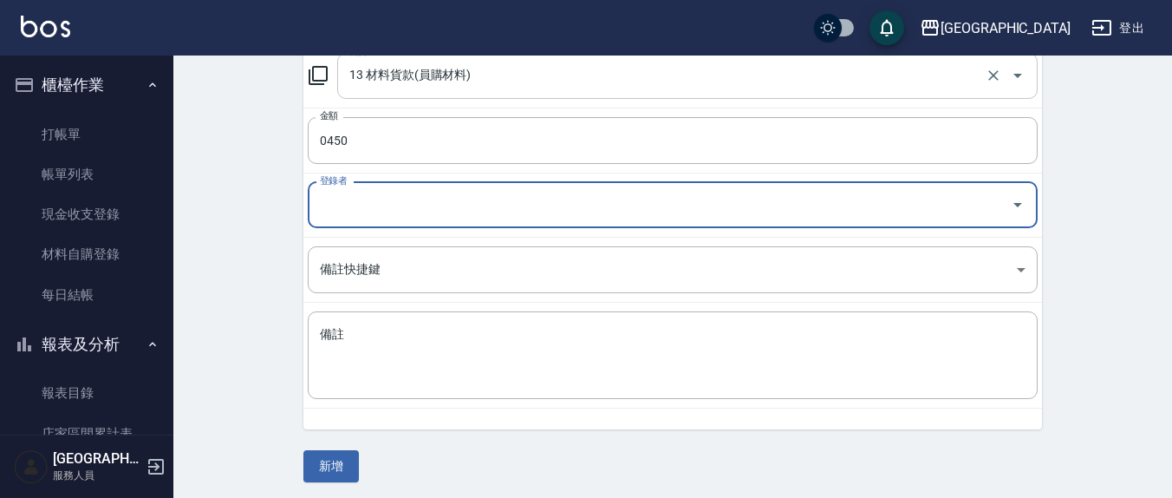
scroll to position [265, 0]
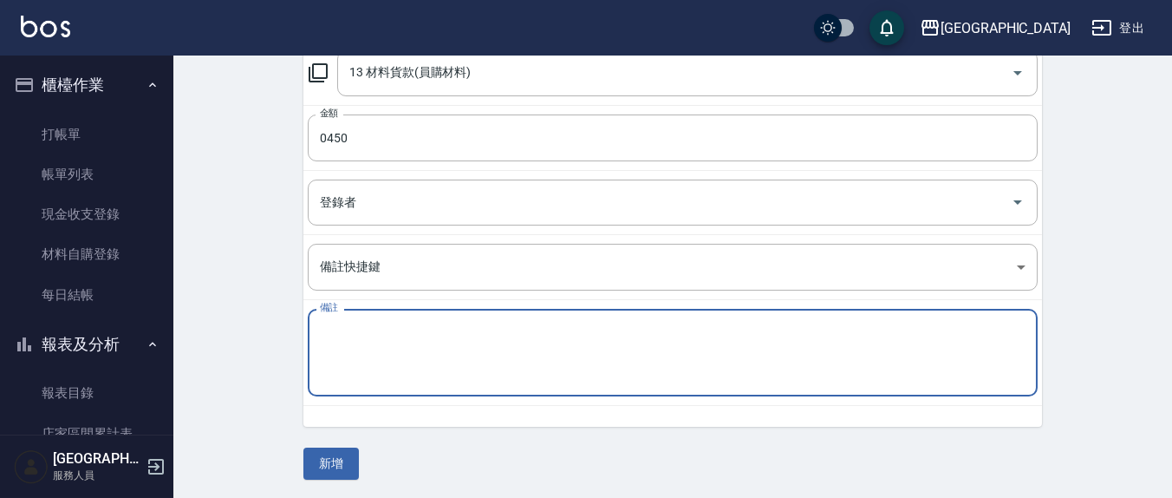
click at [365, 328] on textarea "備註" at bounding box center [673, 352] width 706 height 59
click at [502, 342] on textarea "光籤髪摩摩" at bounding box center [673, 352] width 706 height 59
click at [554, 349] on textarea "光籤抹抹" at bounding box center [673, 352] width 706 height 59
click at [386, 328] on textarea "光籤抹抹" at bounding box center [673, 352] width 706 height 59
click at [322, 323] on textarea "光籤髪膜" at bounding box center [673, 352] width 706 height 59
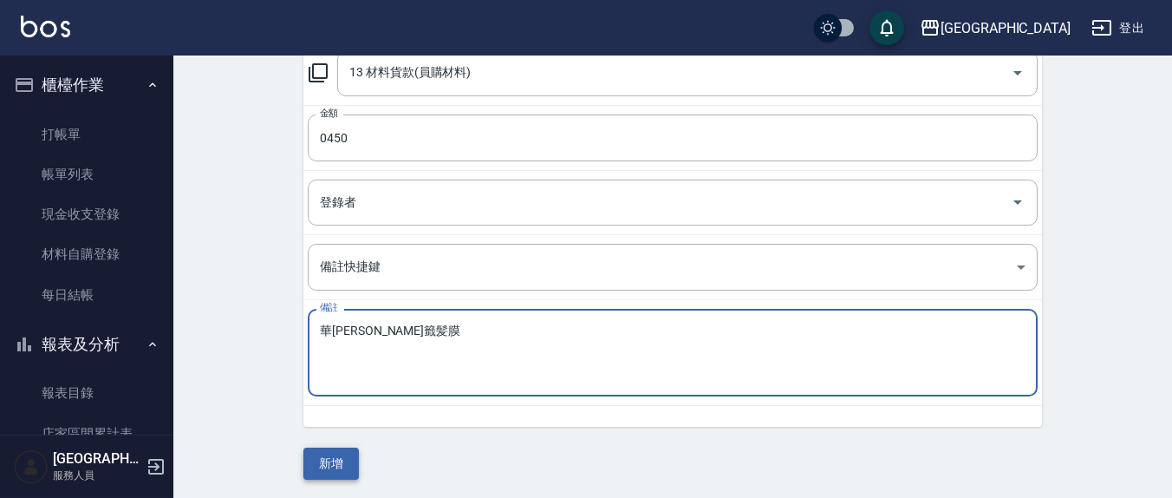
type textarea "華田光籤髪膜"
click at [309, 463] on button "新增" at bounding box center [330, 463] width 55 height 32
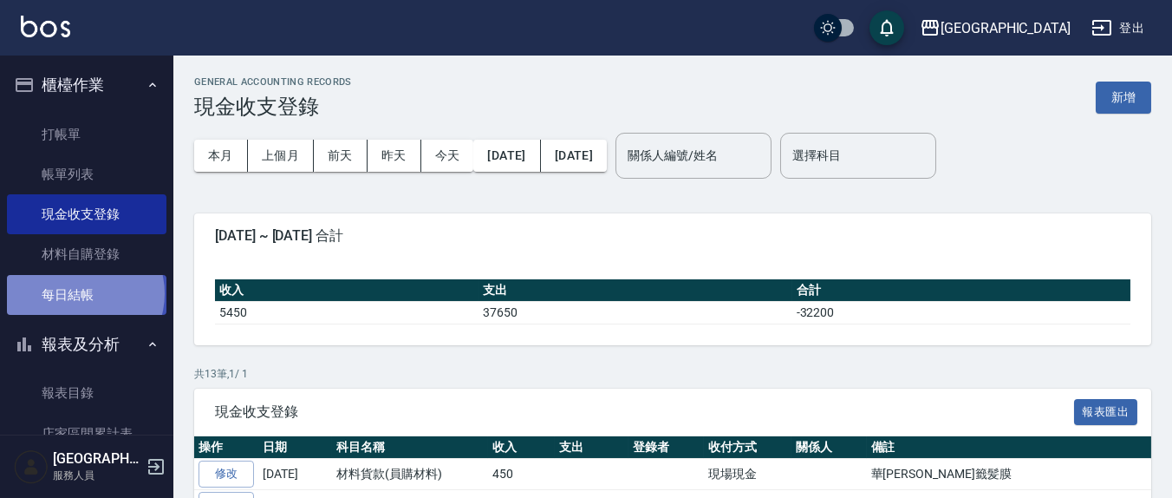
click at [84, 293] on link "每日結帳" at bounding box center [86, 295] width 159 height 40
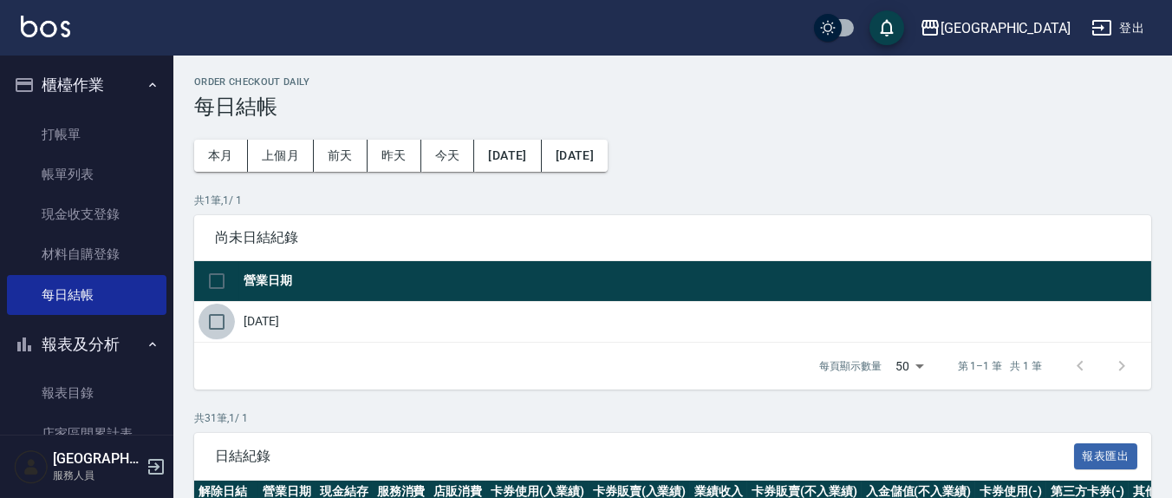
click at [221, 320] on input "checkbox" at bounding box center [216, 321] width 36 height 36
checkbox input "true"
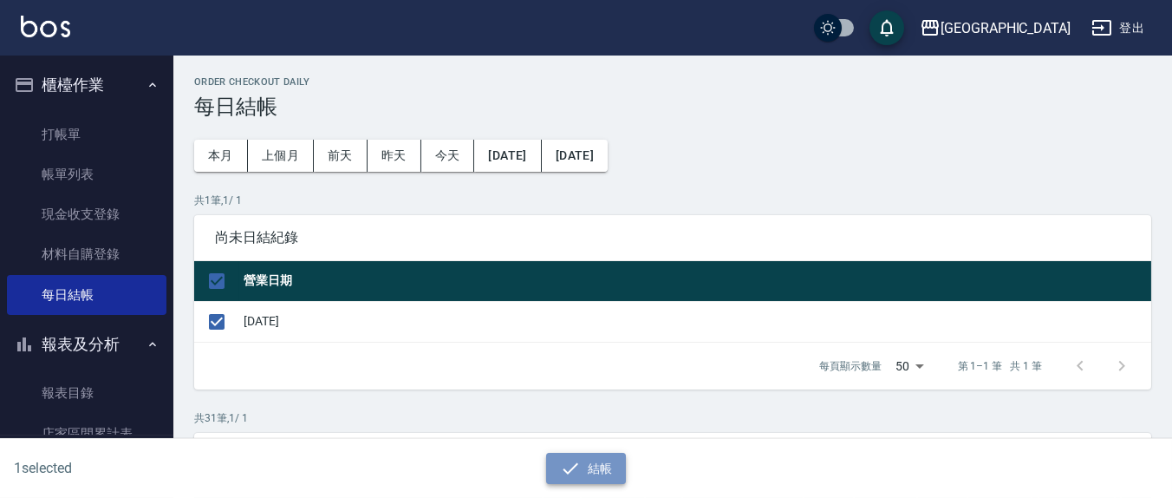
click at [569, 461] on icon "button" at bounding box center [570, 468] width 21 height 21
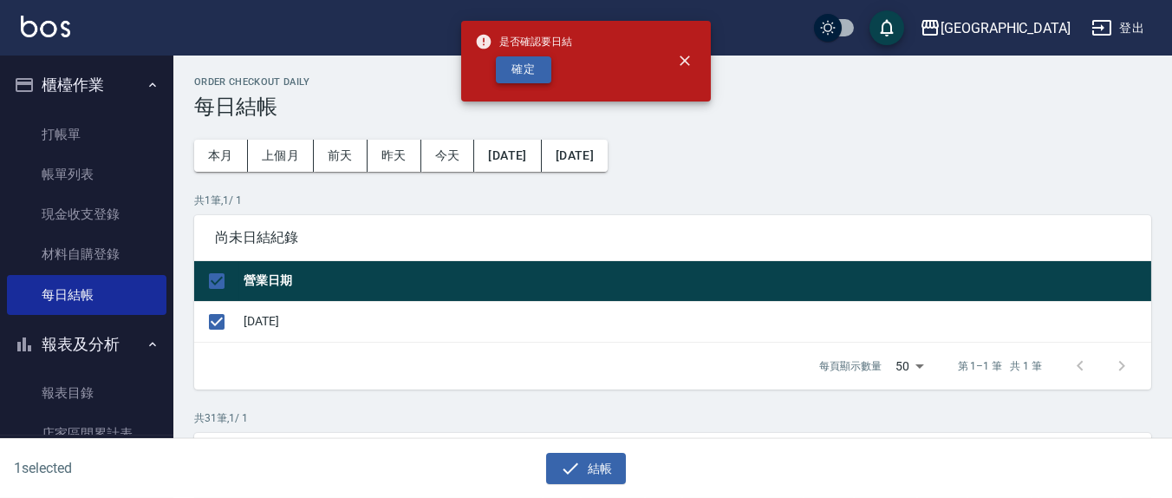
click at [524, 65] on button "確定" at bounding box center [523, 69] width 55 height 27
checkbox input "false"
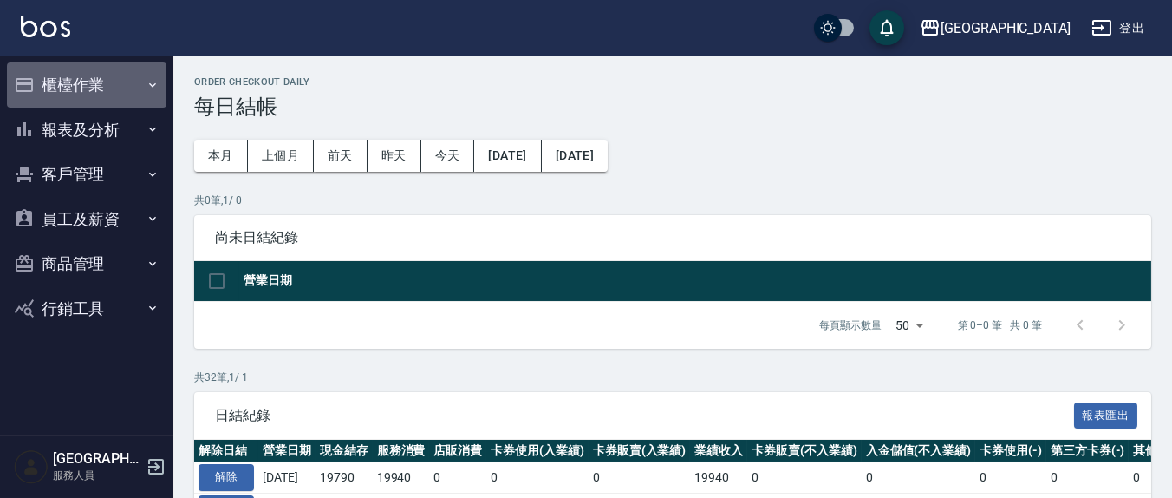
click at [68, 80] on button "櫃檯作業" at bounding box center [86, 84] width 159 height 45
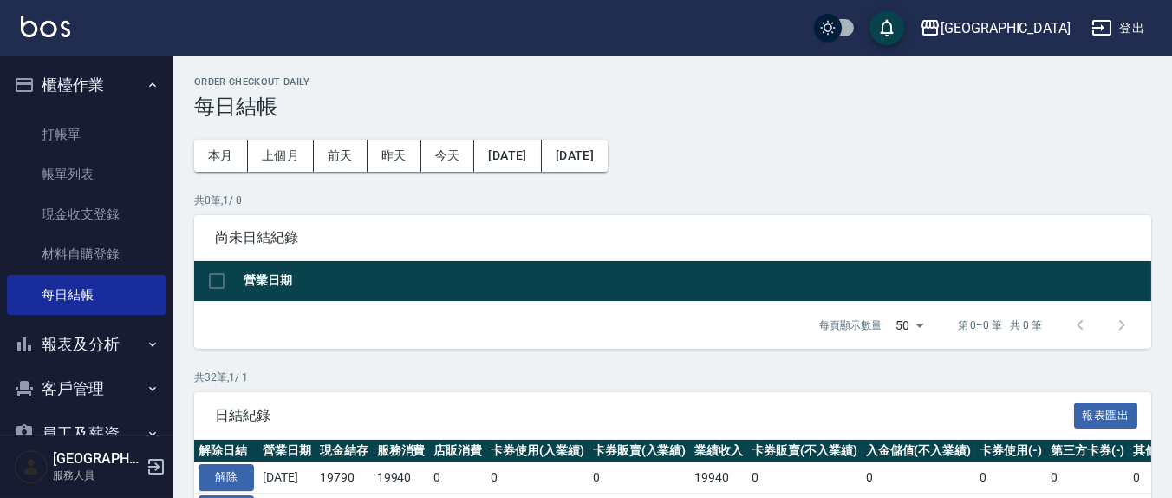
click at [99, 342] on button "報表及分析" at bounding box center [86, 344] width 159 height 45
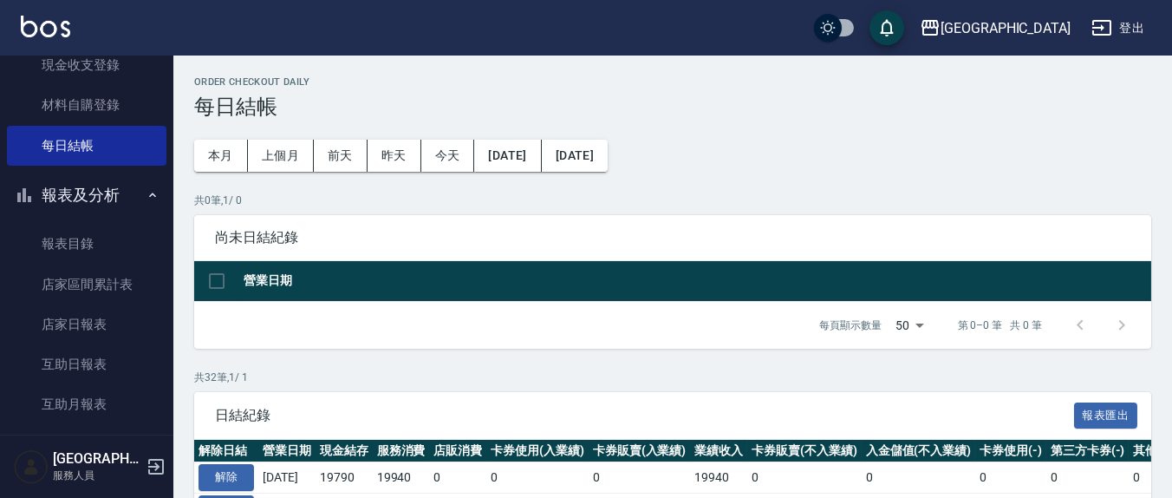
scroll to position [180, 0]
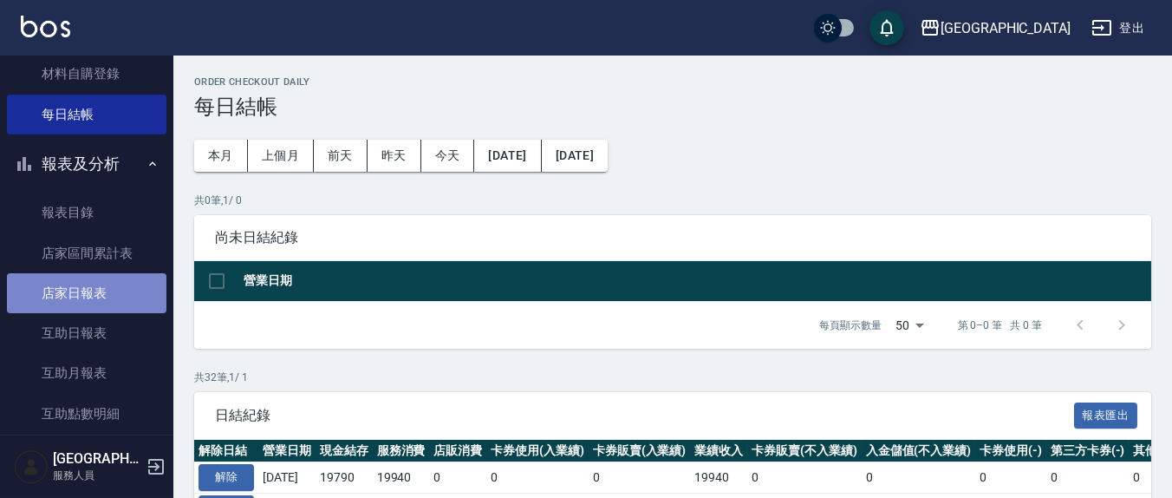
click at [98, 290] on link "店家日報表" at bounding box center [86, 293] width 159 height 40
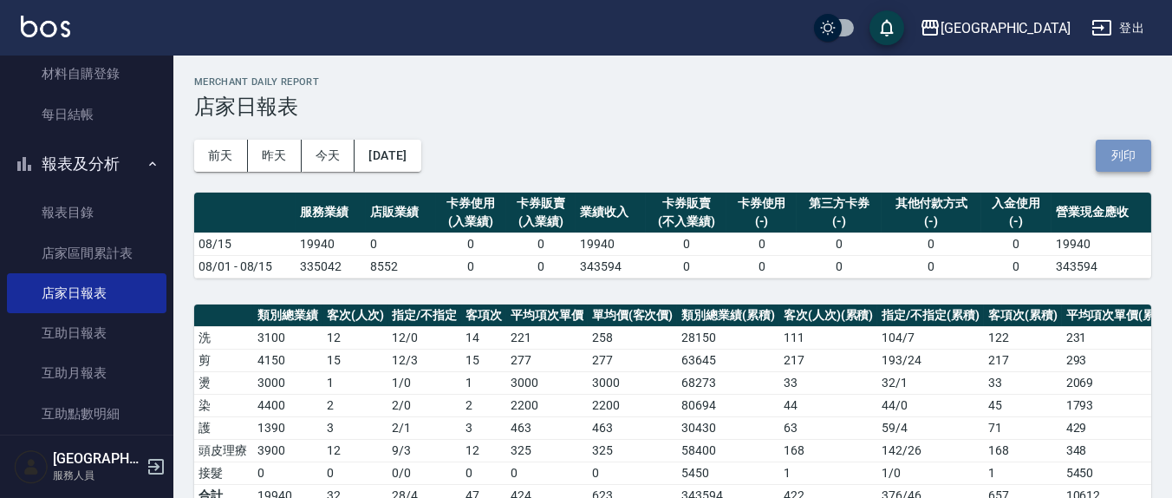
click at [1132, 148] on button "列印" at bounding box center [1123, 156] width 55 height 32
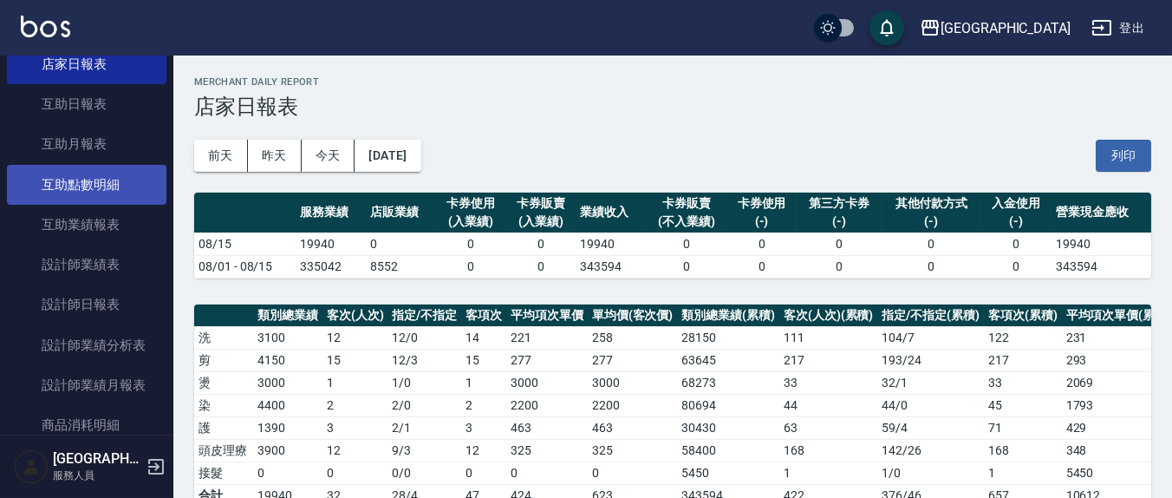
scroll to position [542, 0]
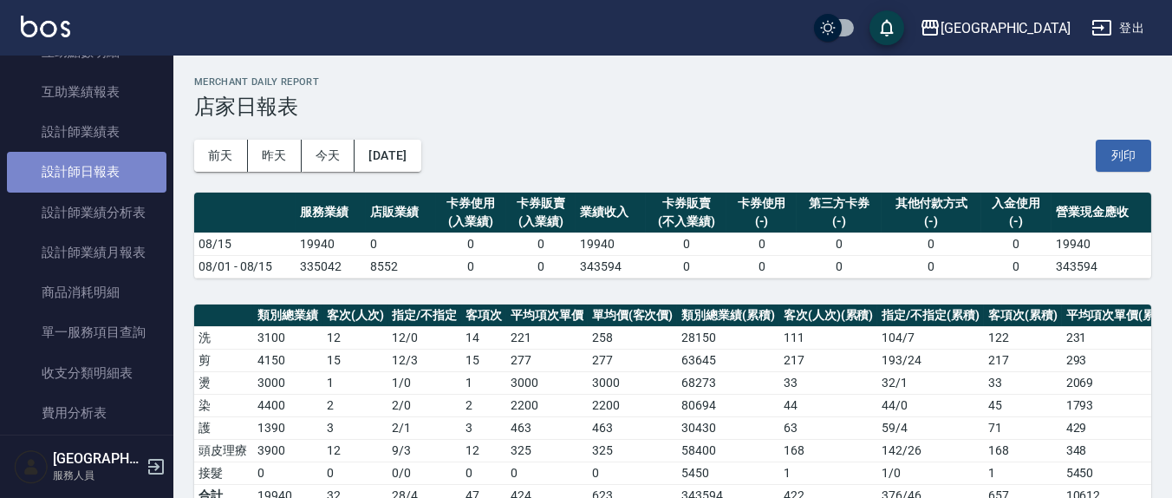
click at [111, 159] on link "設計師日報表" at bounding box center [86, 172] width 159 height 40
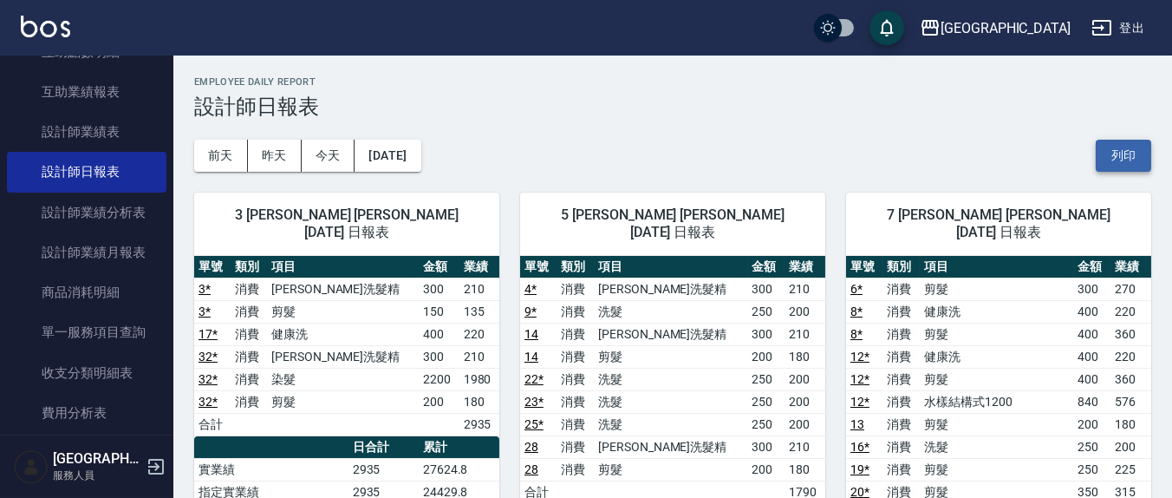
click at [1143, 146] on button "列印" at bounding box center [1123, 156] width 55 height 32
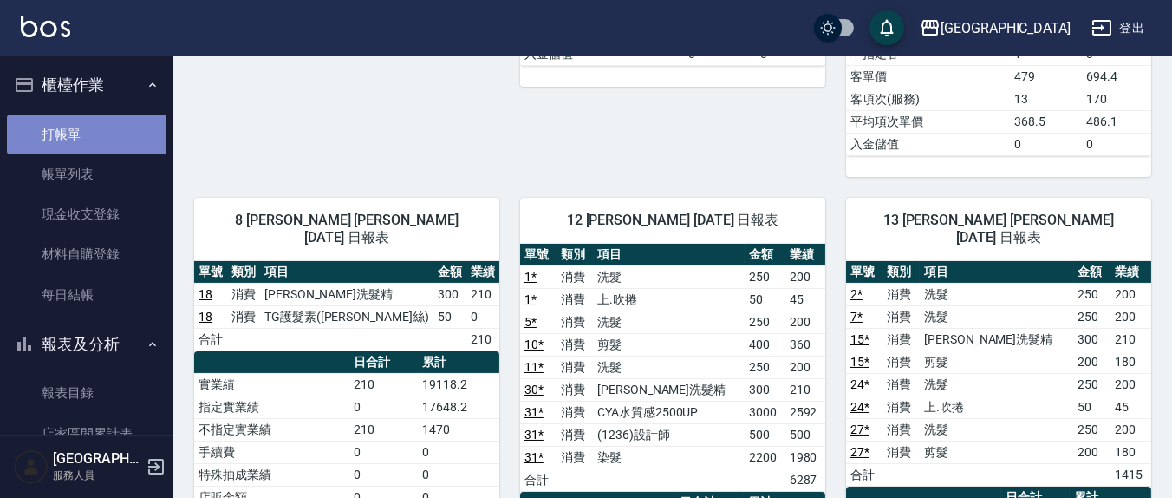
click at [89, 124] on link "打帳單" at bounding box center [86, 134] width 159 height 40
